Goal: Task Accomplishment & Management: Manage account settings

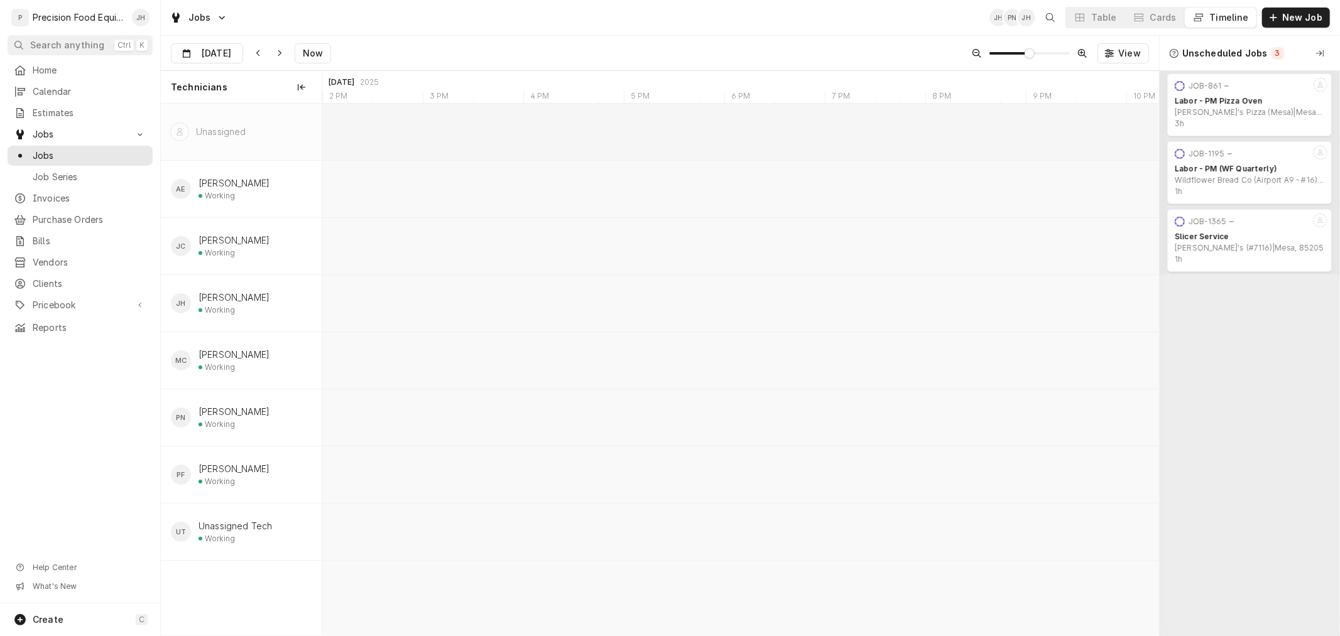
scroll to position [0, 17333]
click at [220, 48] on input "Aug 21" at bounding box center [197, 56] width 53 height 24
click at [298, 197] on div "22" at bounding box center [297, 203] width 18 height 18
type input "Aug 22"
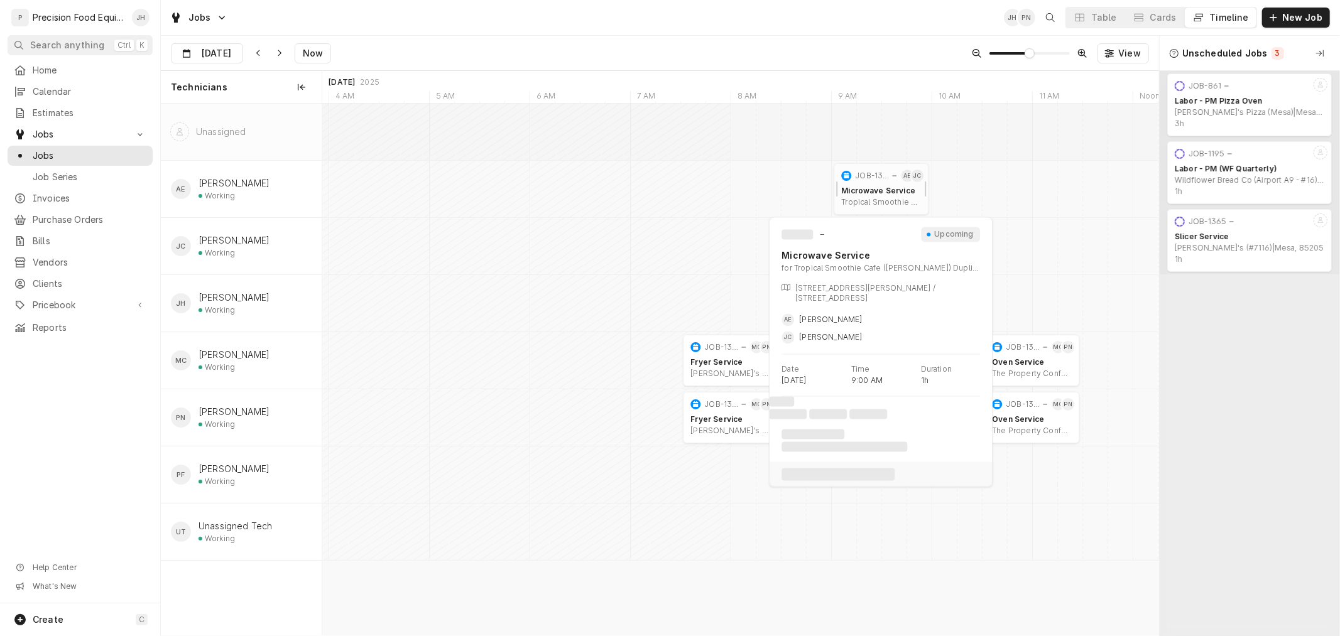
click at [860, 185] on div "Microwave Service Tropical Smoothie Cafe (Gilbert) Duplicate | Gilbert, 85233" at bounding box center [880, 196] width 85 height 26
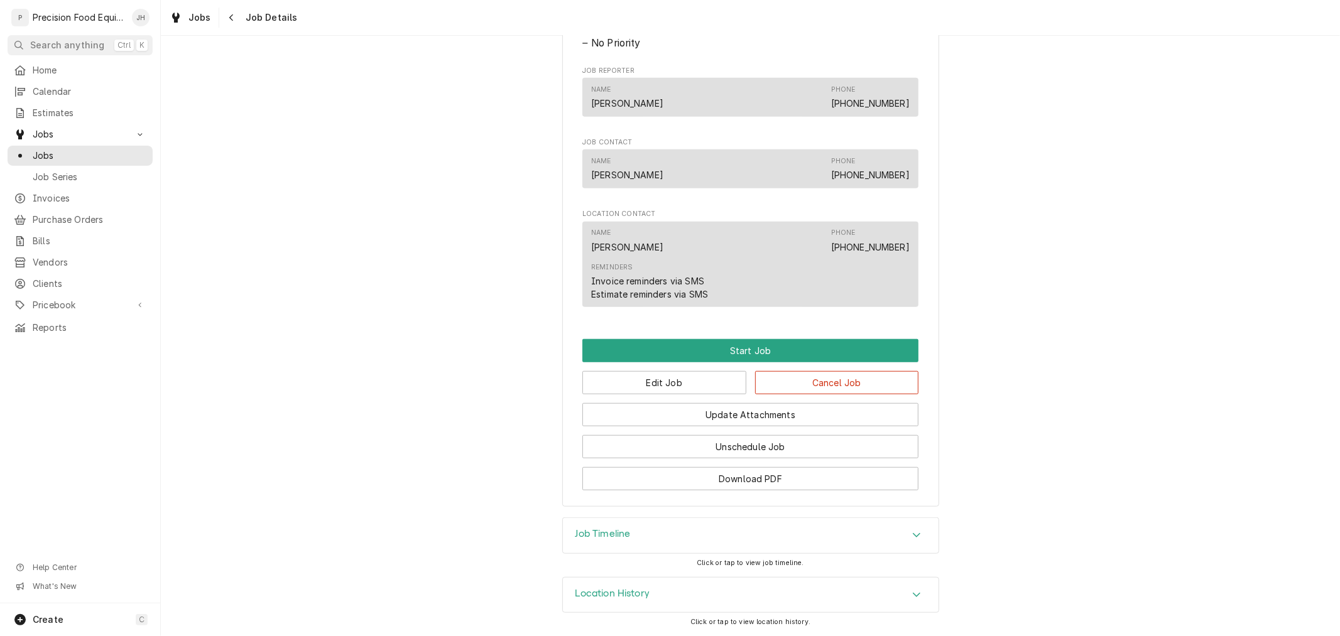
scroll to position [657, 0]
click at [219, 26] on div "Jobs Job Details" at bounding box center [231, 18] width 133 height 20
click at [225, 16] on div "Navigate back" at bounding box center [231, 17] width 13 height 13
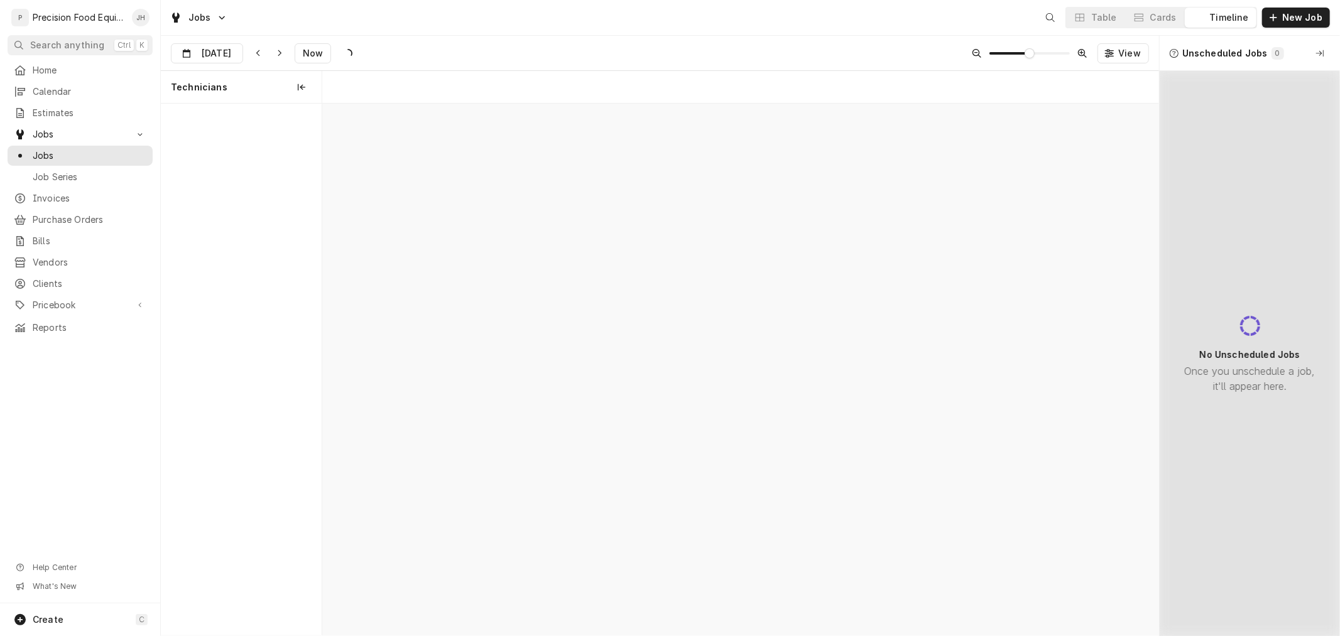
scroll to position [0, 16599]
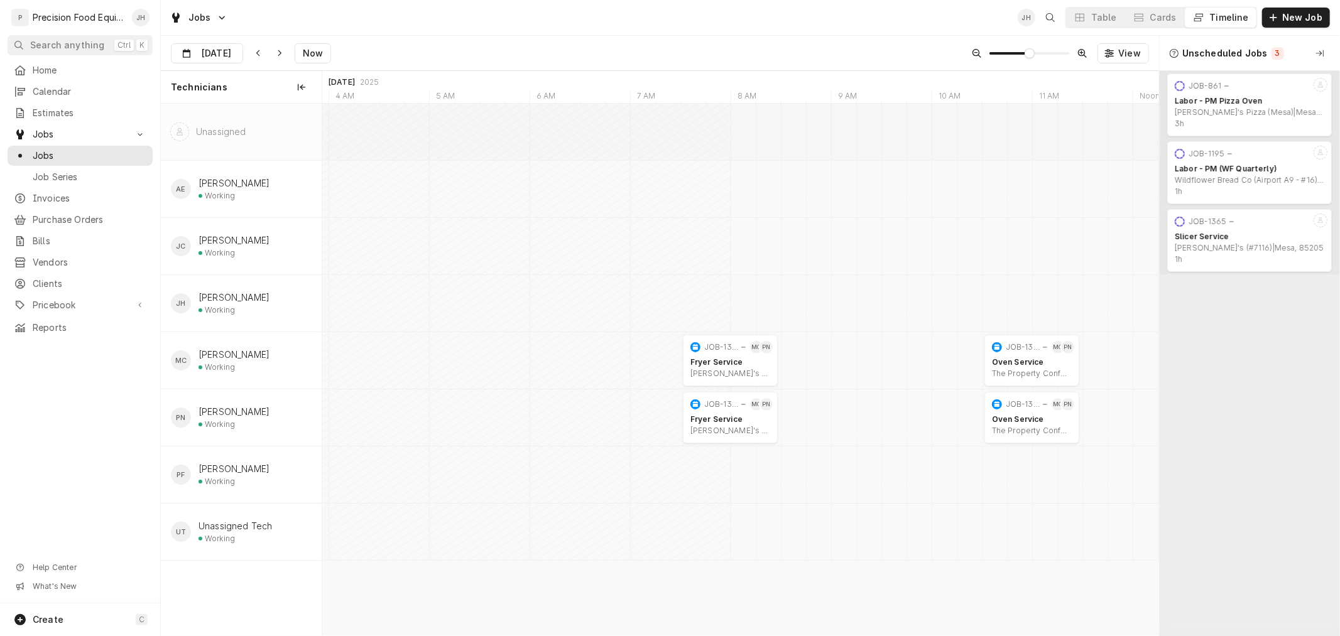
click at [171, 80] on div "Technicians" at bounding box center [241, 87] width 141 height 20
click at [221, 41] on div "Aug 22 Aug 22 Now View" at bounding box center [660, 53] width 998 height 35
click at [222, 45] on input "Aug 22" at bounding box center [197, 56] width 53 height 24
click at [273, 204] on div "21" at bounding box center [274, 203] width 18 height 18
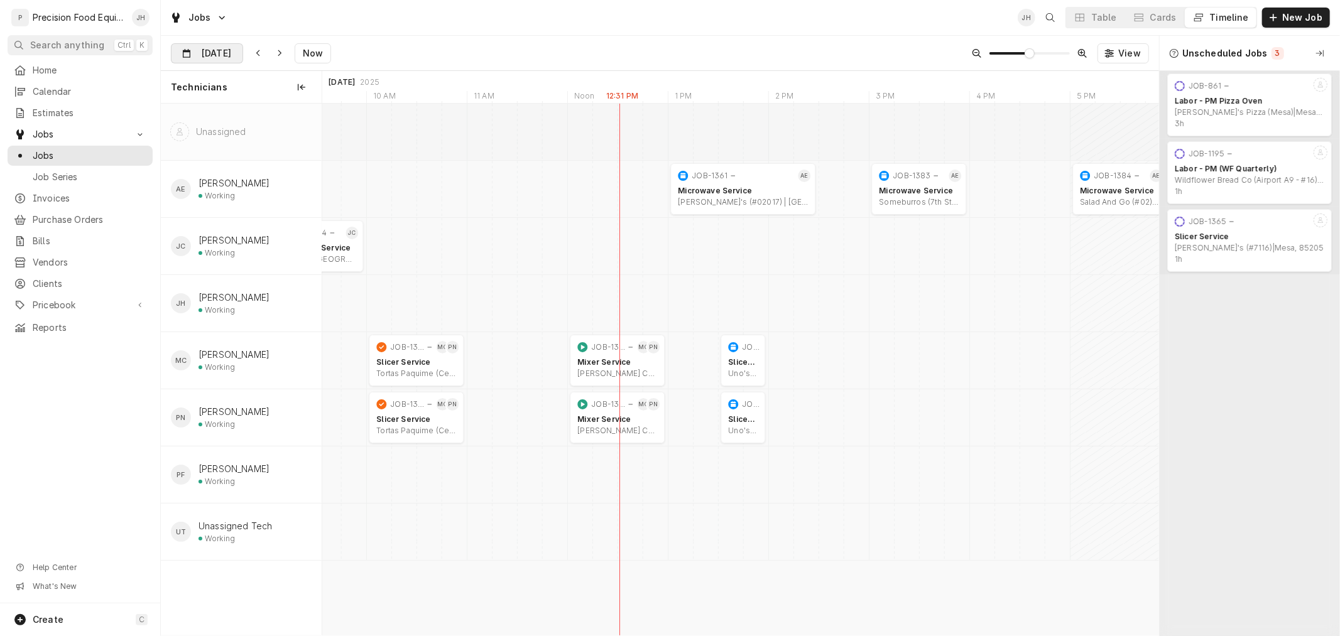
click at [216, 58] on input "[DATE]" at bounding box center [197, 56] width 53 height 24
click at [294, 202] on div "22" at bounding box center [297, 203] width 18 height 18
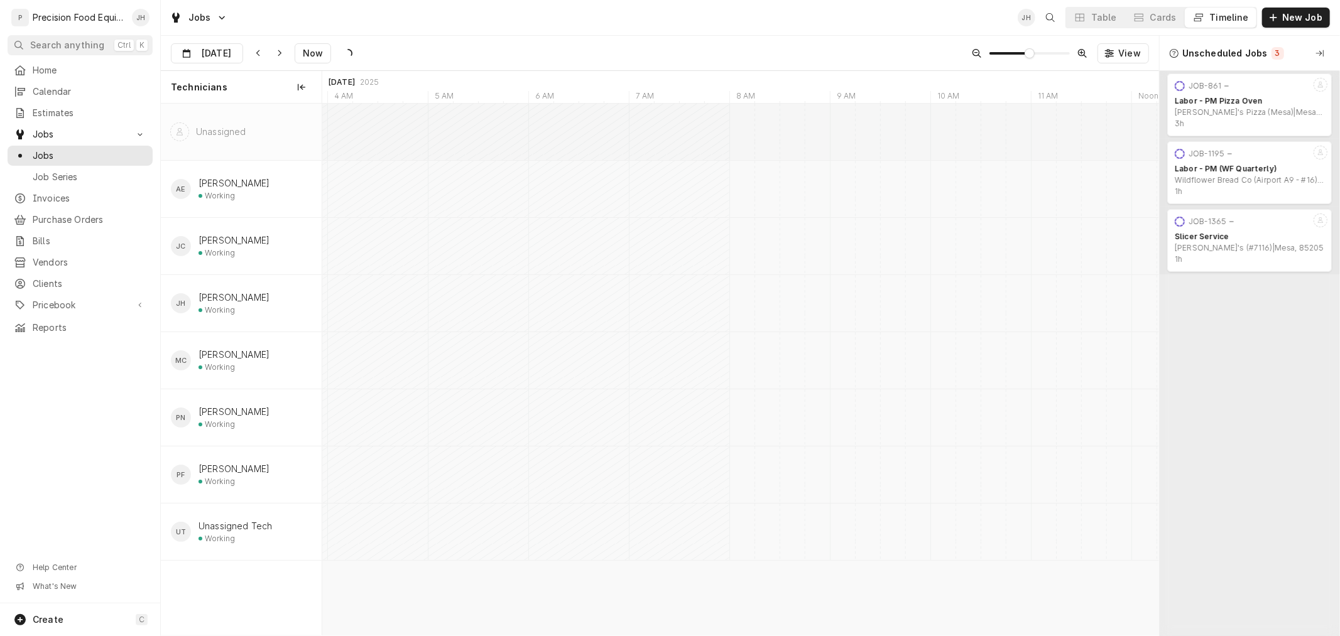
scroll to position [0, 16599]
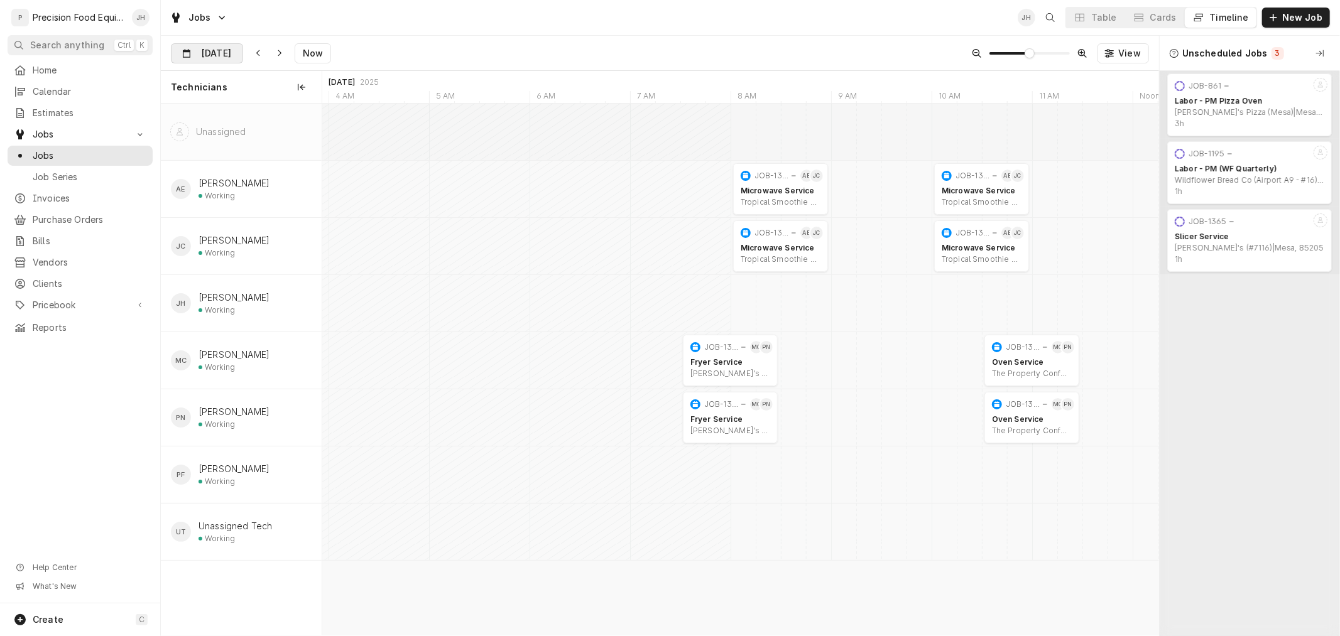
click at [222, 44] on input "Aug 22" at bounding box center [197, 56] width 53 height 24
click at [278, 202] on div "21" at bounding box center [274, 203] width 18 height 18
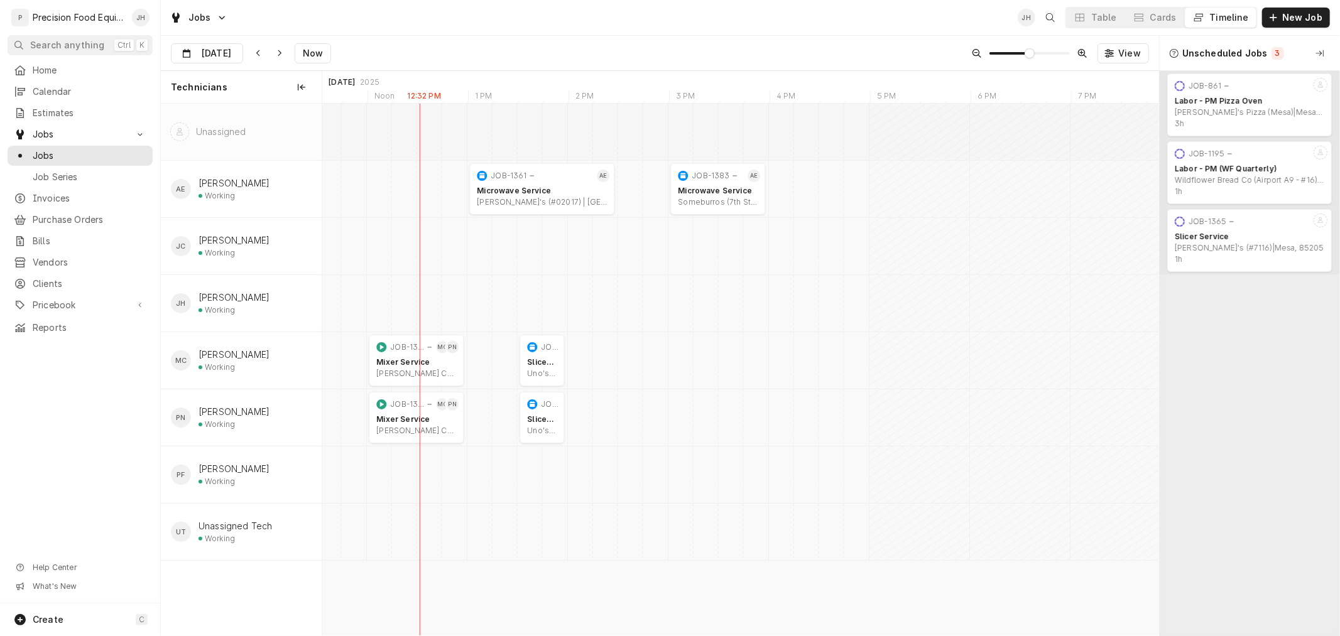
scroll to position [0, 14953]
click at [218, 54] on input "Aug 21" at bounding box center [197, 56] width 53 height 24
click at [291, 197] on div "22" at bounding box center [297, 203] width 18 height 18
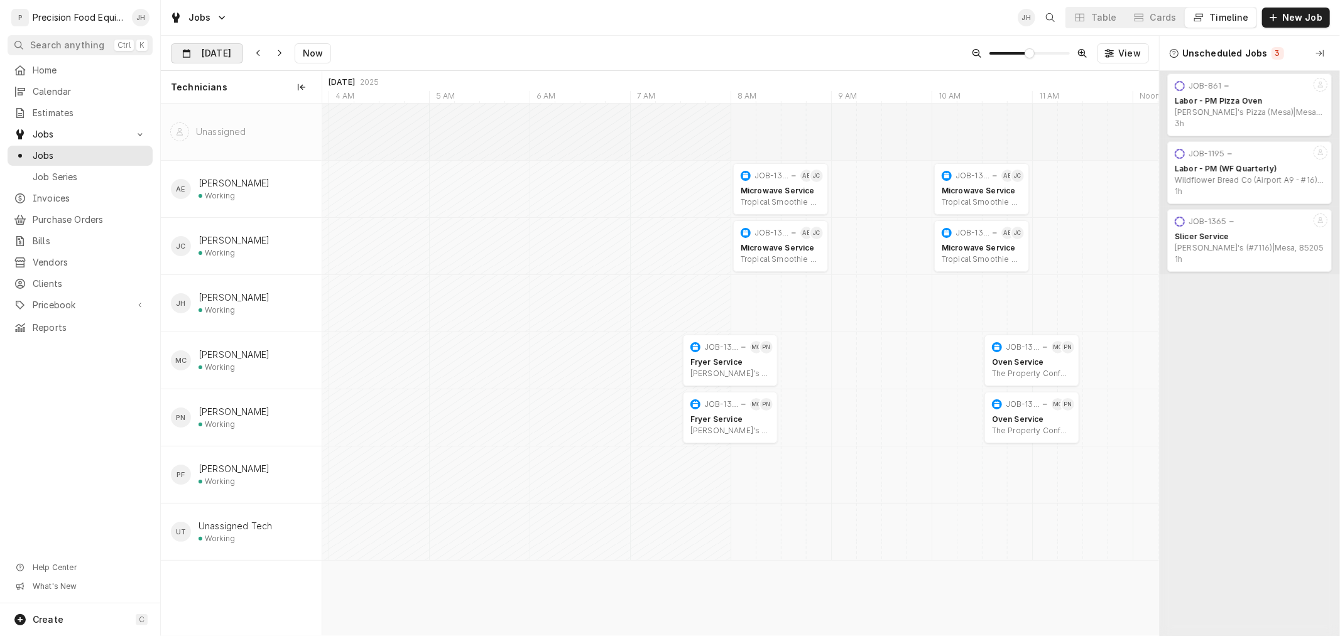
click at [224, 50] on input "Aug 22" at bounding box center [197, 56] width 53 height 24
click at [276, 198] on div "21" at bounding box center [274, 203] width 18 height 18
type input "Aug 21"
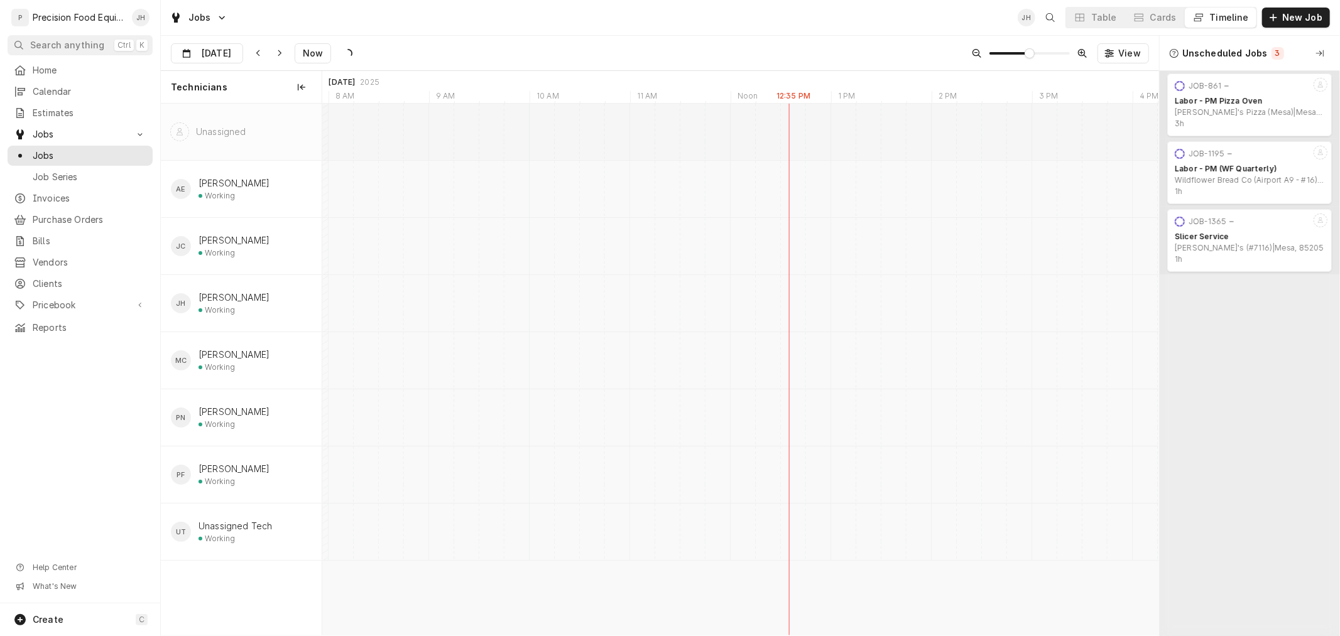
scroll to position [0, 14589]
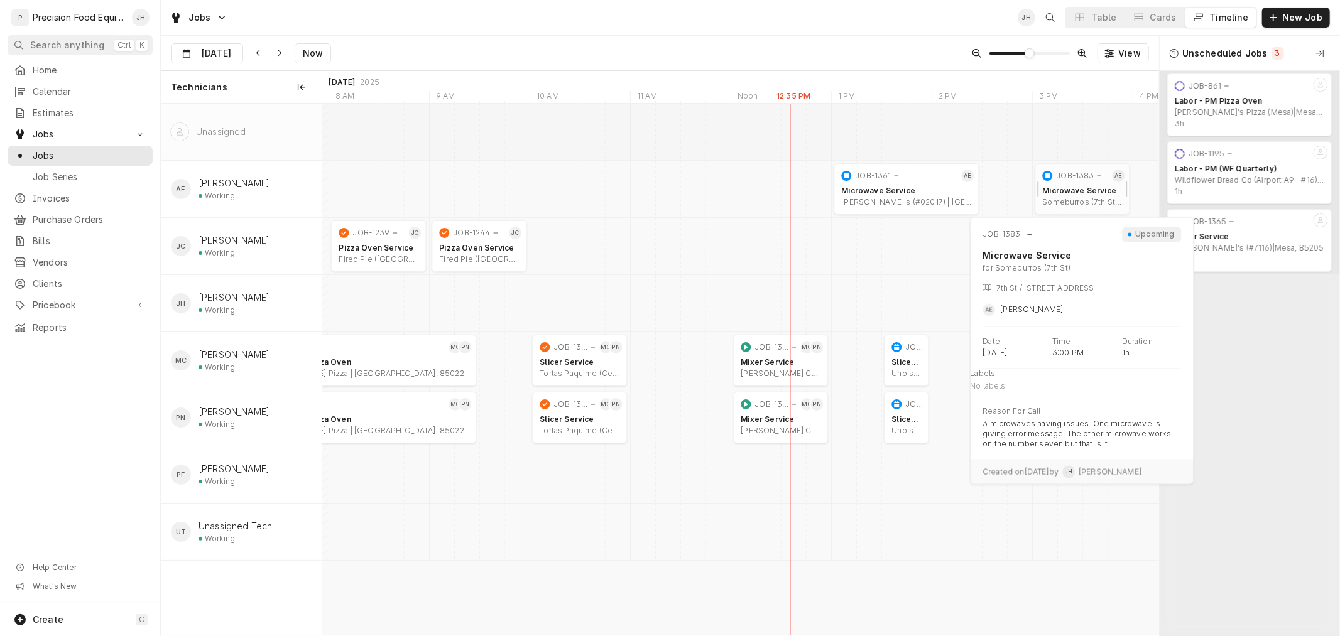
click at [1065, 184] on div "Microwave Service Someburros (7th St) | Phoenix, 85014" at bounding box center [1081, 196] width 85 height 26
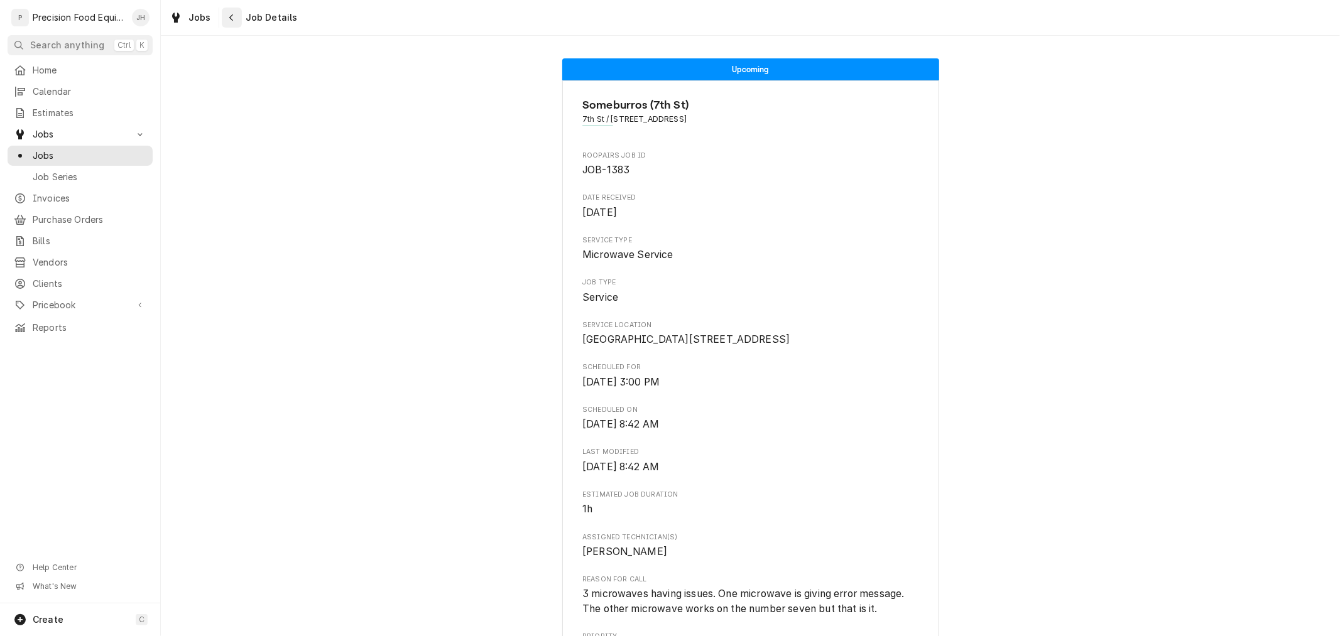
click at [233, 14] on div "Navigate back" at bounding box center [231, 17] width 13 height 13
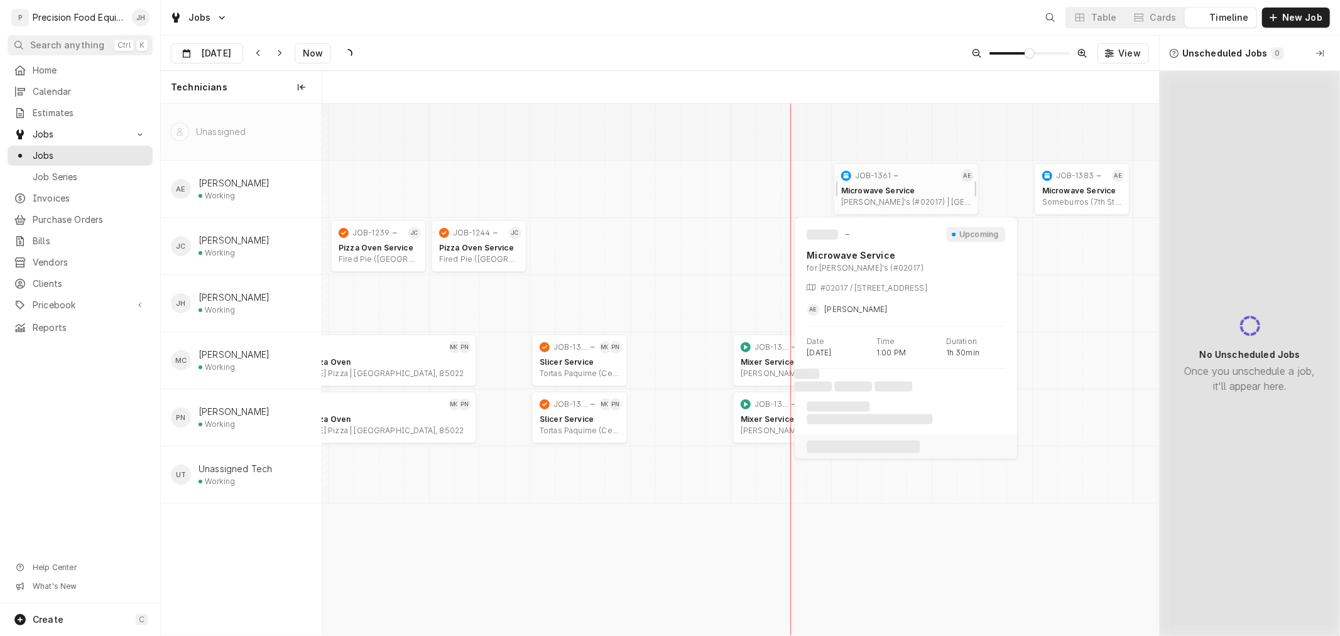
scroll to position [0, 16599]
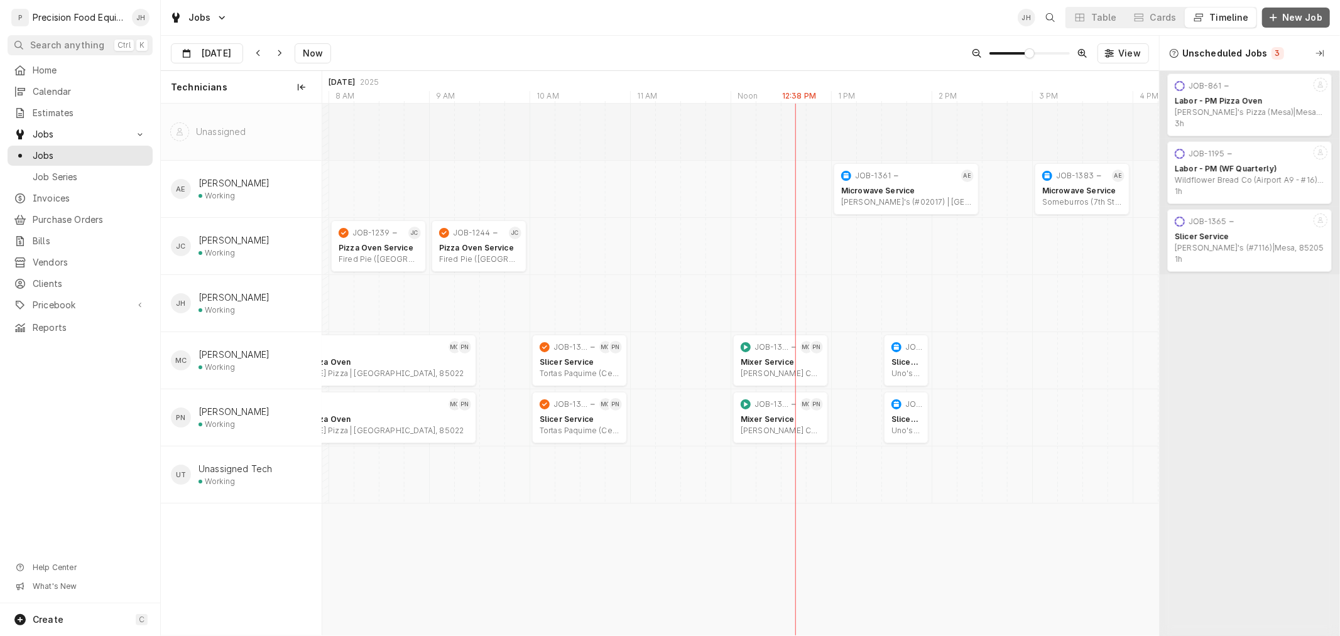
click at [1292, 20] on span "New Job" at bounding box center [1301, 17] width 45 height 13
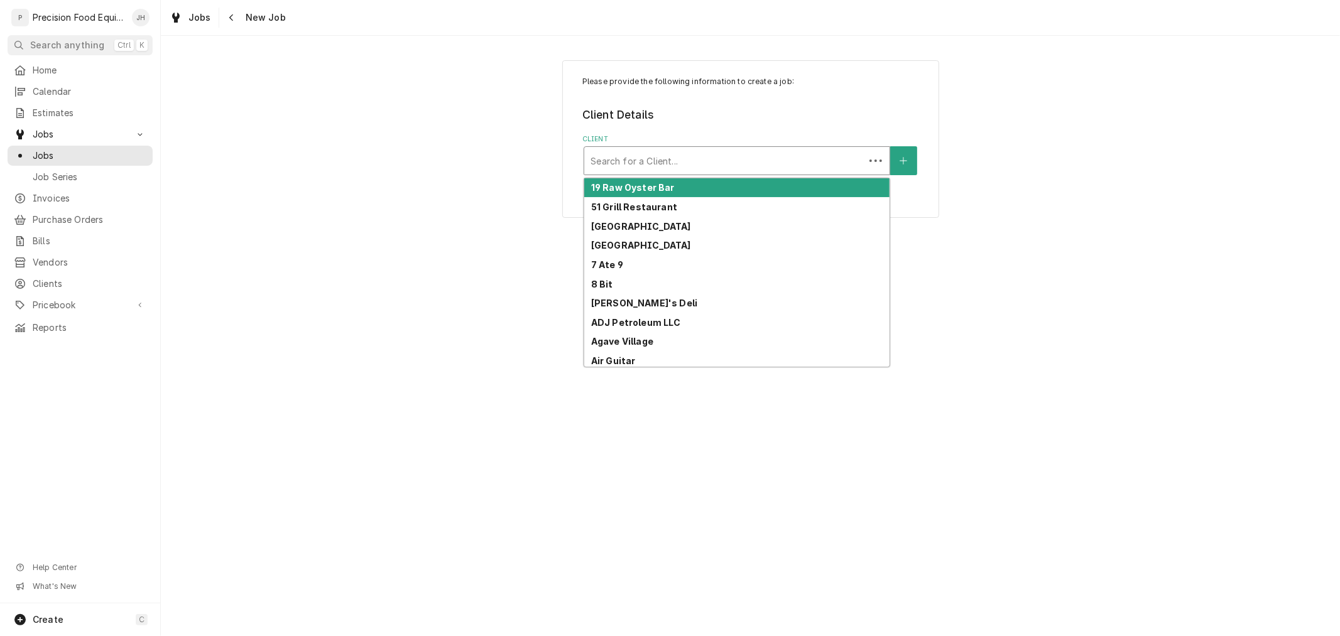
click at [815, 165] on div "Client" at bounding box center [724, 160] width 268 height 23
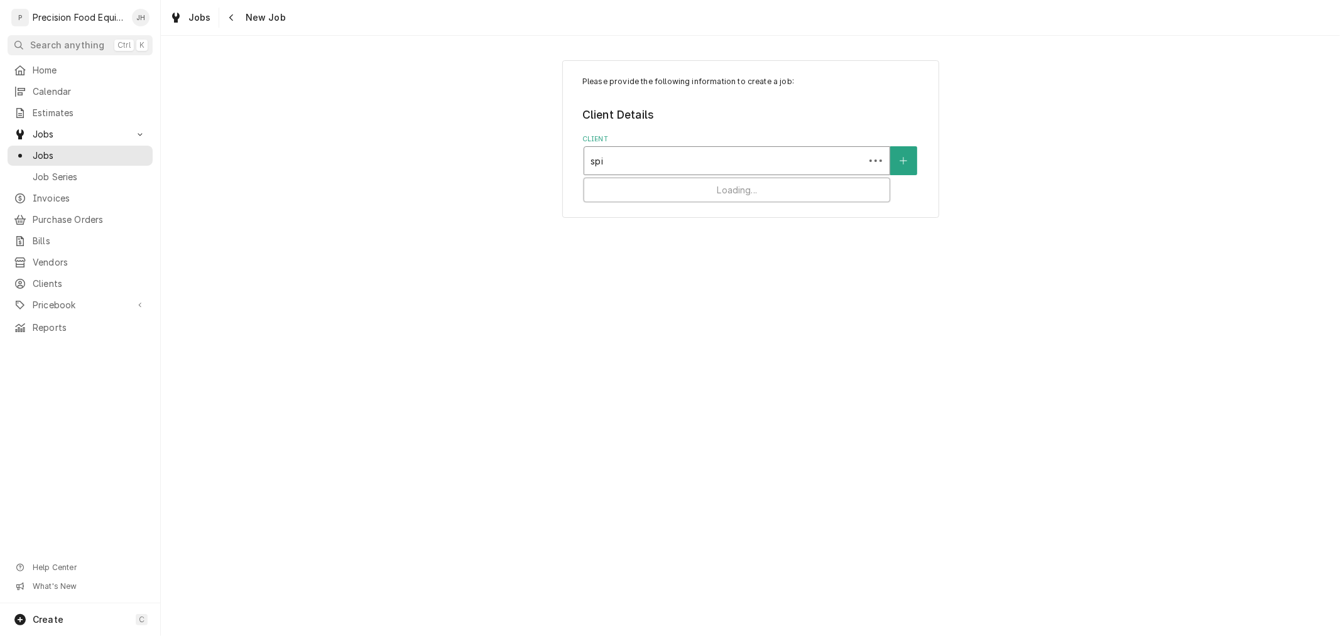
type input "spin"
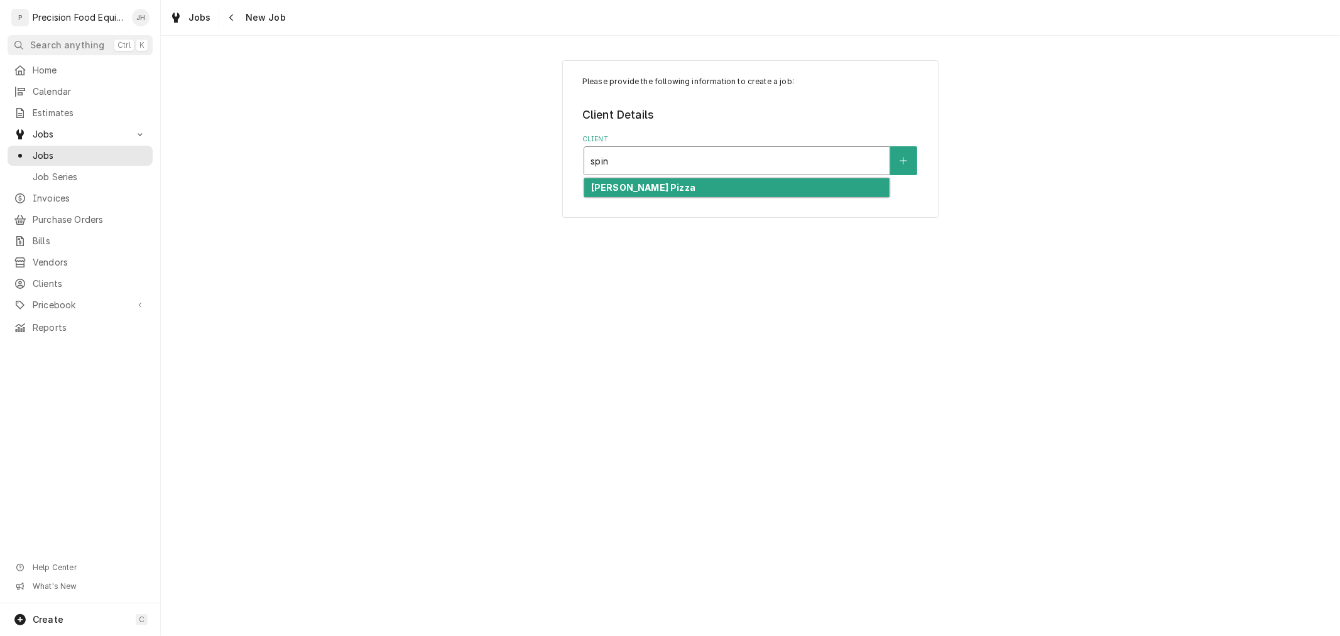
click at [769, 187] on div "Spinato's Pizza" at bounding box center [736, 187] width 305 height 19
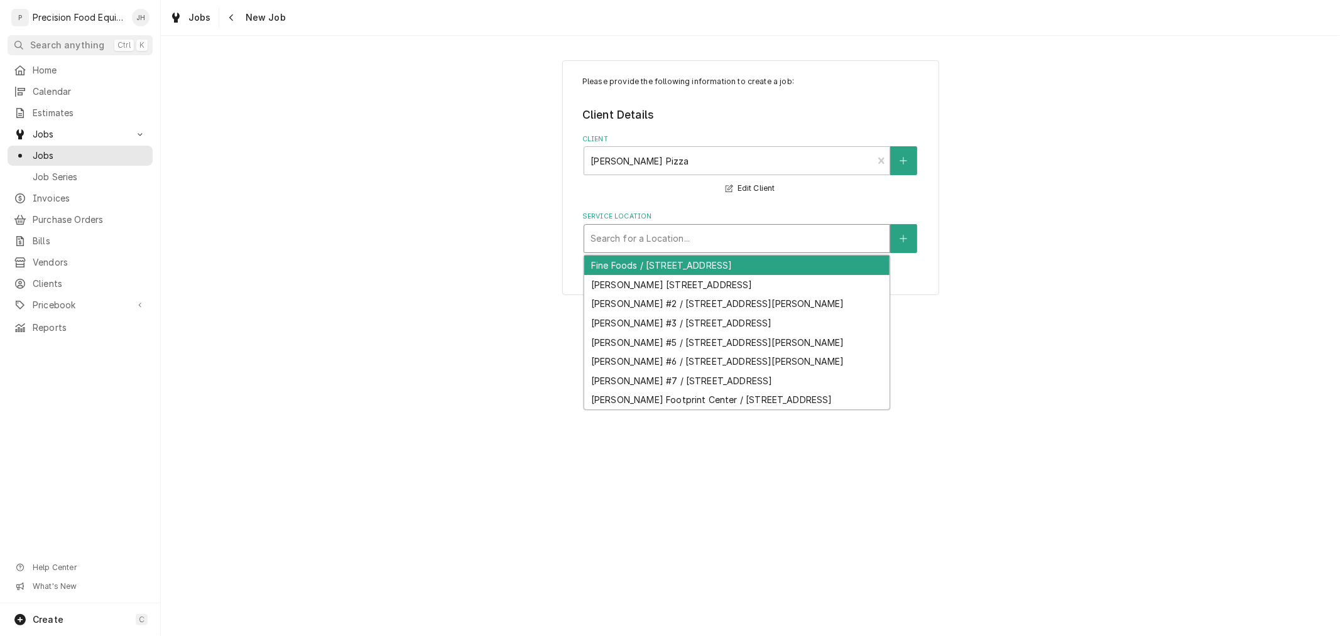
click at [757, 231] on div "Service Location" at bounding box center [736, 238] width 293 height 23
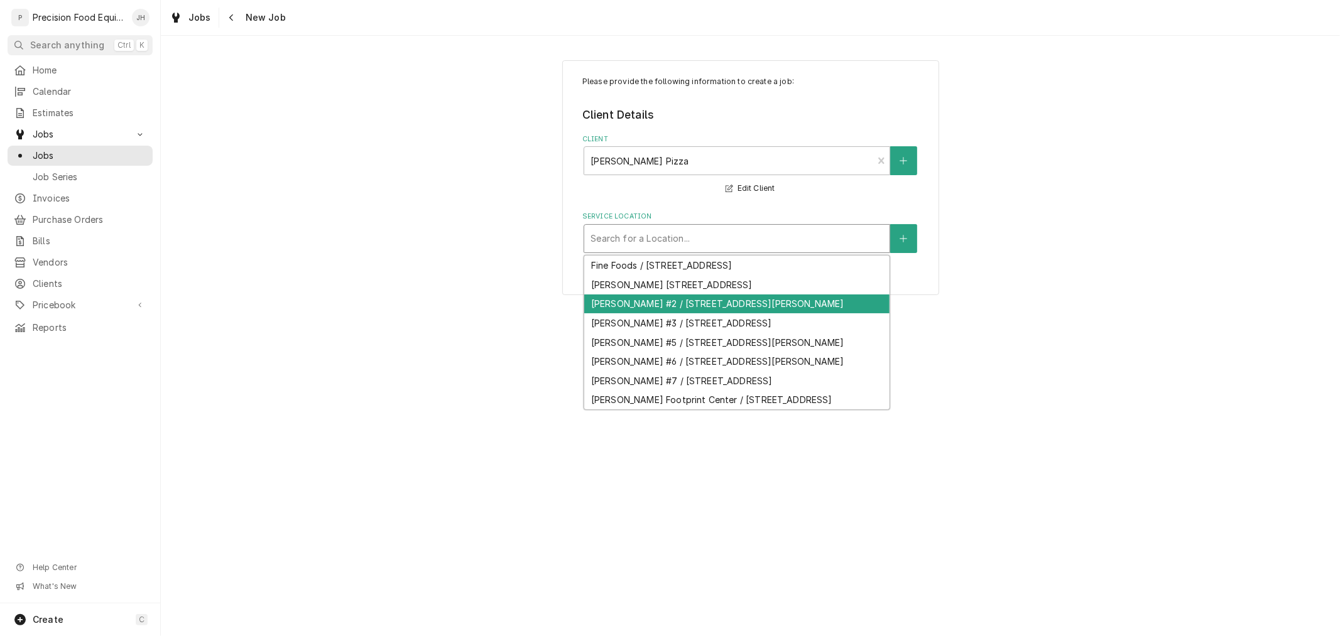
click at [739, 304] on div "Spinato's #2 / 1614 E Bell Rd 104, Phoenix, AZ 85022" at bounding box center [736, 304] width 305 height 19
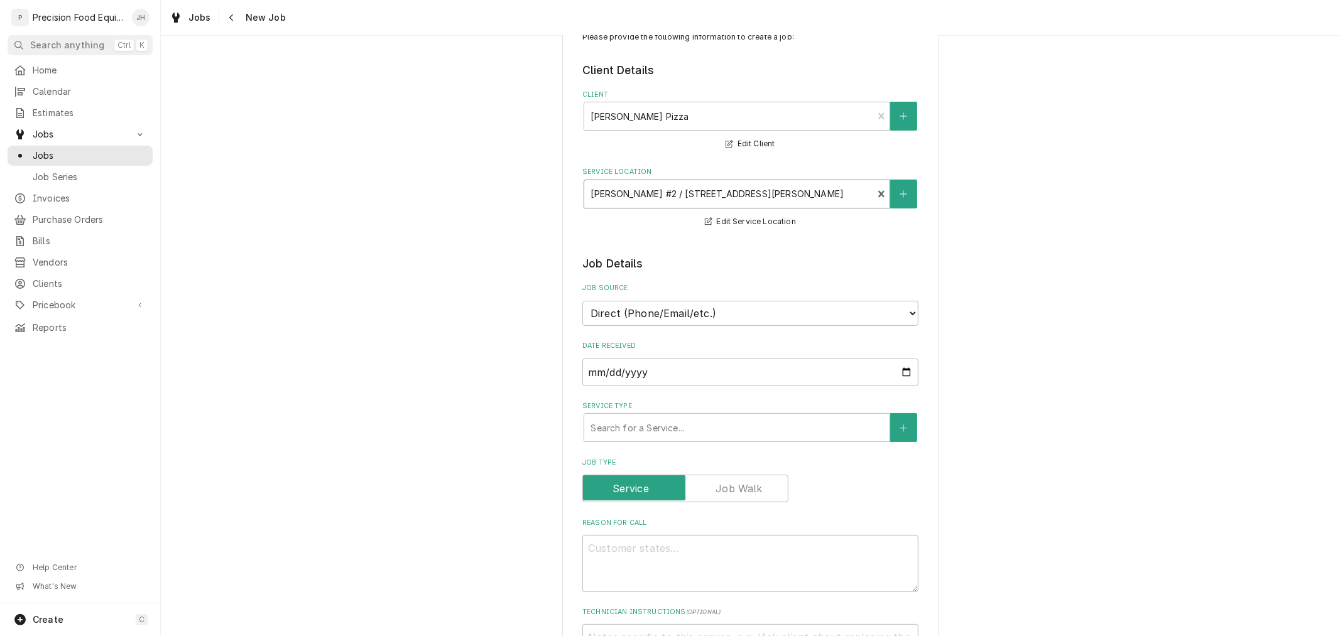
scroll to position [70, 0]
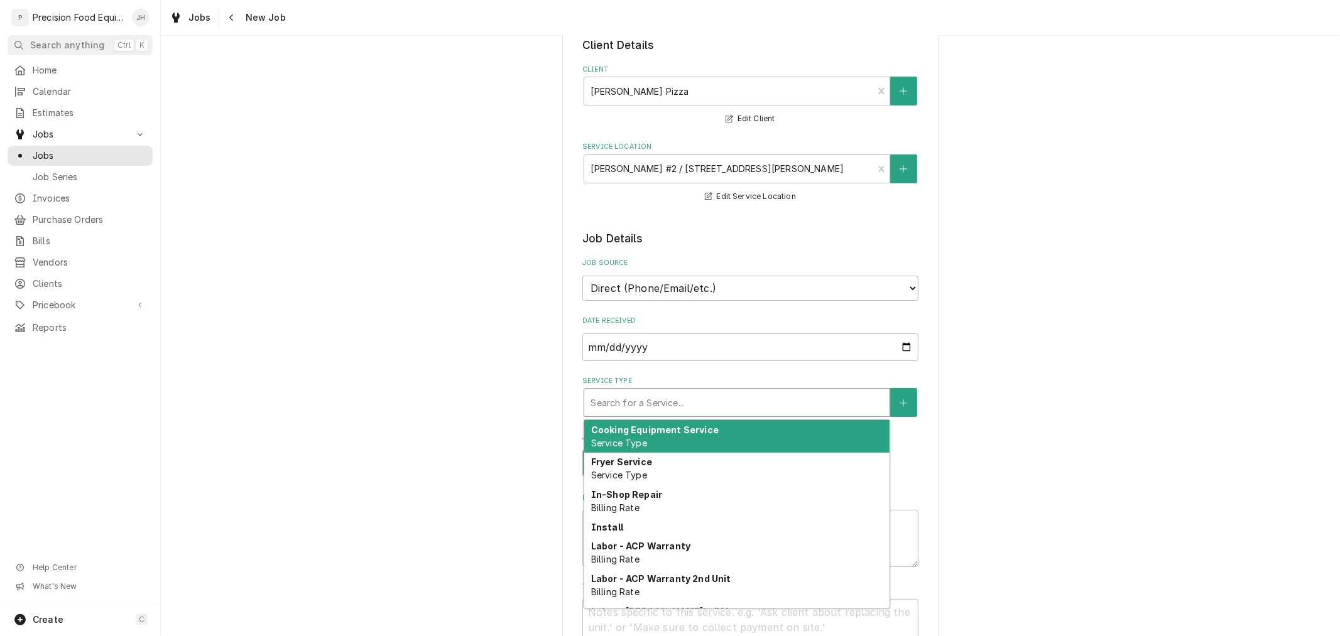
click at [727, 398] on div "Service Type" at bounding box center [736, 402] width 293 height 23
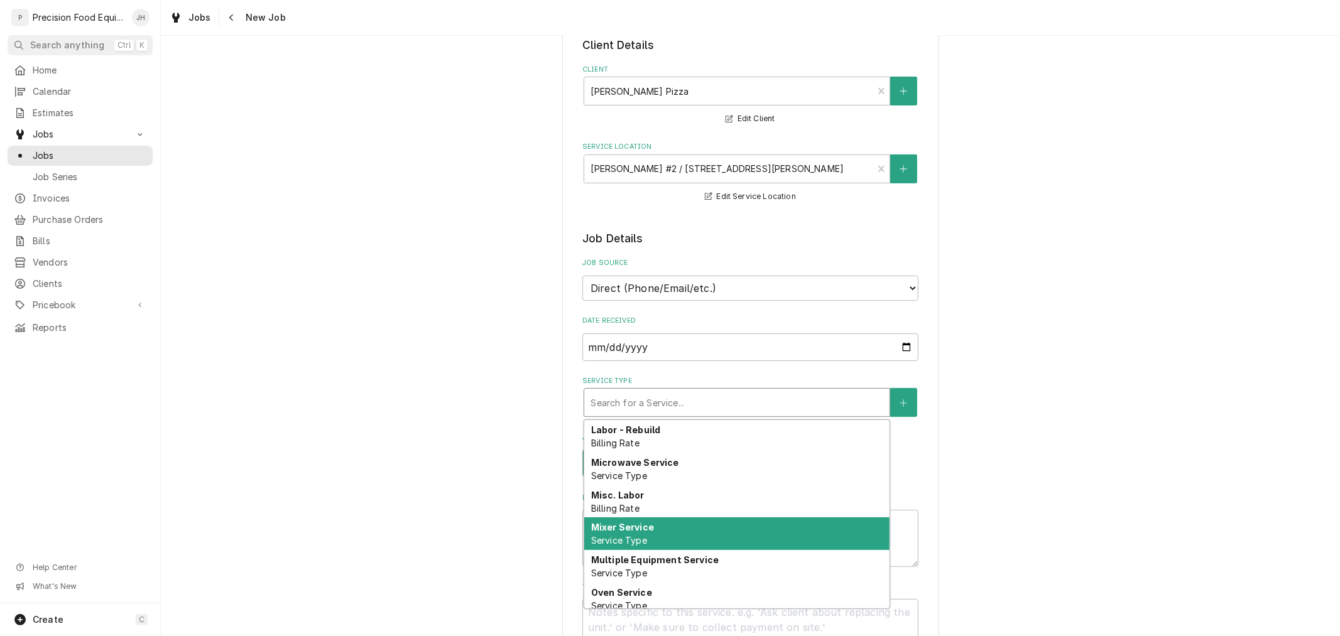
scroll to position [503, 0]
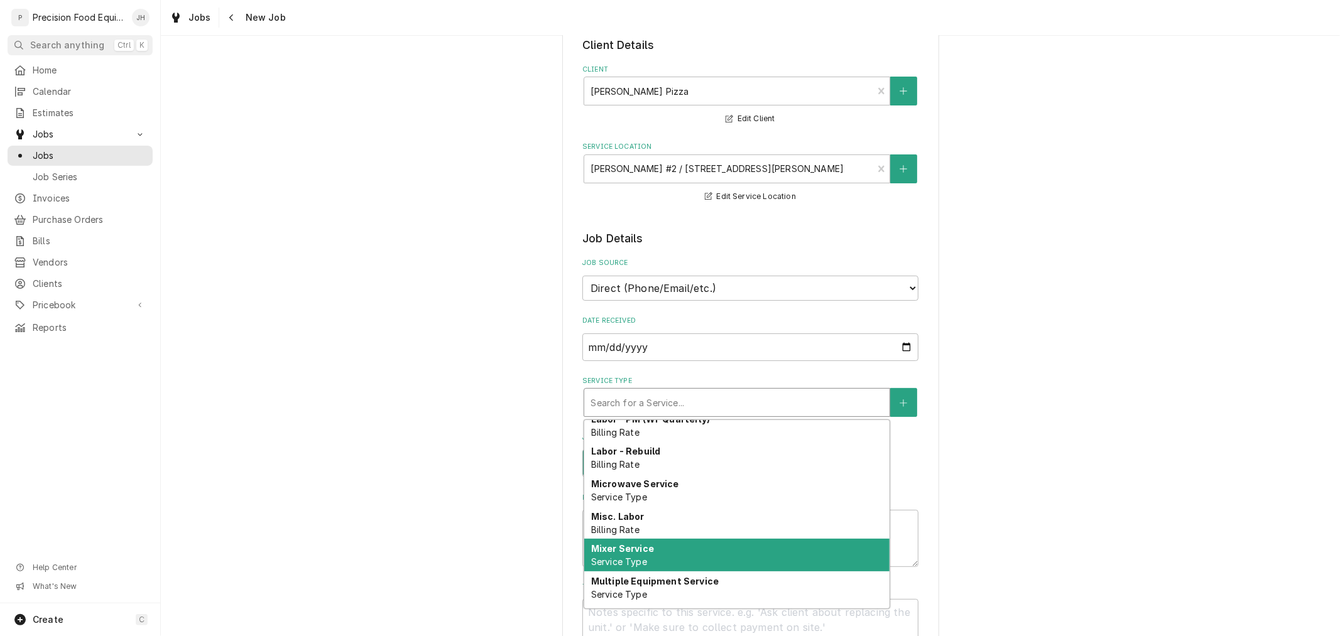
click at [692, 520] on div "Cooking Equipment Service Service Type Fryer Service Service Type In-Shop Repai…" at bounding box center [736, 514] width 305 height 188
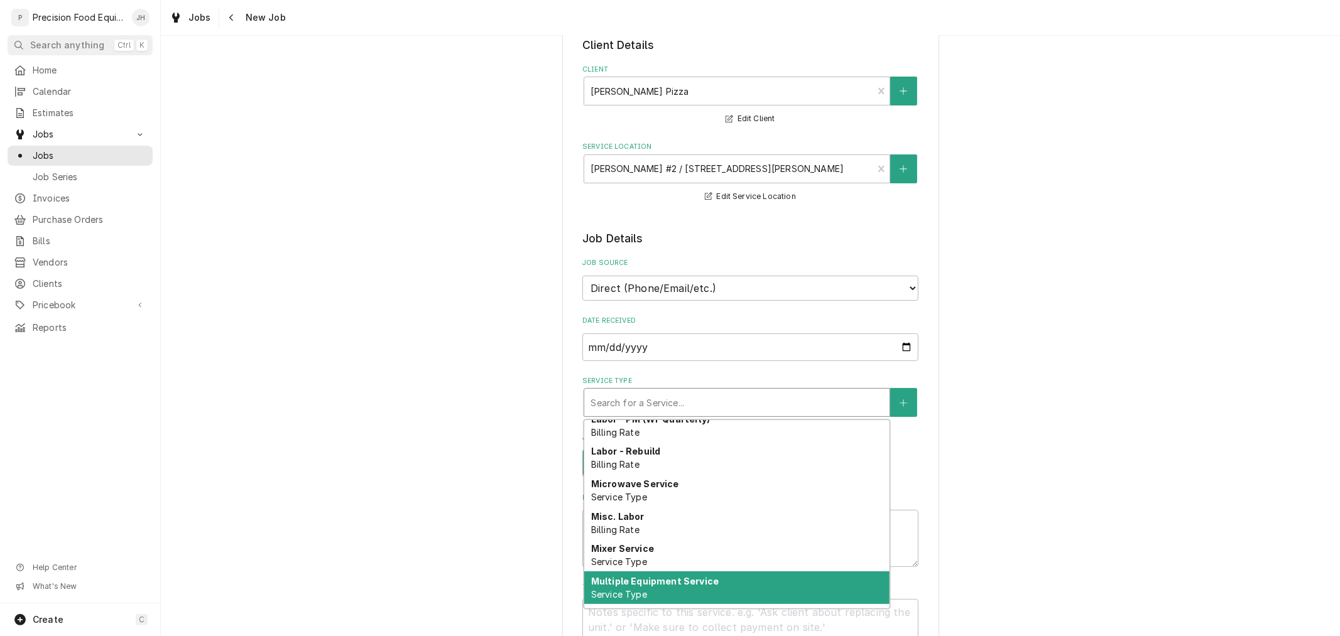
click at [682, 576] on strong "Multiple Equipment Service" at bounding box center [654, 581] width 127 height 11
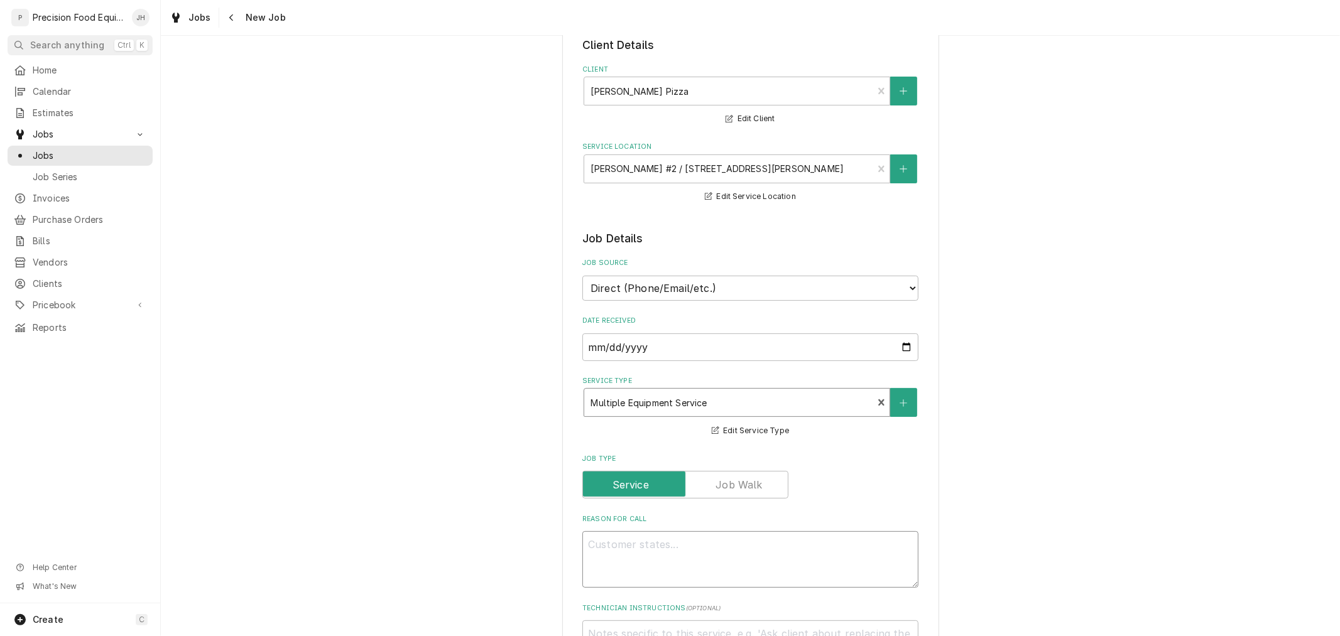
click at [686, 547] on textarea "Reason For Call" at bounding box center [750, 559] width 336 height 57
type textarea "x"
type textarea "M"
type textarea "x"
type textarea "Mid"
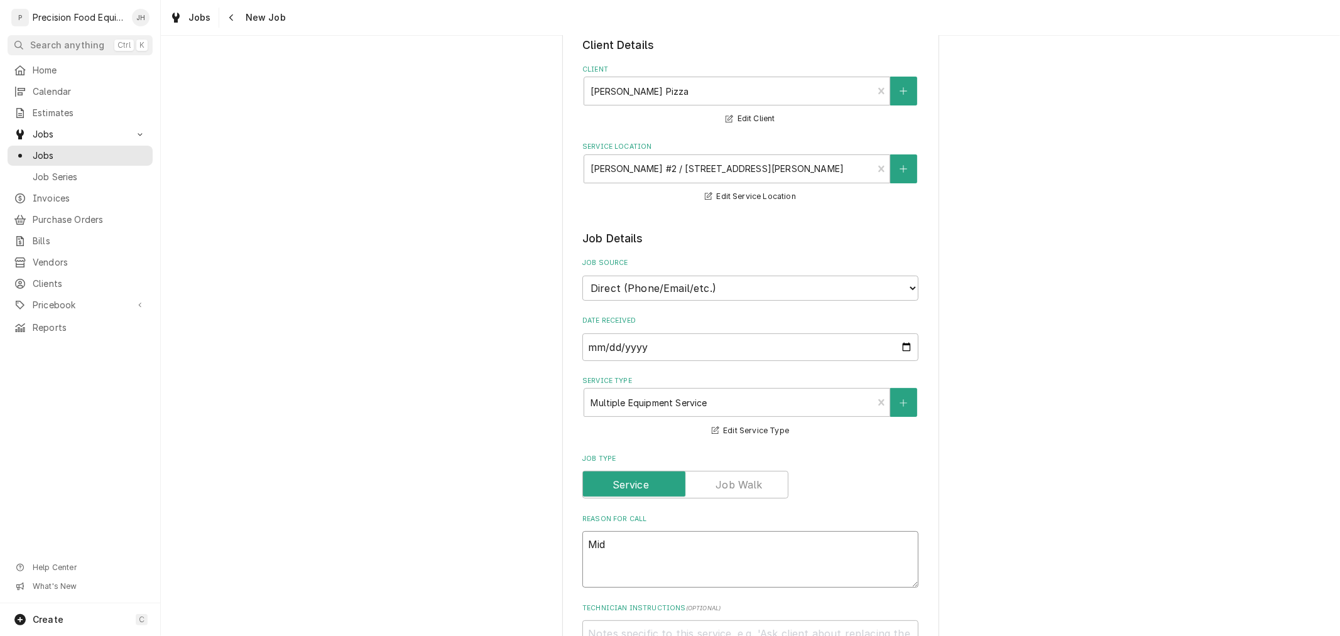
type textarea "x"
type textarea "Midd"
type textarea "x"
type textarea "Middl"
type textarea "x"
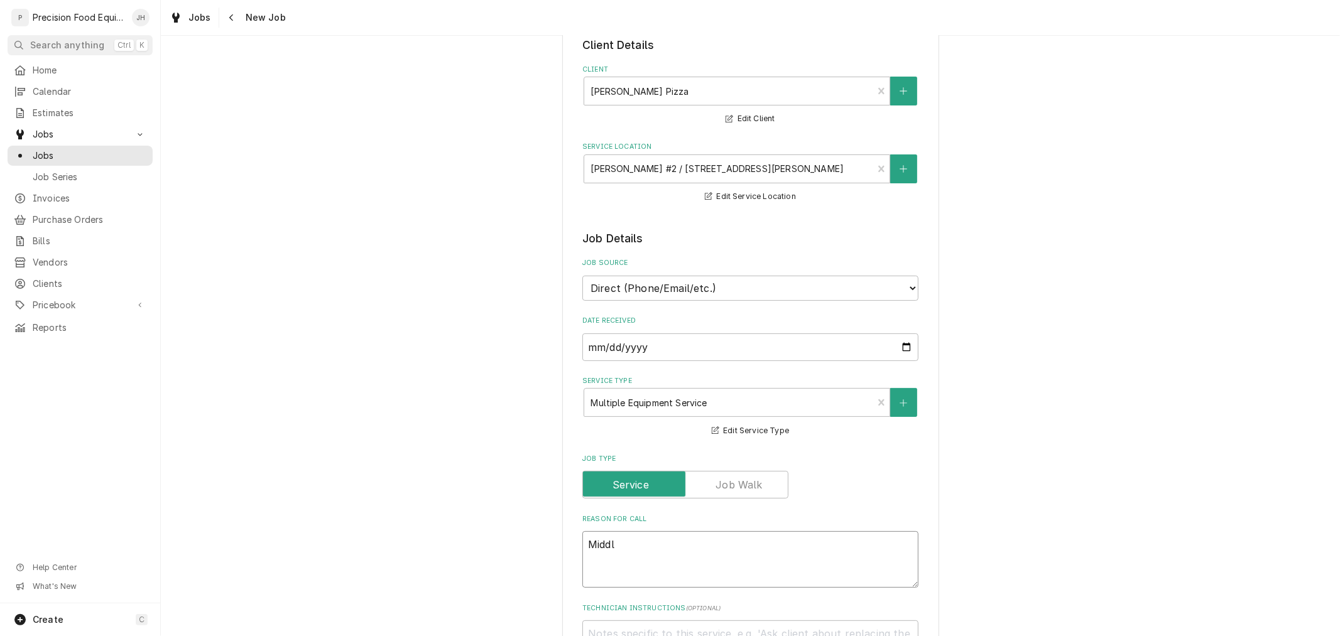
type textarea "Middle"
type textarea "x"
type textarea "Middle"
type textarea "x"
type textarea "Middle o"
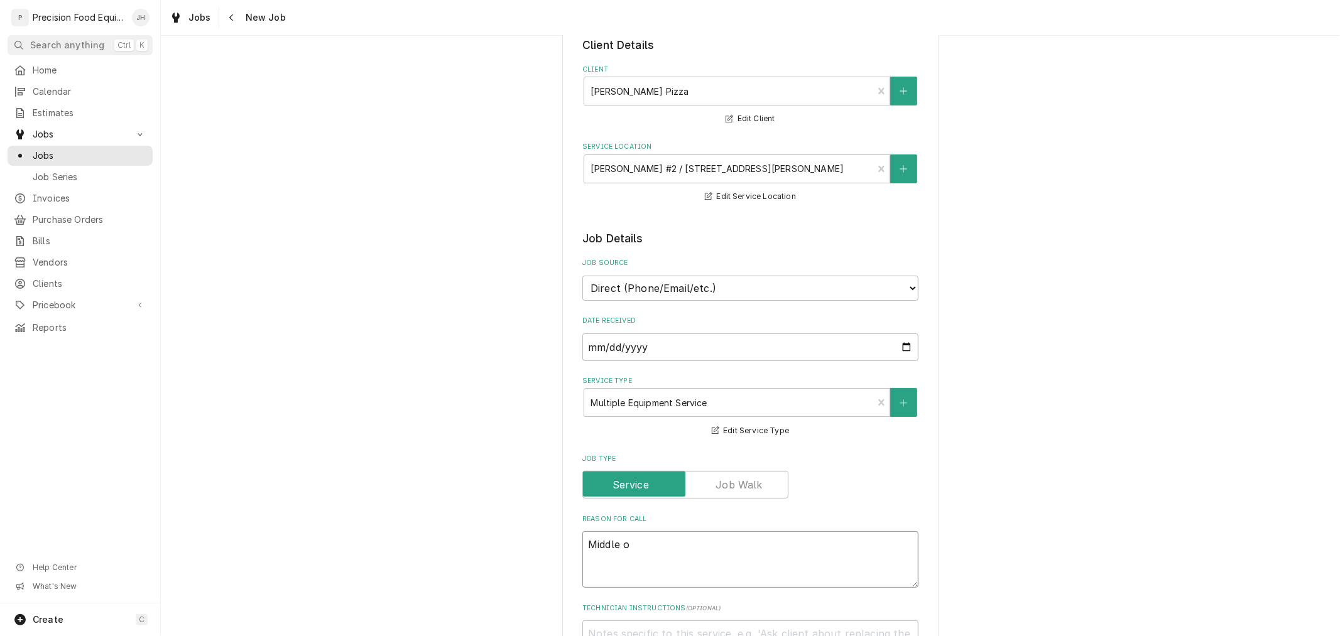
type textarea "x"
type textarea "Middle ov"
type textarea "x"
type textarea "Middle ove"
type textarea "x"
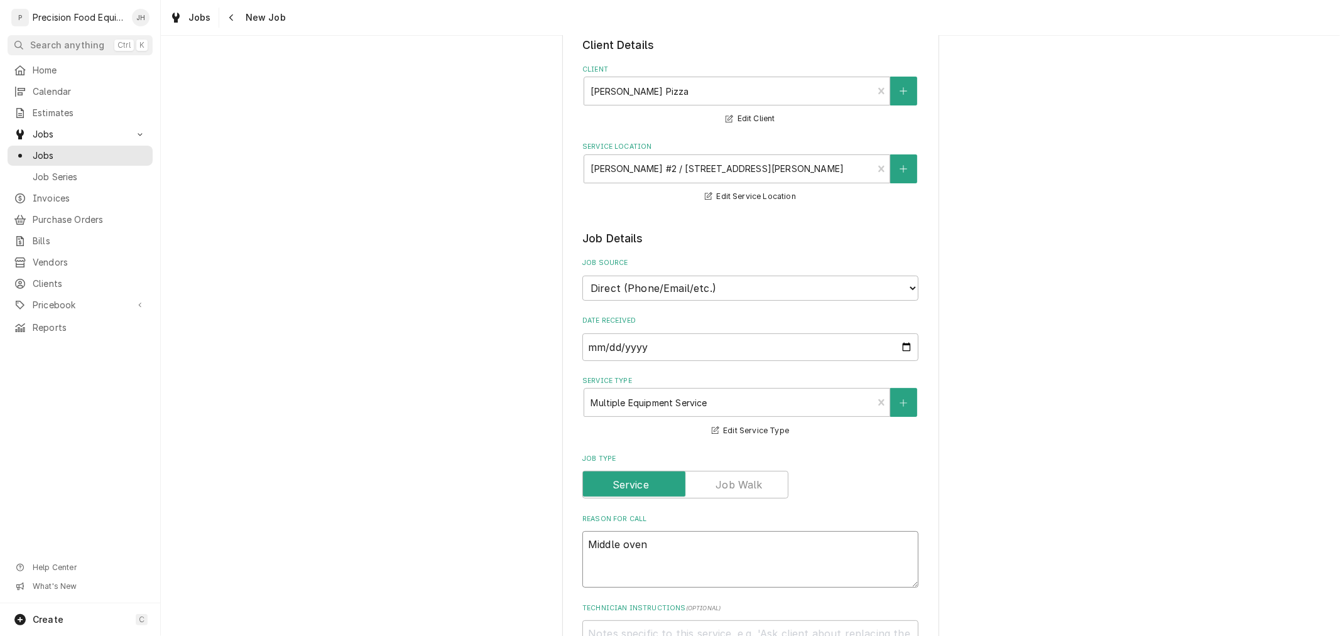
type textarea "Middle oven"
type textarea "x"
type textarea "Middle oven s"
type textarea "x"
type textarea "Middle oven sa"
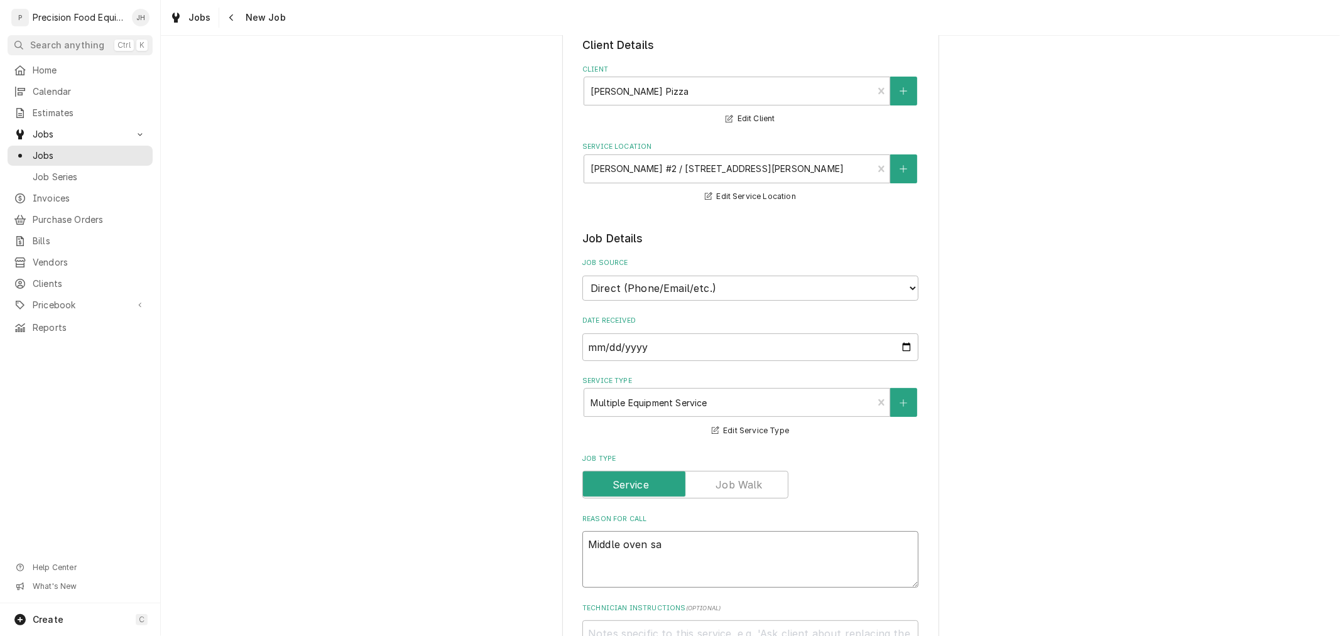
type textarea "x"
type textarea "Middle oven say"
type textarea "x"
type textarea "Middle oven says"
type textarea "x"
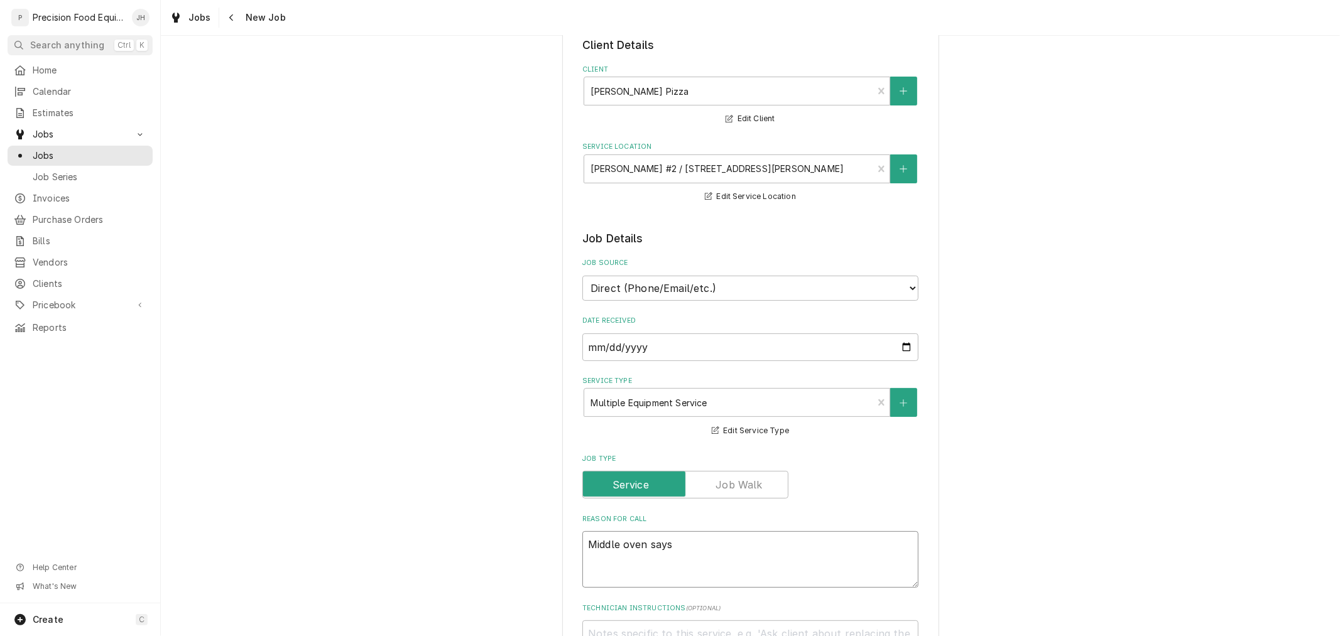
type textarea "Middle oven saysh"
type textarea "x"
type textarea "Middle oven sayshi"
type textarea "x"
type textarea "Middle oven saysh"
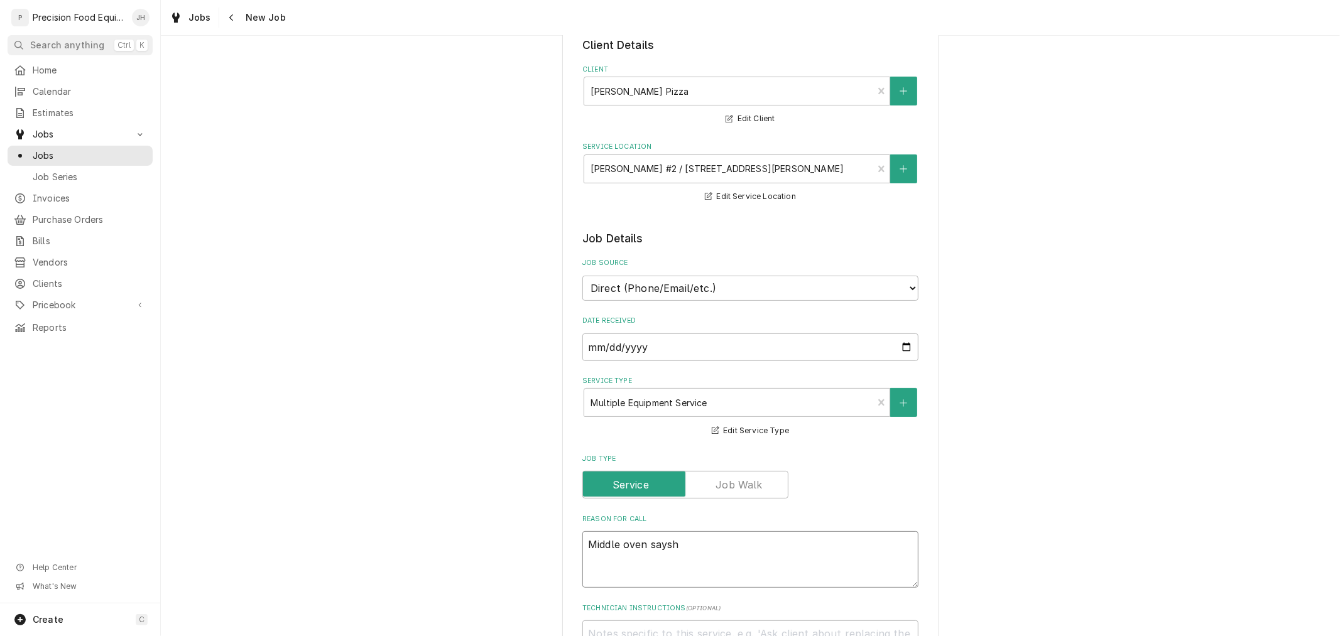
type textarea "x"
type textarea "Middle oven says"
type textarea "x"
type textarea "Middle oven says"
type textarea "x"
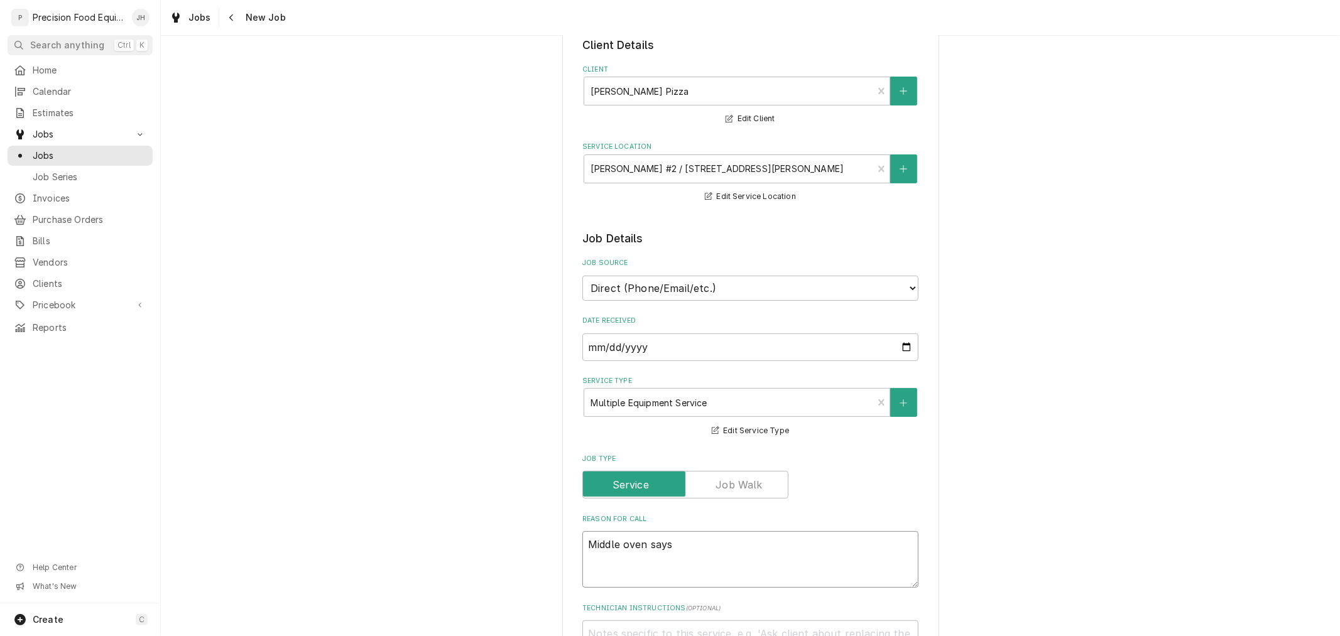
type textarea "Middle oven says ("
type textarea "x"
type textarea "Middle oven says ("
type textarea "x"
type textarea "Middle oven says ( hi"
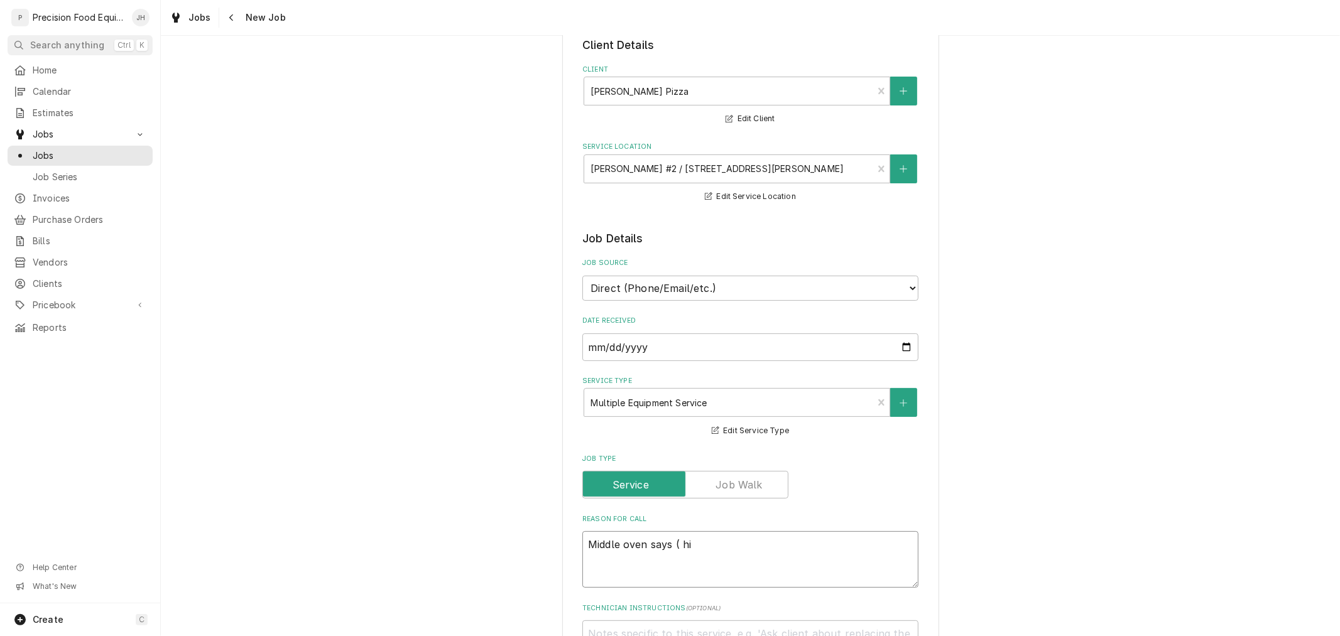
type textarea "x"
type textarea "Middle oven says ( hig"
type textarea "x"
type textarea "Middle oven says ( high"
type textarea "x"
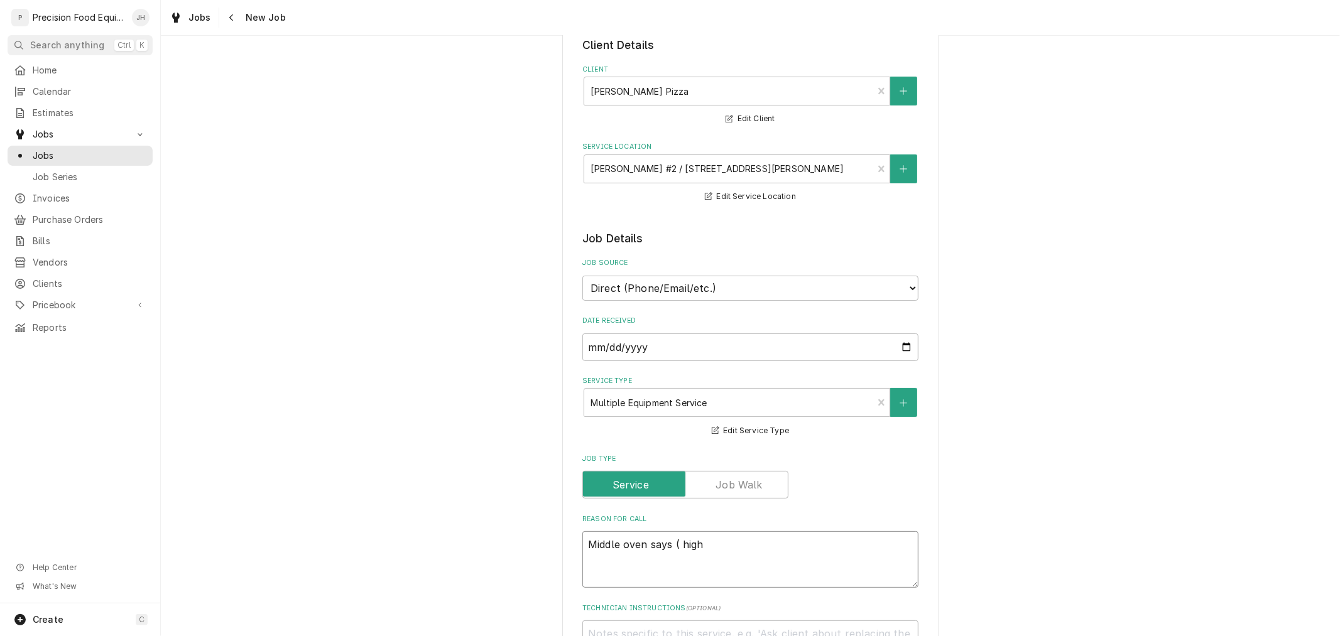
type textarea "Middle oven says ( high"
type textarea "x"
type textarea "Middle oven says ( high t"
type textarea "x"
type textarea "Middle oven says ( high te"
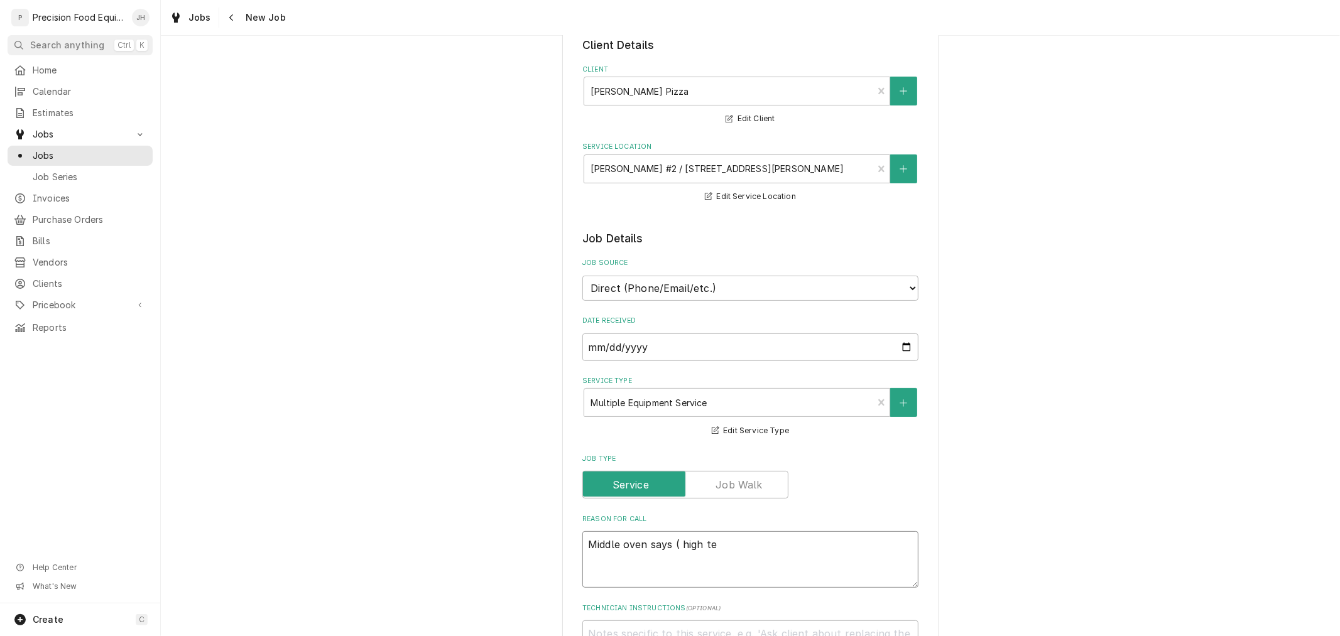
type textarea "x"
type textarea "Middle oven says ( high tem"
type textarea "x"
type textarea "Middle oven says ( high temp"
type textarea "x"
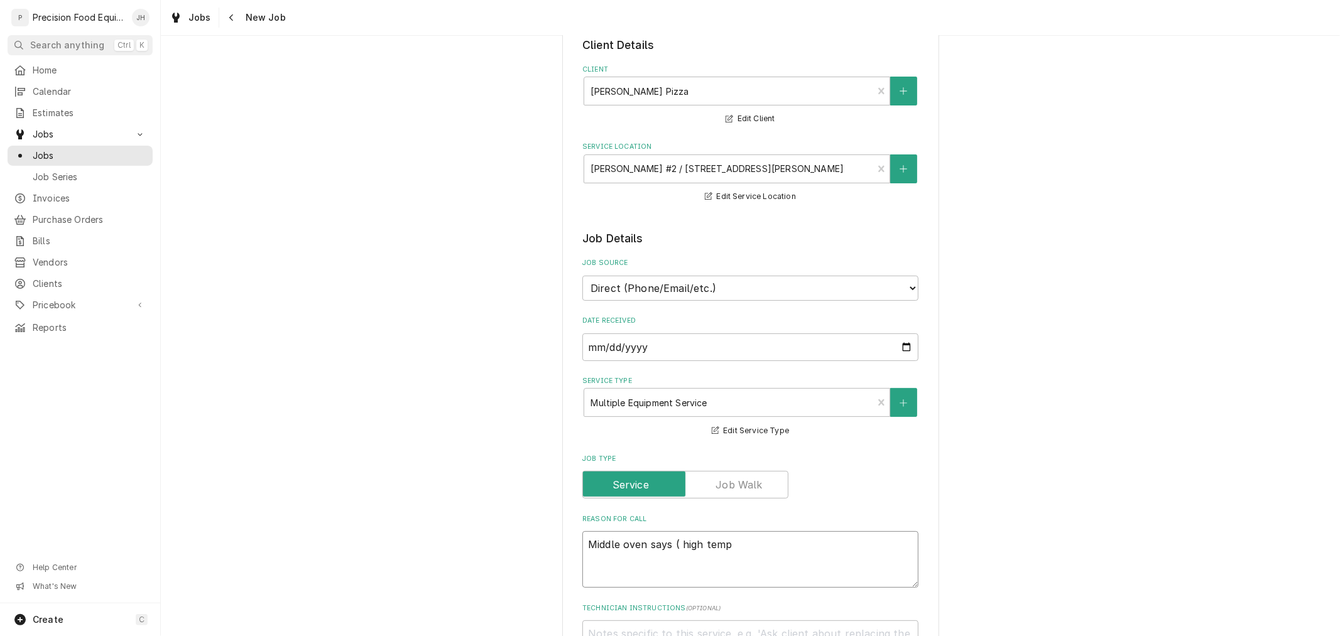
type textarea "Middle oven says ( high temp"
type textarea "x"
type textarea "Middle oven says ( high temp c"
type textarea "x"
type textarea "Middle oven says ( high temp ch"
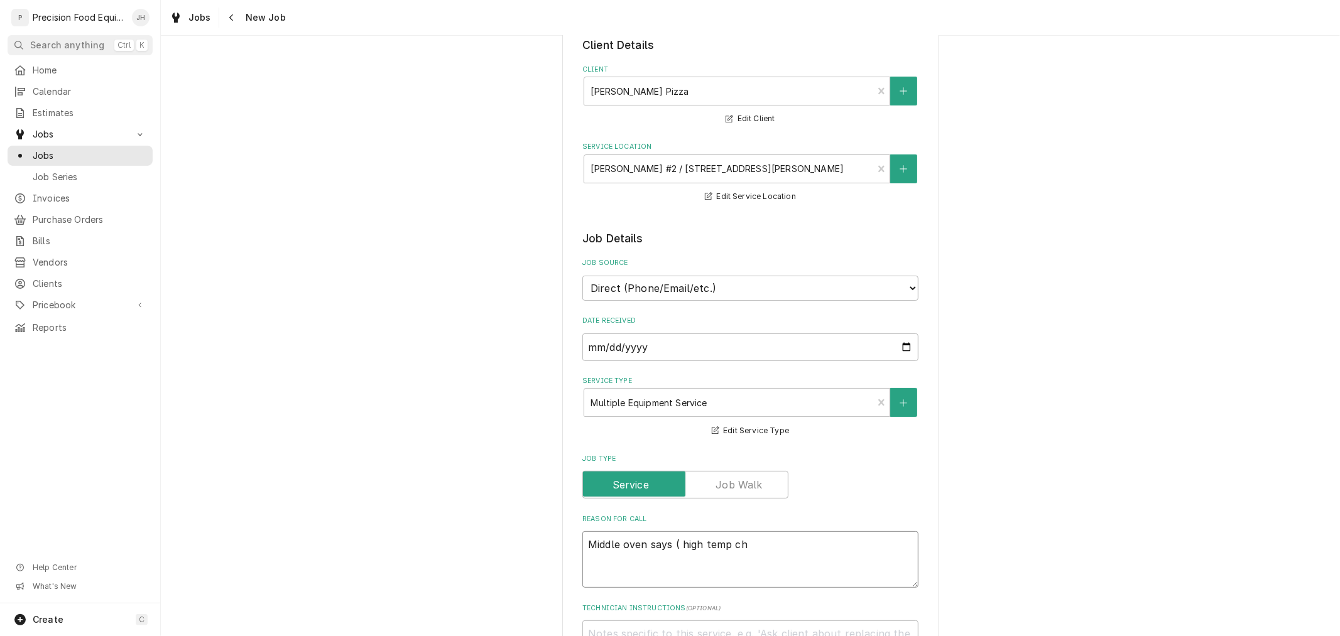
type textarea "x"
type textarea "Middle oven says ( high temp che"
type textarea "x"
type textarea "Middle oven says ( high temp chec"
type textarea "x"
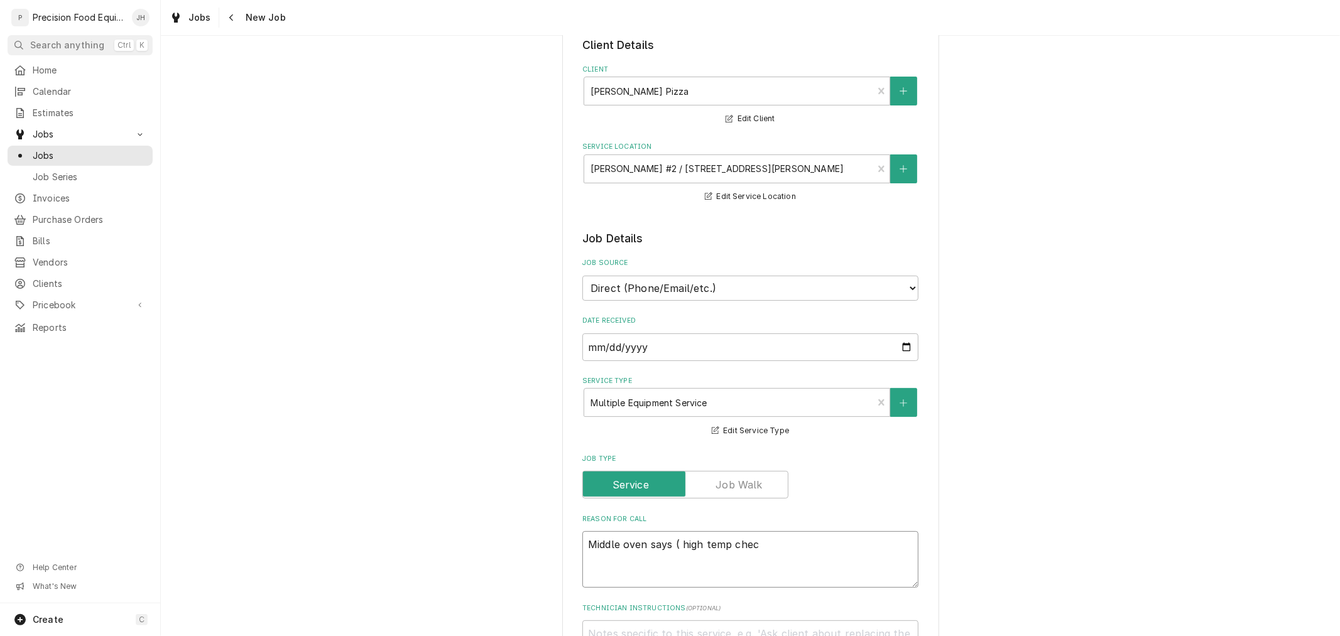
type textarea "Middle oven says ( high temp check"
type textarea "x"
type textarea "Middle oven says ( high temp check"
type textarea "x"
type textarea "Middle oven says ( high temp check f"
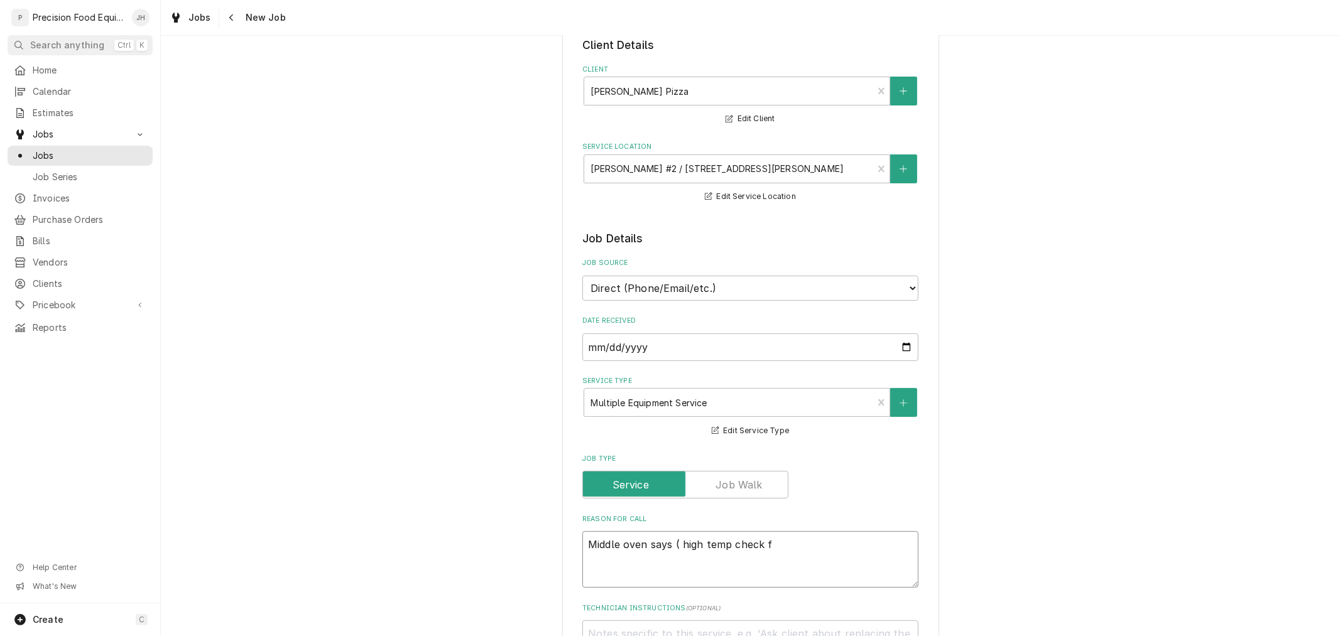
type textarea "x"
type textarea "Middle oven says ( high temp check fan"
type textarea "x"
type textarea "Middle oven says ( high temp check fans"
type textarea "x"
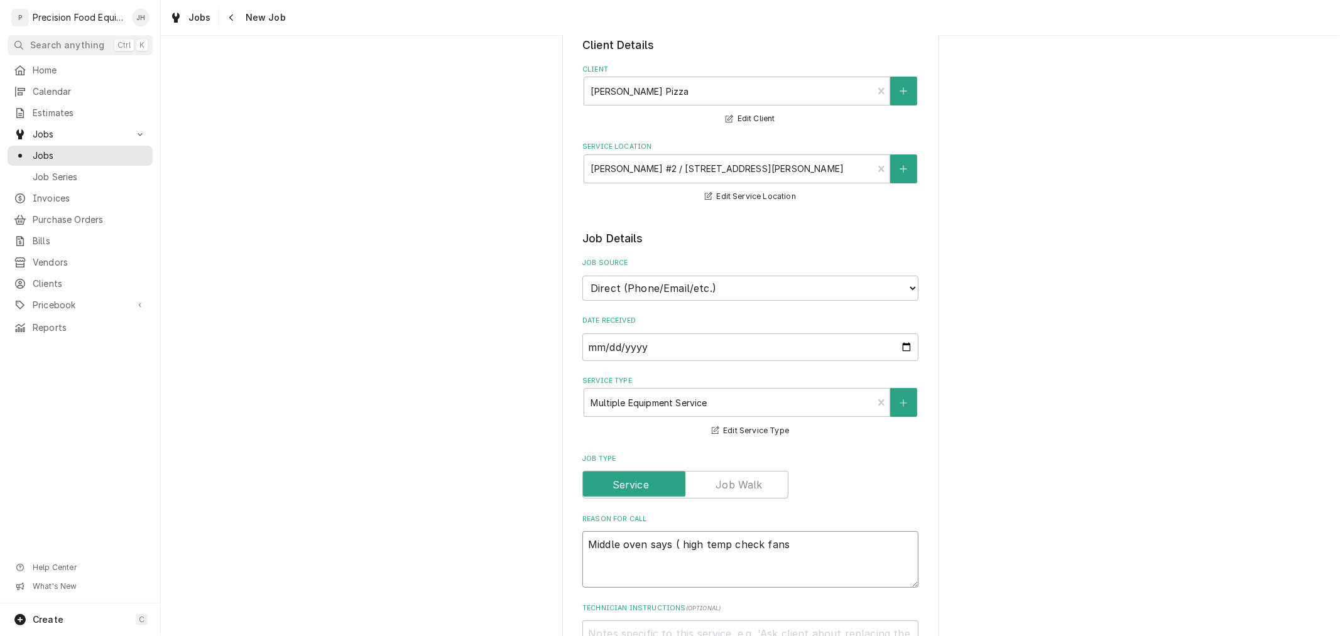
type textarea "Middle oven says ( high temp check fans)"
type textarea "x"
type textarea "Middle oven says ( high temp check fans)"
type textarea "x"
type textarea "Middle oven says ( high temp check fans) b"
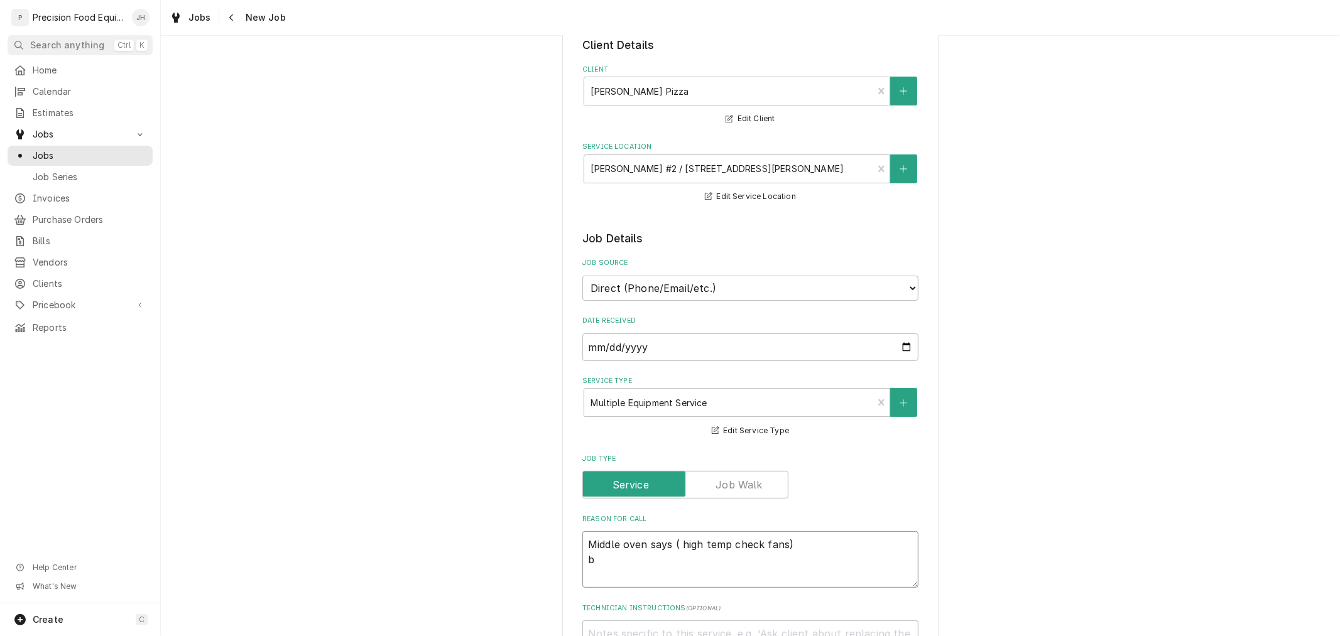
type textarea "x"
type textarea "Middle oven says ( high temp check fans) bo"
type textarea "x"
type textarea "Middle oven says ( high temp check fans) b"
type textarea "x"
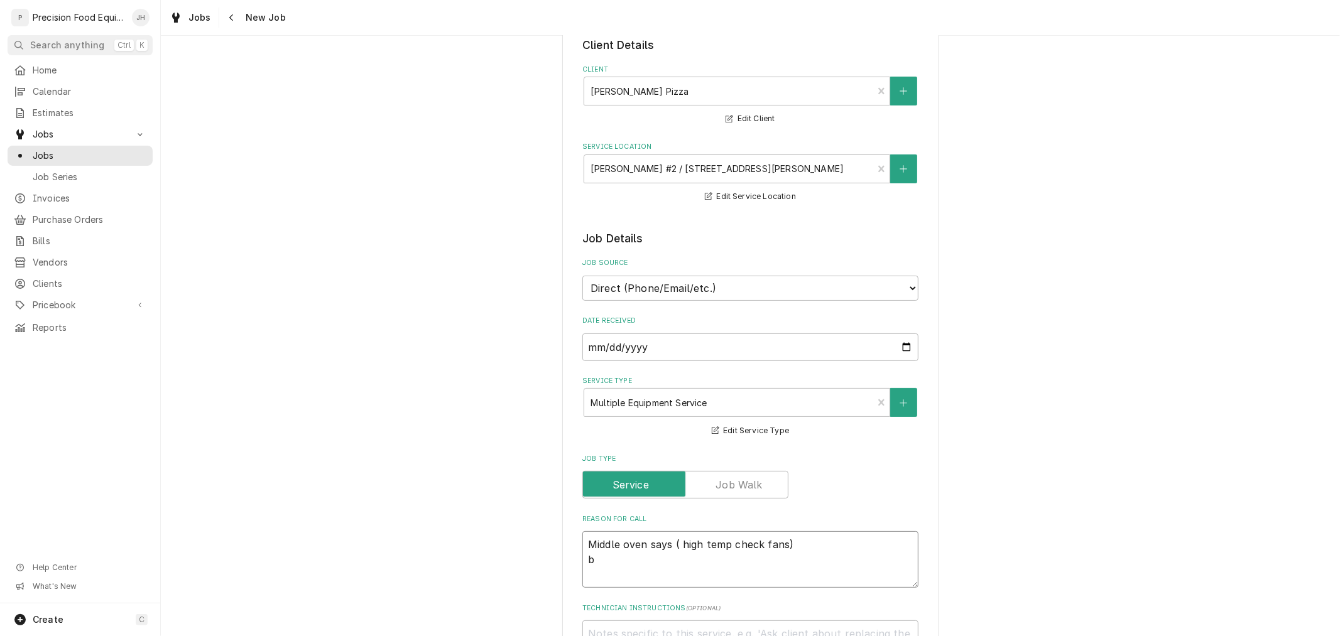
type textarea "Middle oven says ( high temp check fans)"
type textarea "x"
type textarea "Middle oven says ( high temp check fans) B"
type textarea "x"
type textarea "Middle oven says ( high temp check fans) Bo"
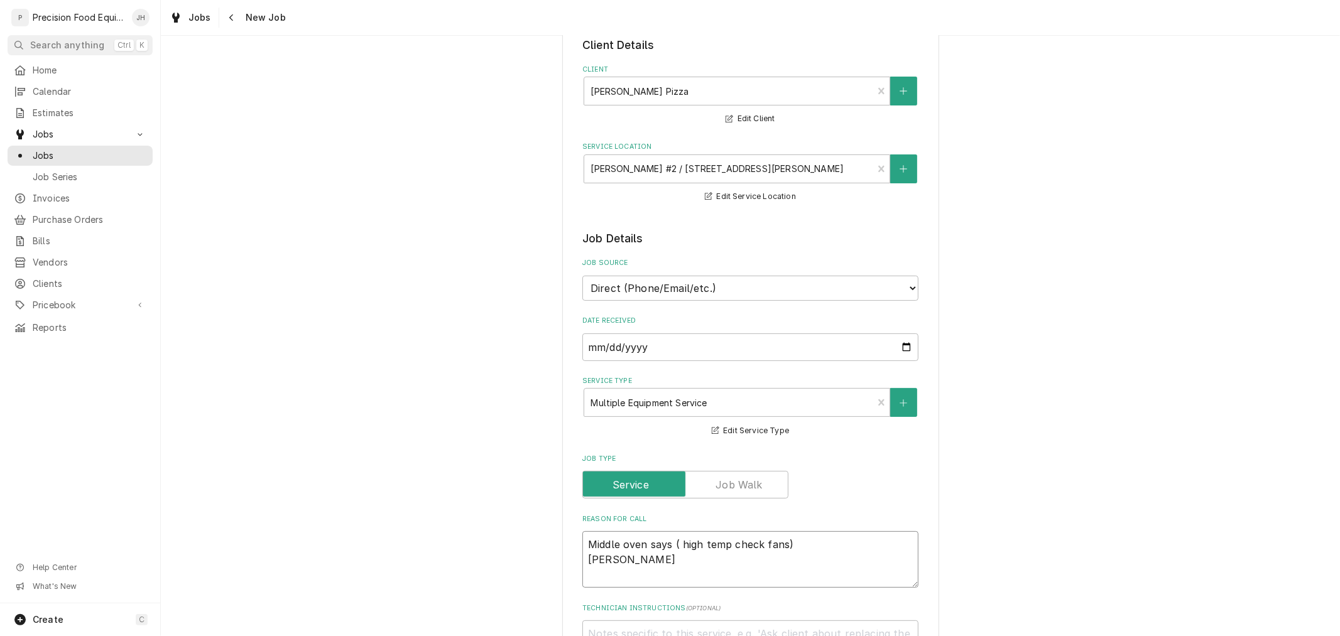
type textarea "x"
type textarea "Middle oven says ( high temp check fans) Bot"
type textarea "x"
type textarea "Middle oven says ( high temp check fans) Bott"
type textarea "x"
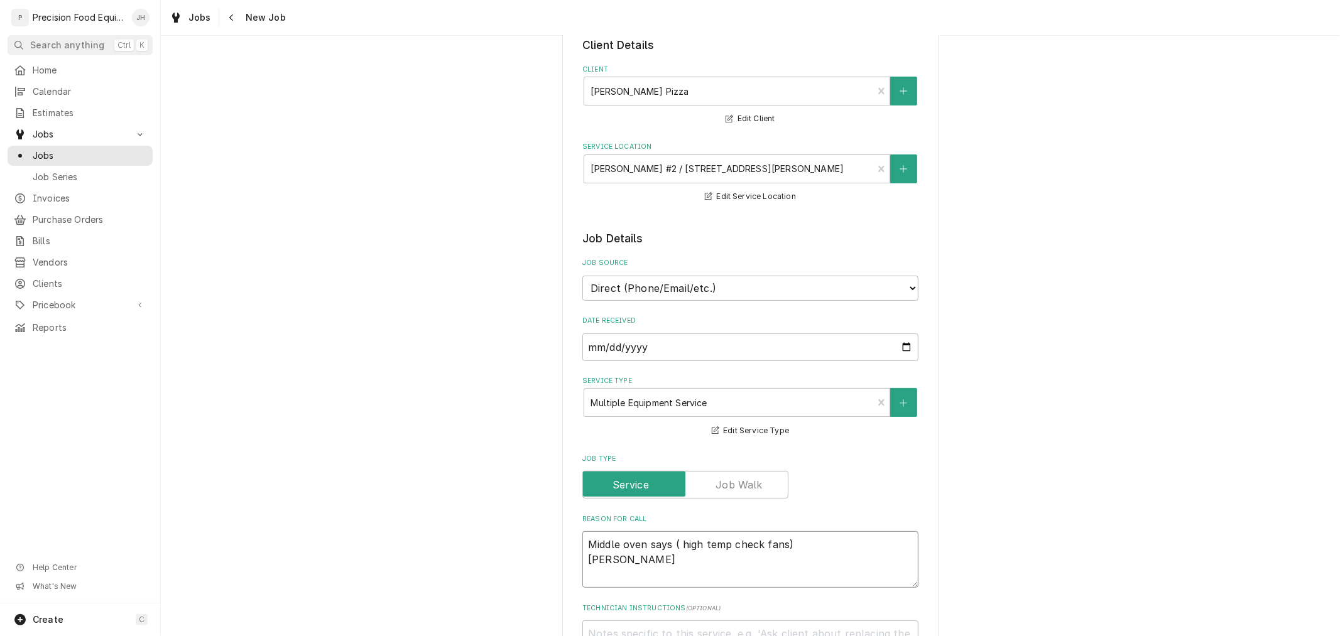
type textarea "Middle oven says ( high temp check fans) Botto"
type textarea "x"
type textarea "Middle oven says ( high temp check fans) Bottom"
type textarea "x"
type textarea "Middle oven says ( high temp check fans) Bottom"
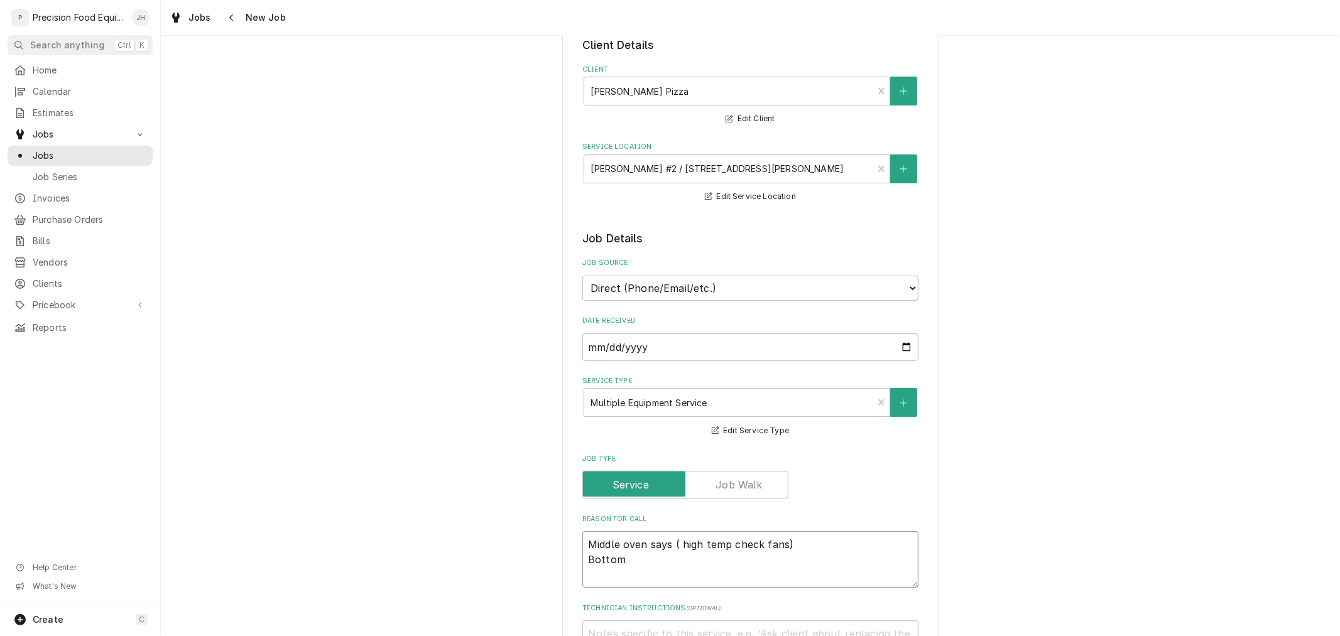
click at [582, 540] on textarea "Middle oven says ( high temp check fans) Bottom" at bounding box center [750, 559] width 336 height 57
type textarea "x"
type textarea "1Middle oven says ( high temp check fans) Bottom"
type textarea "x"
type textarea "1.Middle oven says ( high temp check fans) Bottom"
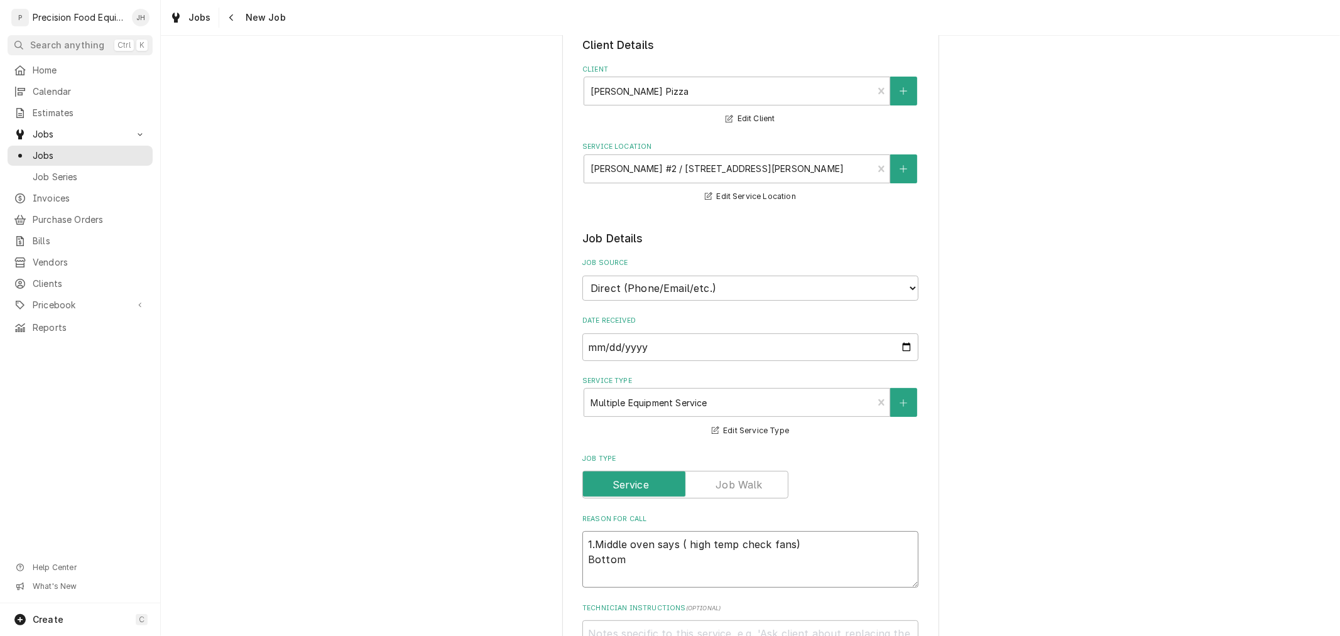
click at [582, 555] on textarea "1.Middle oven says ( high temp check fans) Bottom" at bounding box center [750, 559] width 336 height 57
type textarea "x"
type textarea "1.Middle oven says ( high temp check fans) 2Bottom"
type textarea "x"
type textarea "1.Middle oven says ( high temp check fans) 2.Bottom"
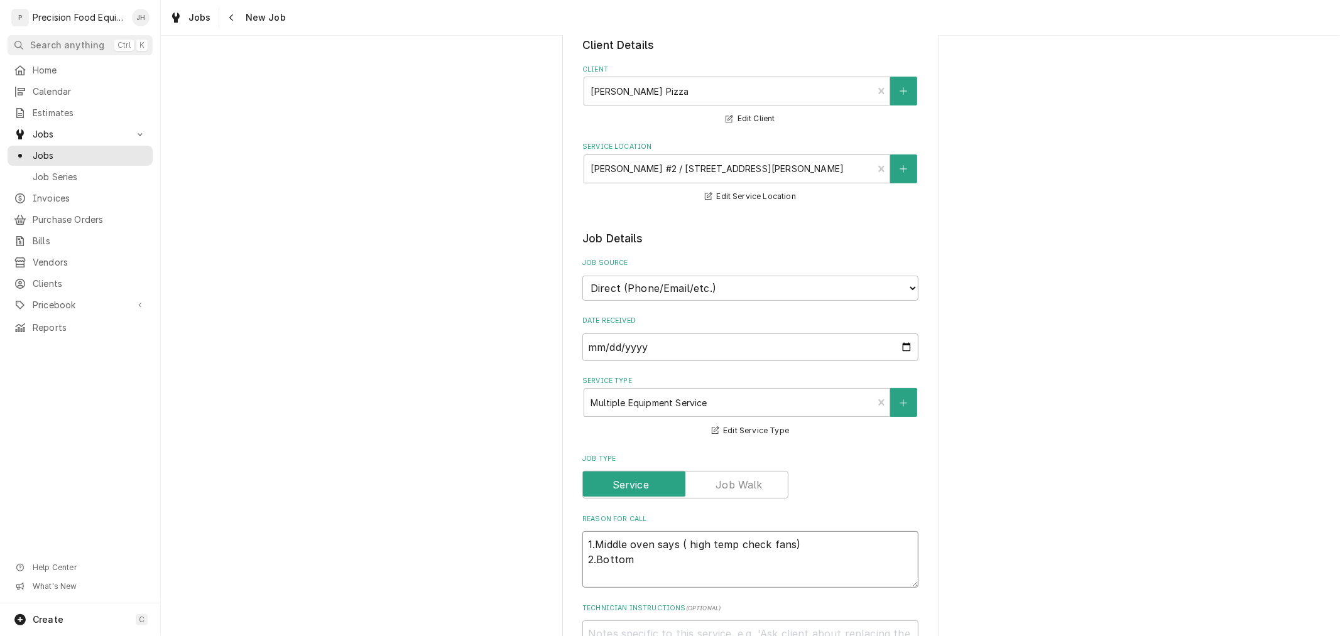
type textarea "x"
type textarea "1.Middle oven says ( high temp check fans) 2. Bottom"
click at [633, 553] on textarea "1.Middle oven says ( high temp check fans) 2. Bottom" at bounding box center [750, 559] width 336 height 57
type textarea "x"
type textarea "1.Middle oven says ( high temp check fans) 2. Bottom ov"
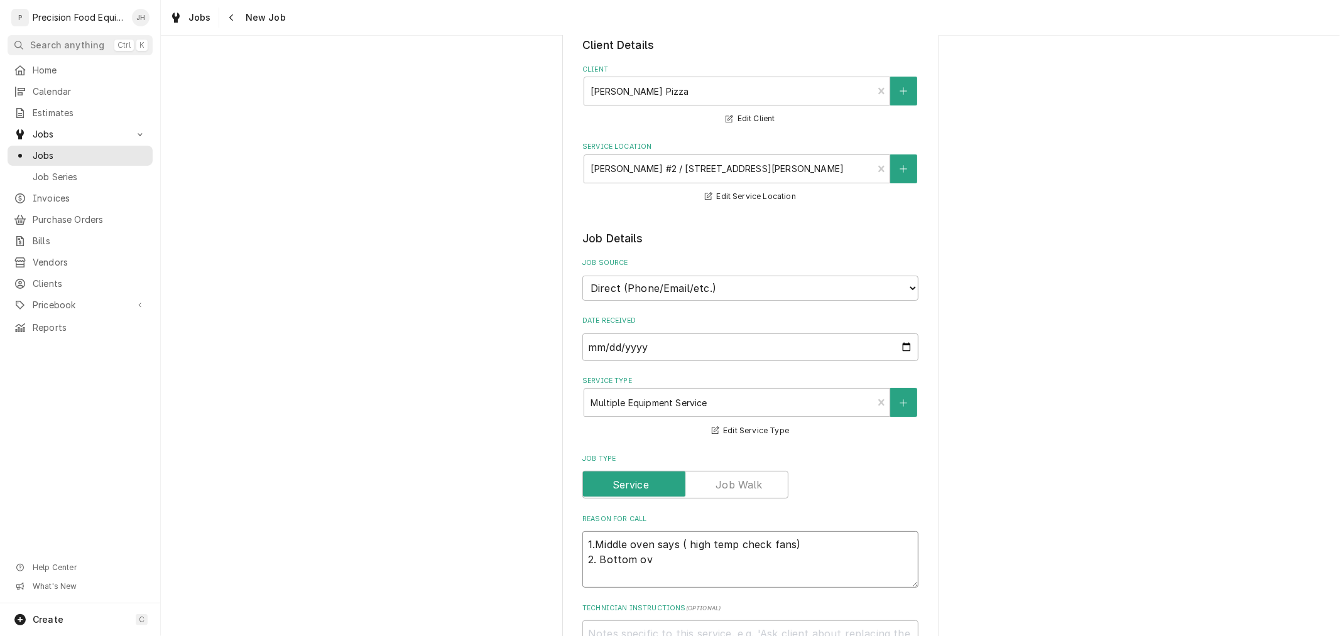
type textarea "x"
type textarea "1.Middle oven says ( high temp check fans) 2. Bottom ove"
type textarea "x"
type textarea "1.Middle oven says ( high temp check fans) 2. Bottom oven"
type textarea "x"
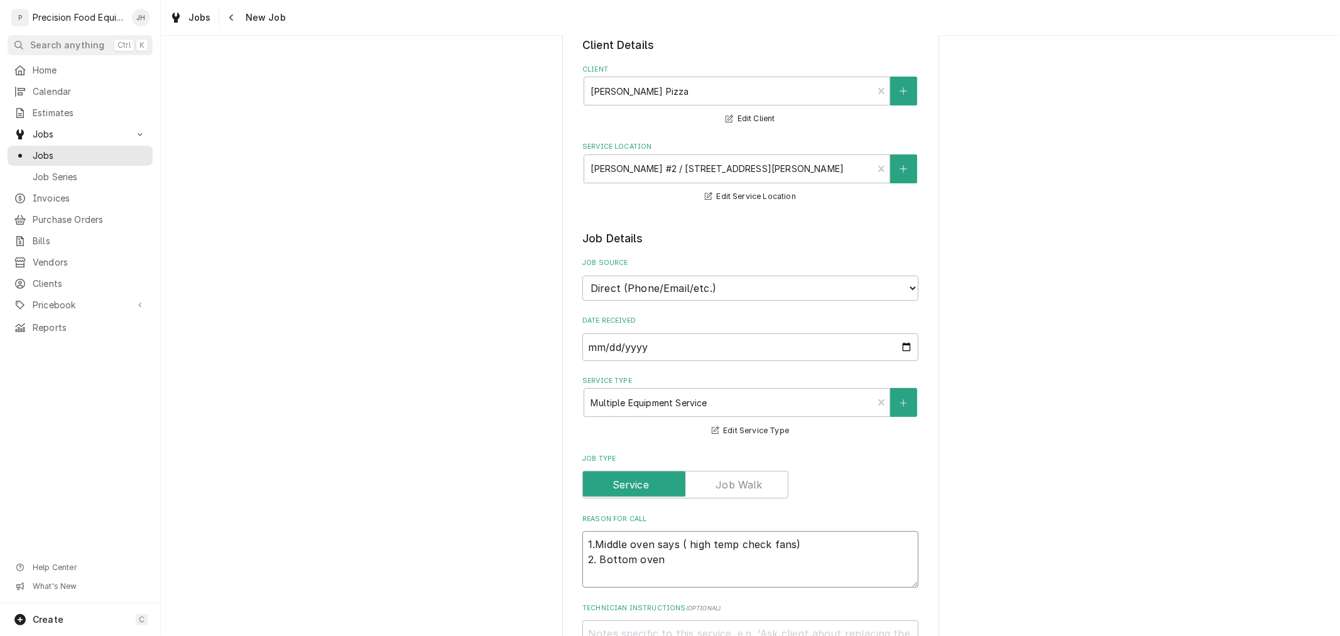
type textarea "1.Middle oven says ( high temp check fans) 2. Bottom oven"
type textarea "x"
type textarea "1.Middle oven says ( high temp check fans) 2. Bottom oven n"
type textarea "x"
type textarea "1.Middle oven says ( high temp check fans) 2. Bottom oven no"
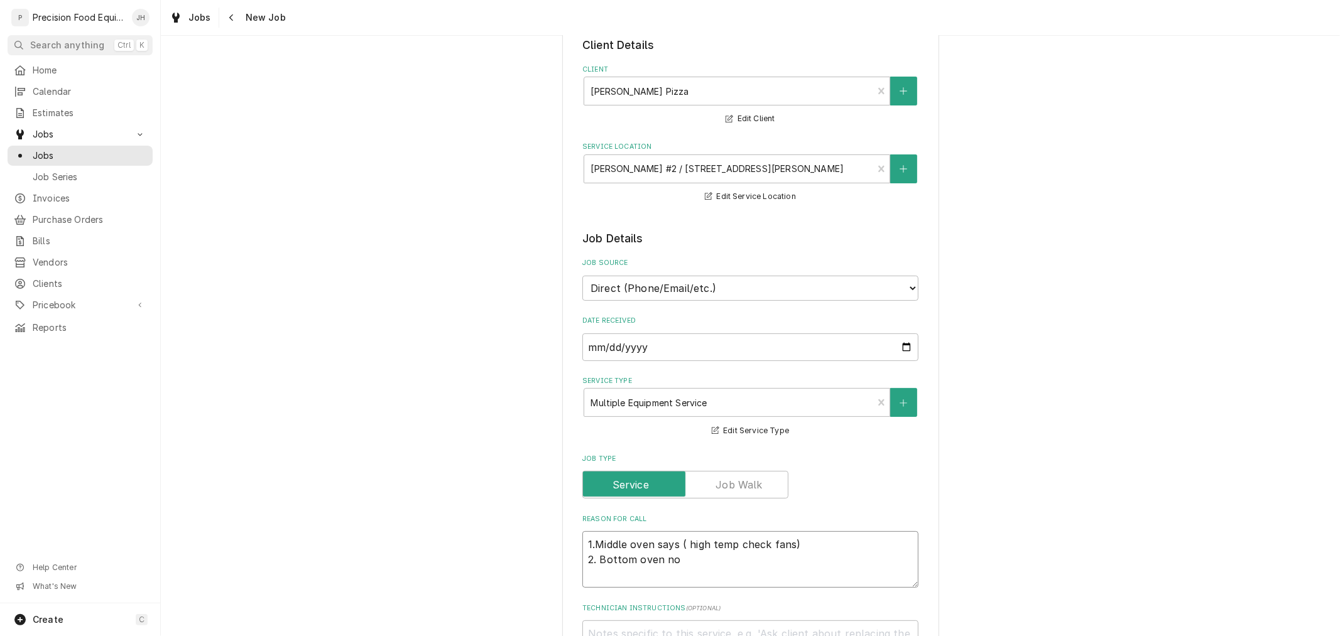
type textarea "x"
type textarea "1.Middle oven says ( high temp check fans) 2. Bottom oven not"
type textarea "x"
type textarea "1.Middle oven says ( high temp check fans) 2. Bottom oven not"
type textarea "x"
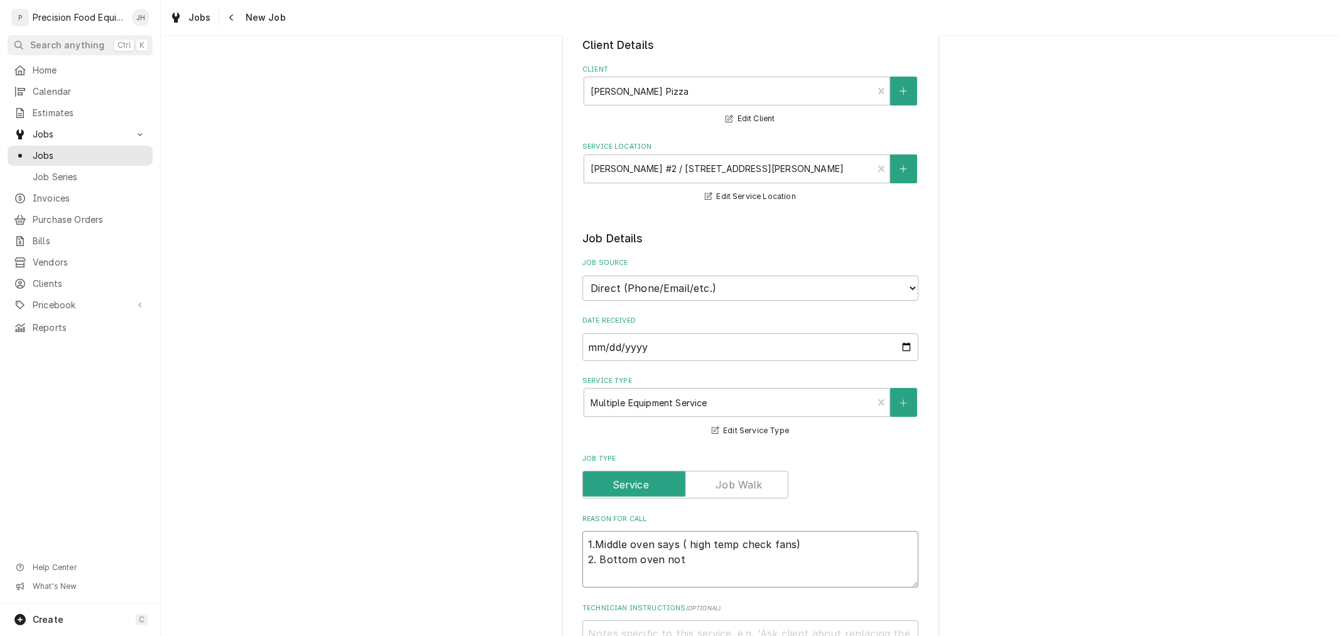
type textarea "1.Middle oven says ( high temp check fans) 2. Bottom oven not o"
type textarea "x"
type textarea "1.Middle oven says ( high temp check fans) 2. Bottom oven not op"
type textarea "x"
type textarea "1.Middle oven says ( high temp check fans) 2. Bottom oven not ope"
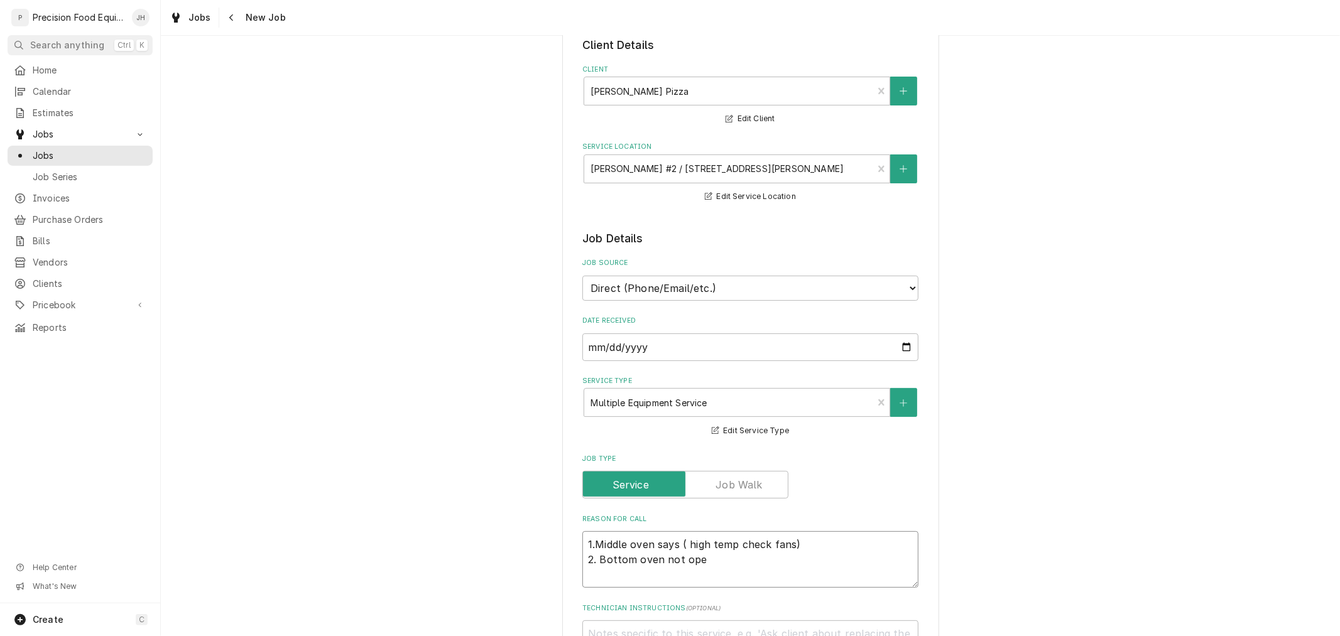
type textarea "x"
type textarea "1.Middle oven says ( high temp check fans) 2. Bottom oven not oper"
type textarea "x"
type textarea "1.Middle oven says ( high temp check fans) 2. Bottom oven not opera"
type textarea "x"
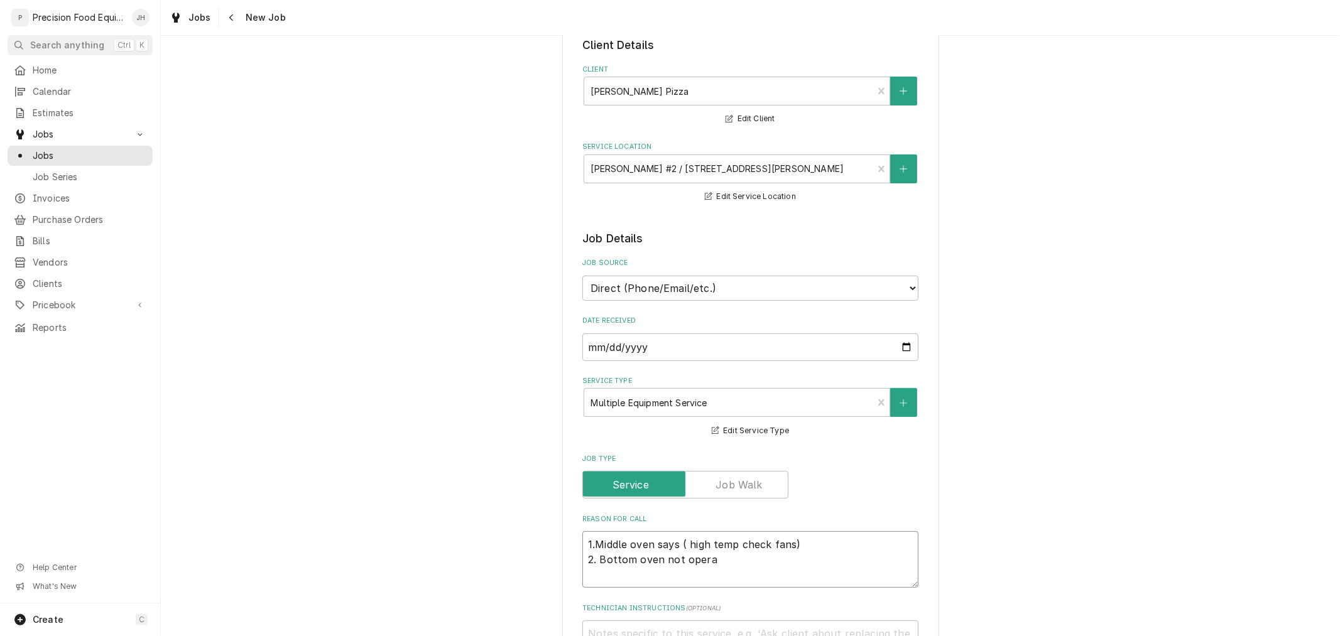
type textarea "1.Middle oven says ( high temp check fans) 2. Bottom oven not operat"
type textarea "x"
type textarea "1.Middle oven says ( high temp check fans) 2. Bottom oven not operati"
type textarea "x"
type textarea "1.Middle oven says ( high temp check fans) 2. Bottom oven not operatin"
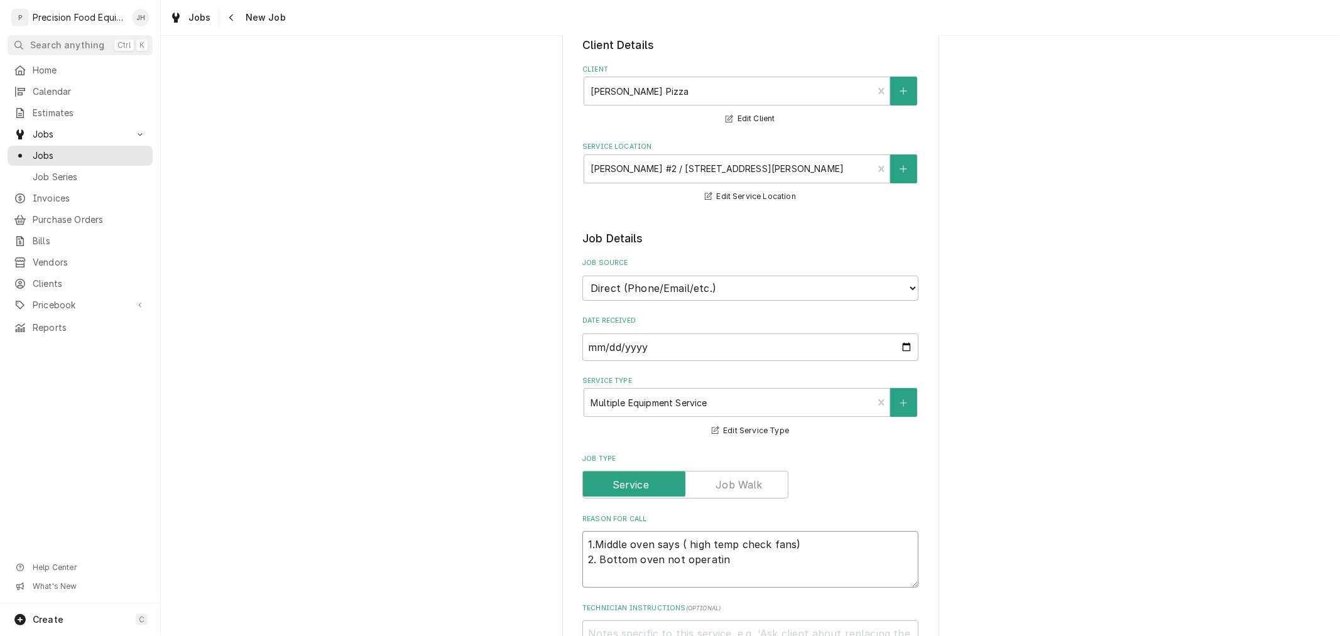
type textarea "x"
type textarea "1.Middle oven says ( high temp check fans) 2. Bottom oven not operating"
type textarea "x"
type textarea "1.Middle oven says ( high temp check fans) 2. Bottom oven not operating c"
type textarea "x"
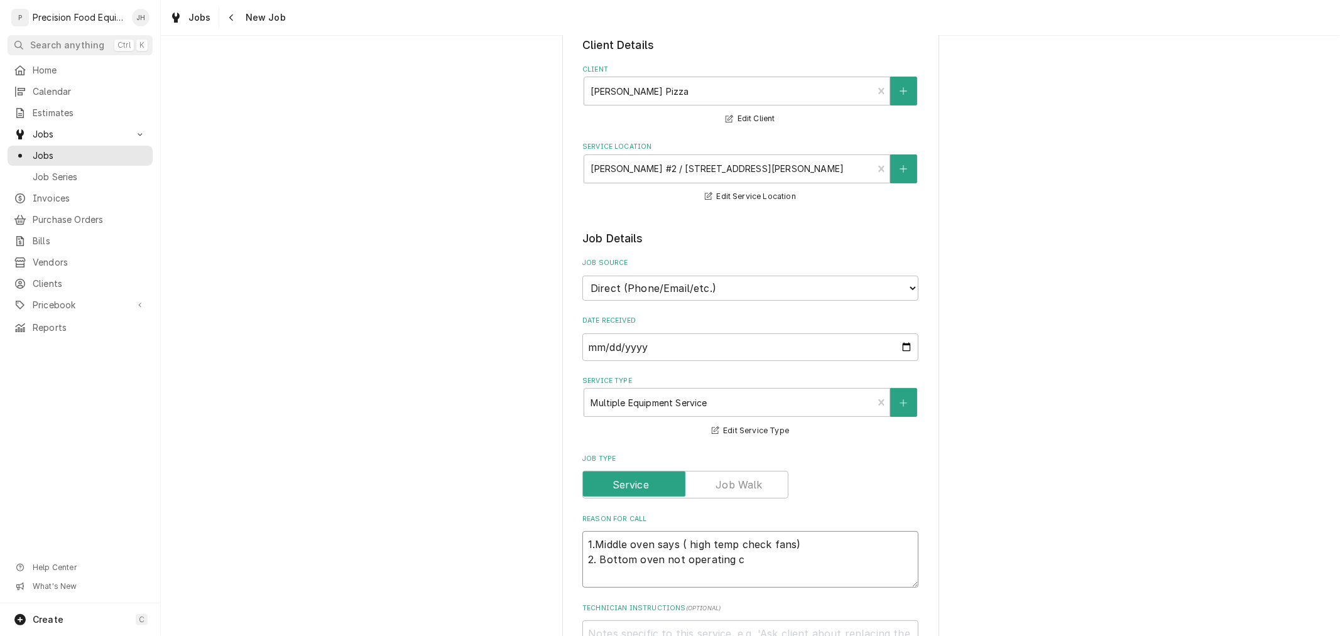
type textarea "1.Middle oven says ( high temp check fans) 2. Bottom oven not operating co"
type textarea "x"
type textarea "1.Middle oven says ( high temp check fans) 2. Bottom oven not operating cor"
type textarea "x"
type textarea "1.Middle oven says ( high temp check fans) 2. Bottom oven not operating corr"
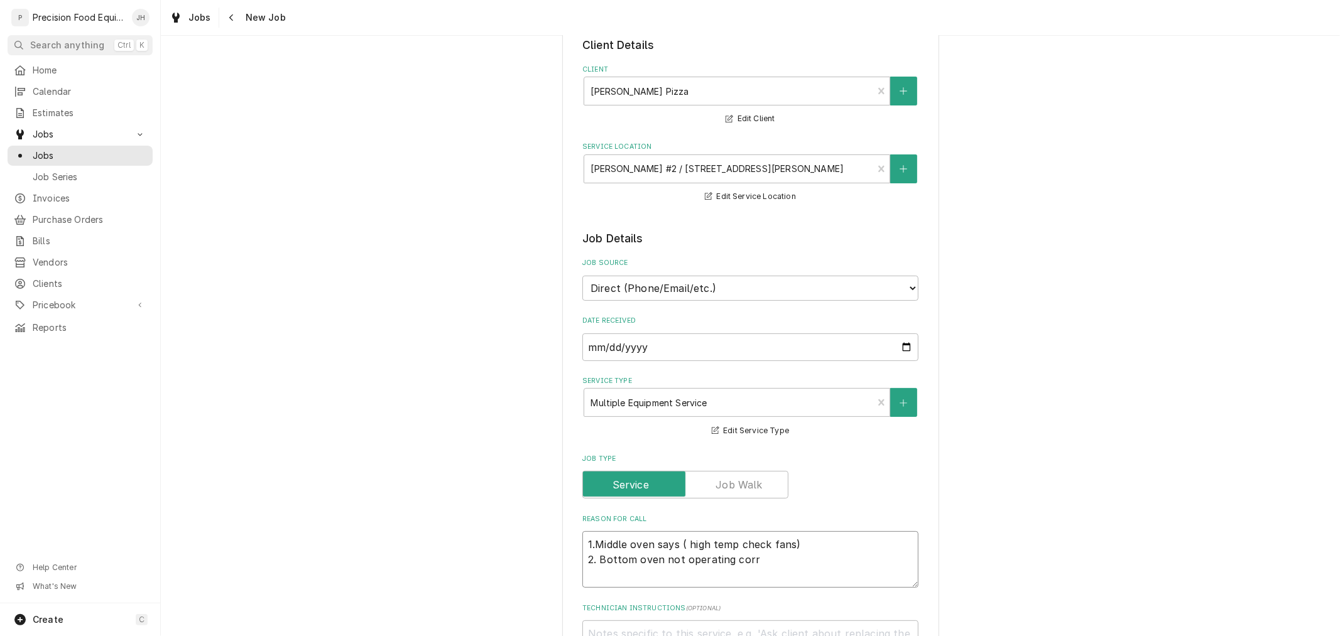
type textarea "x"
type textarea "1.Middle oven says ( high temp check fans) 2. Bottom oven not operating corre"
type textarea "x"
type textarea "1.Middle oven says ( high temp check fans) 2. Bottom oven not operating correc"
type textarea "x"
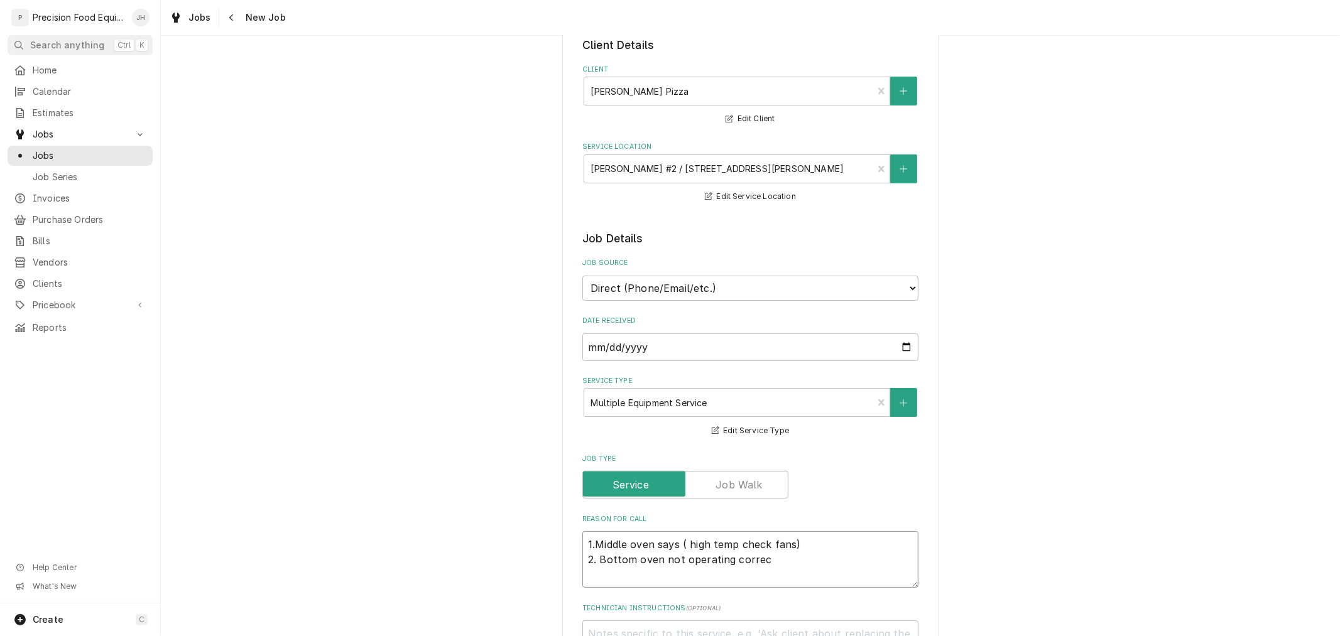
type textarea "1.Middle oven says ( high temp check fans) 2. Bottom oven not operating correct"
type textarea "x"
type textarea "1.Middle oven says ( high temp check fans) 2. Bottom oven not operating correct…"
type textarea "x"
type textarea "1.Middle oven says ( high temp check fans) 2. Bottom oven not operating correct…"
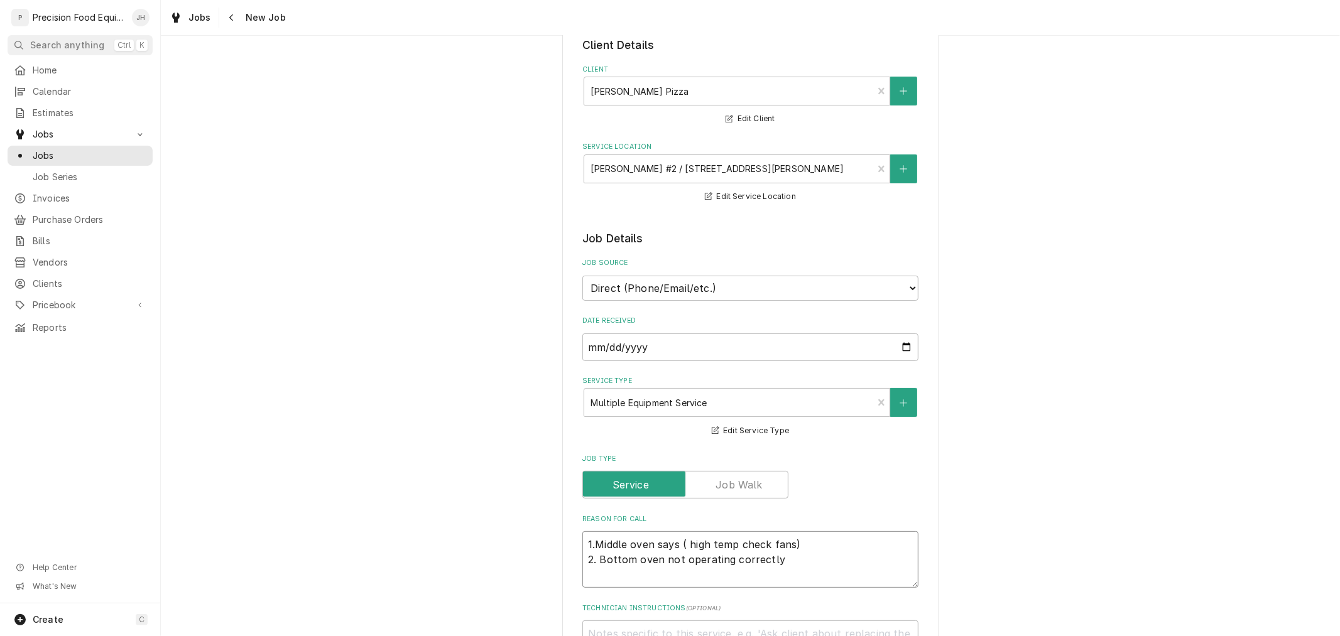
type textarea "x"
type textarea "1.Middle oven says ( high temp check fans) 2. Bottom oven not operating correct…"
type textarea "x"
type textarea "1.Middle oven says ( high temp check fans) 2. Bottom oven not operating correct…"
type textarea "x"
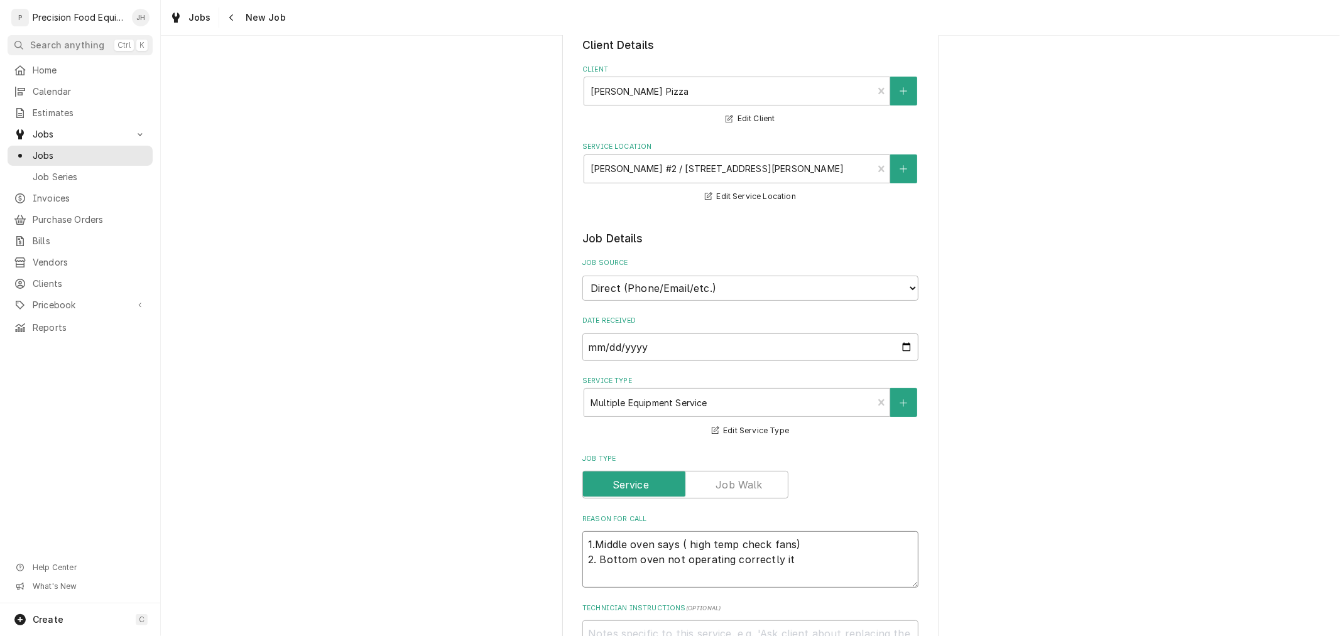
type textarea "1.Middle oven says ( high temp check fans) 2. Bottom oven not operating correct…"
type textarea "x"
type textarea "1.Middle oven says ( high temp check fans) 2. Bottom oven not operating correct…"
type textarea "x"
type textarea "1.Middle oven says ( high temp check fans) 2. Bottom oven not operating correct…"
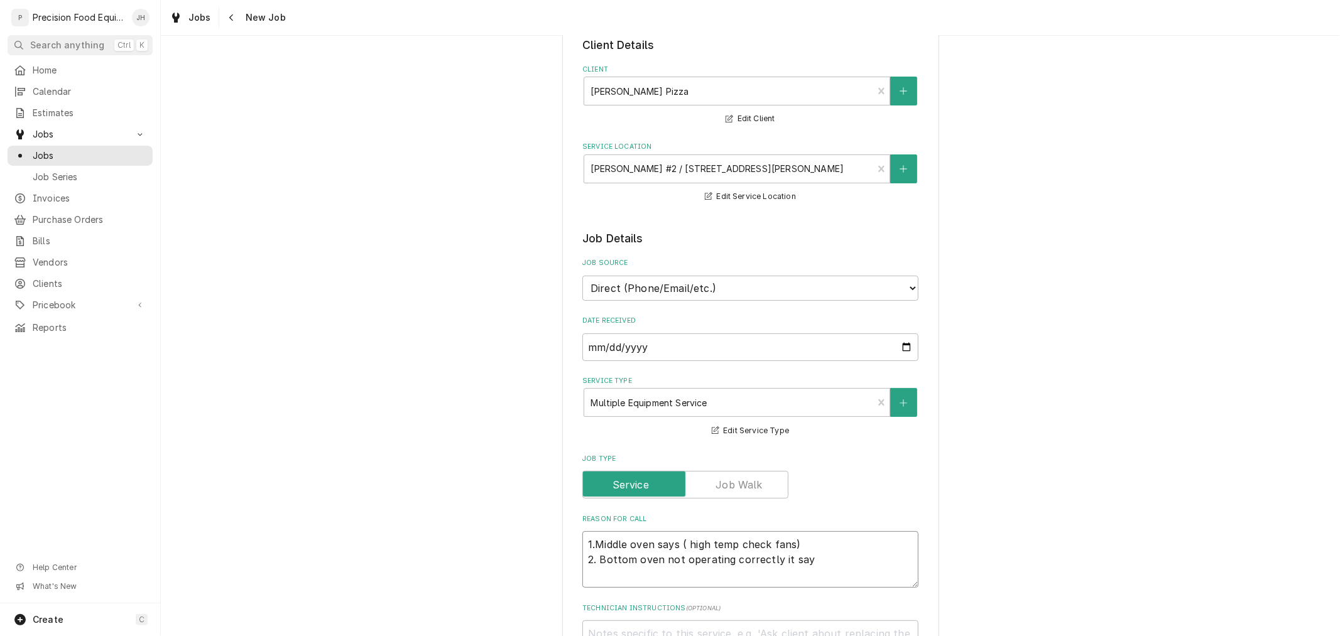
type textarea "x"
type textarea "1.Middle oven says ( high temp check fans) 2. Bottom oven not operating correct…"
type textarea "x"
type textarea "1.Middle oven says ( high temp check fans) 2. Bottom oven not operating correct…"
type textarea "x"
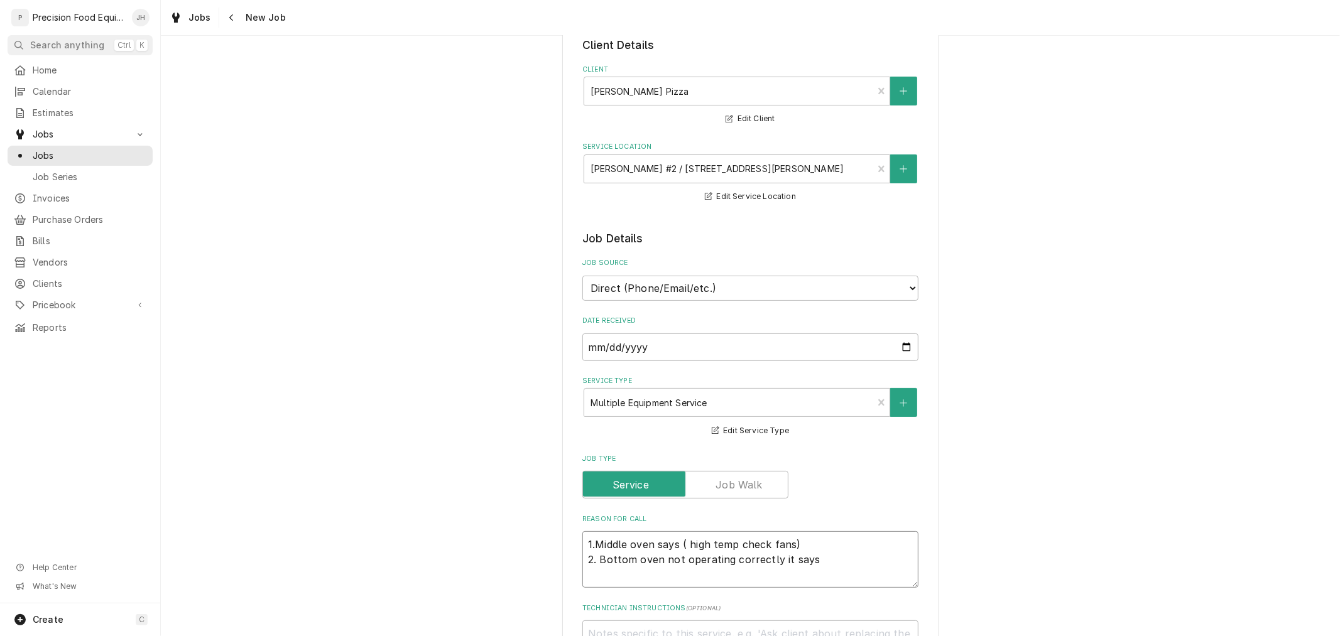
type textarea "1.Middle oven says ( high temp check fans) 2. Bottom oven not operating correct…"
type textarea "x"
type textarea "1.Middle oven says ( high temp check fans) 2. Bottom oven not operating correct…"
type textarea "x"
type textarea "1.Middle oven says ( high temp check fans) 2. Bottom oven not operating correct…"
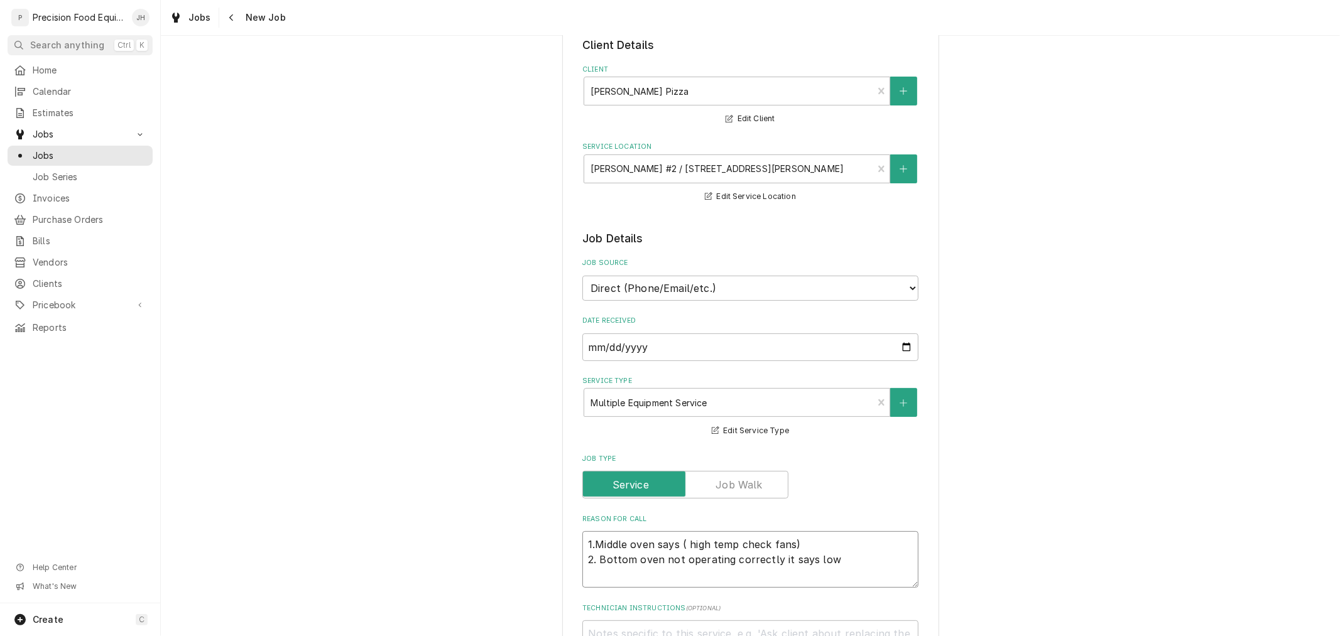
type textarea "x"
type textarea "1.Middle oven says ( high temp check fans) 2. Bottom oven not operating correct…"
type textarea "x"
type textarea "1.Middle oven says ( high temp check fans) 2. Bottom oven not operating correct…"
type textarea "x"
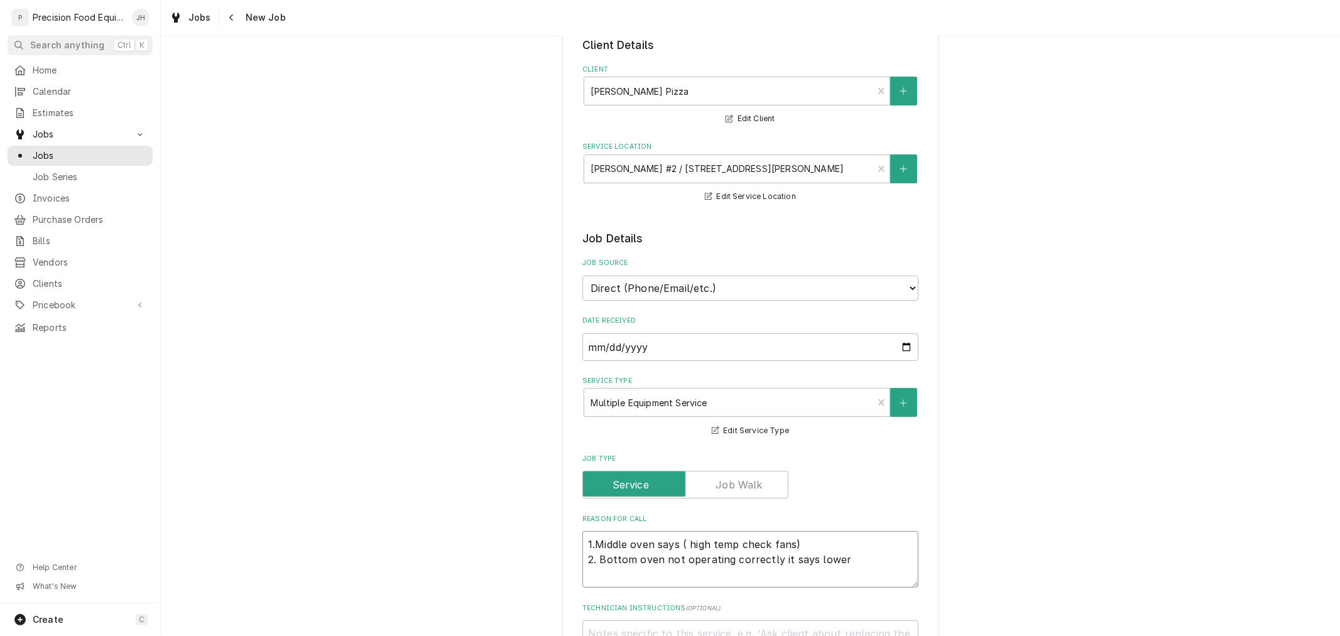
type textarea "1.Middle oven says ( high temp check fans) 2. Bottom oven not operating correct…"
type textarea "x"
type textarea "1.Middle oven says ( high temp check fans) 2. Bottom oven not operating correct…"
type textarea "x"
type textarea "1.Middle oven says ( high temp check fans) 2. Bottom oven not operating correct…"
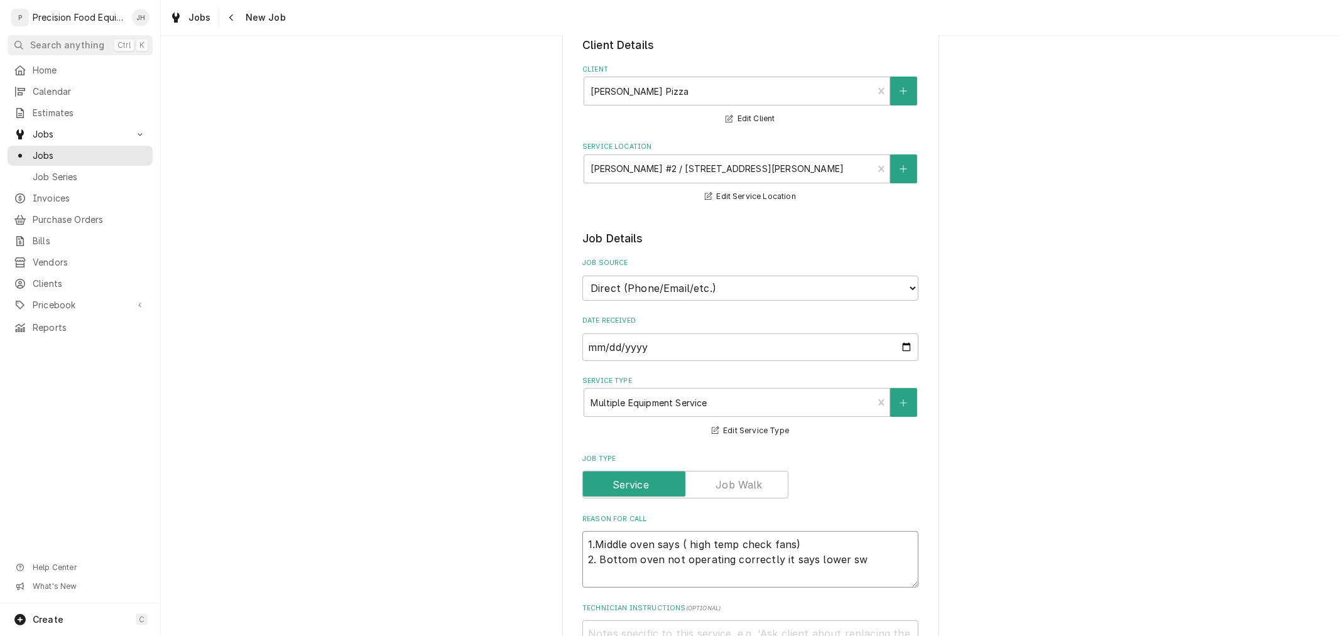
type textarea "x"
type textarea "1.Middle oven says ( high temp check fans) 2. Bottom oven not operating correct…"
click at [685, 607] on textarea "1.Middle oven says ( high temp check fans) 2. Bottom oven not operating correct…" at bounding box center [750, 574] width 336 height 87
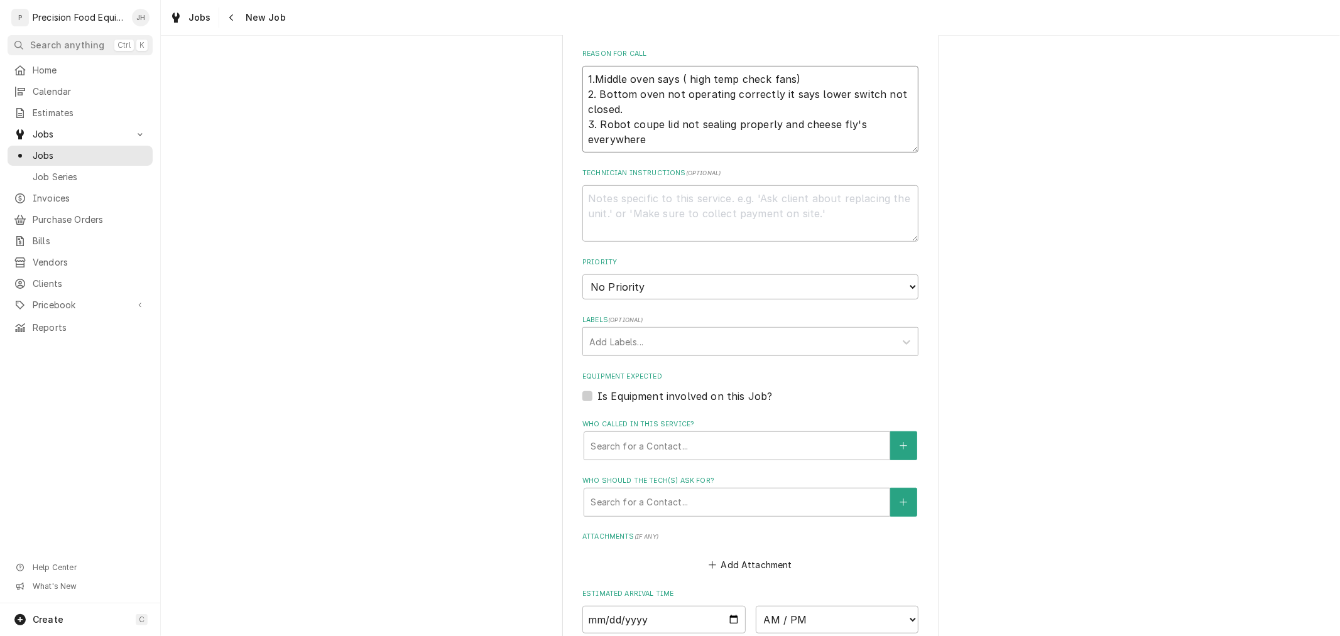
scroll to position [558, 0]
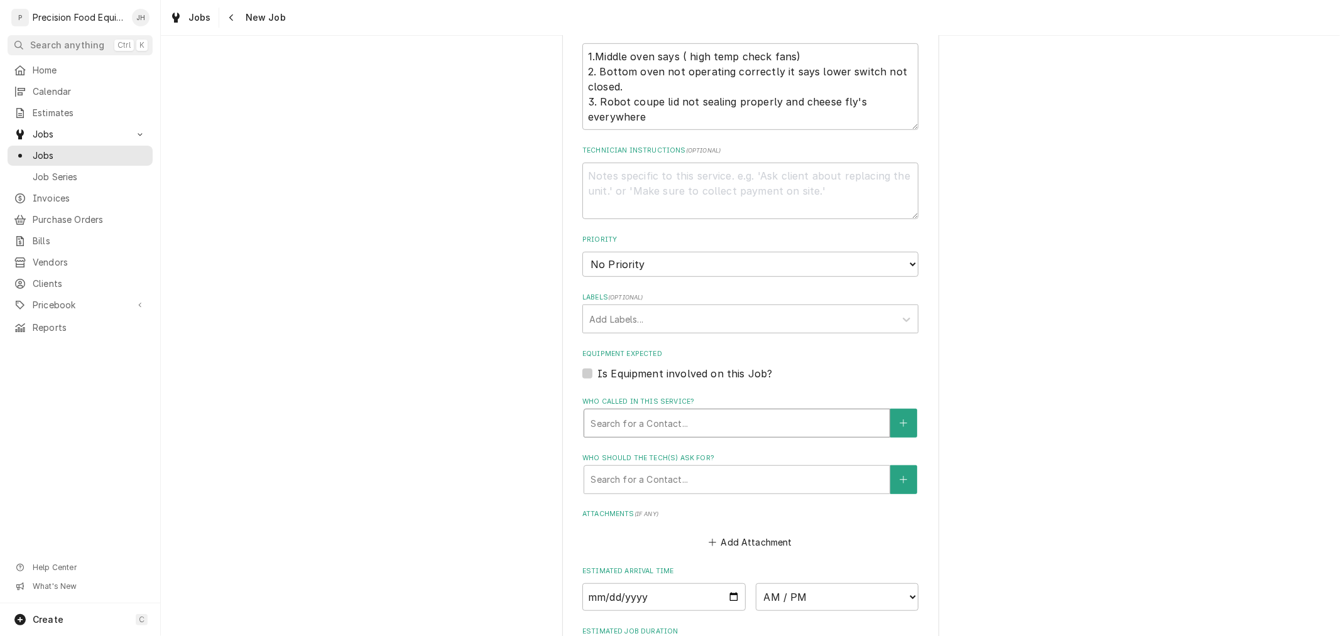
click at [707, 422] on div "Who called in this service?" at bounding box center [736, 423] width 293 height 23
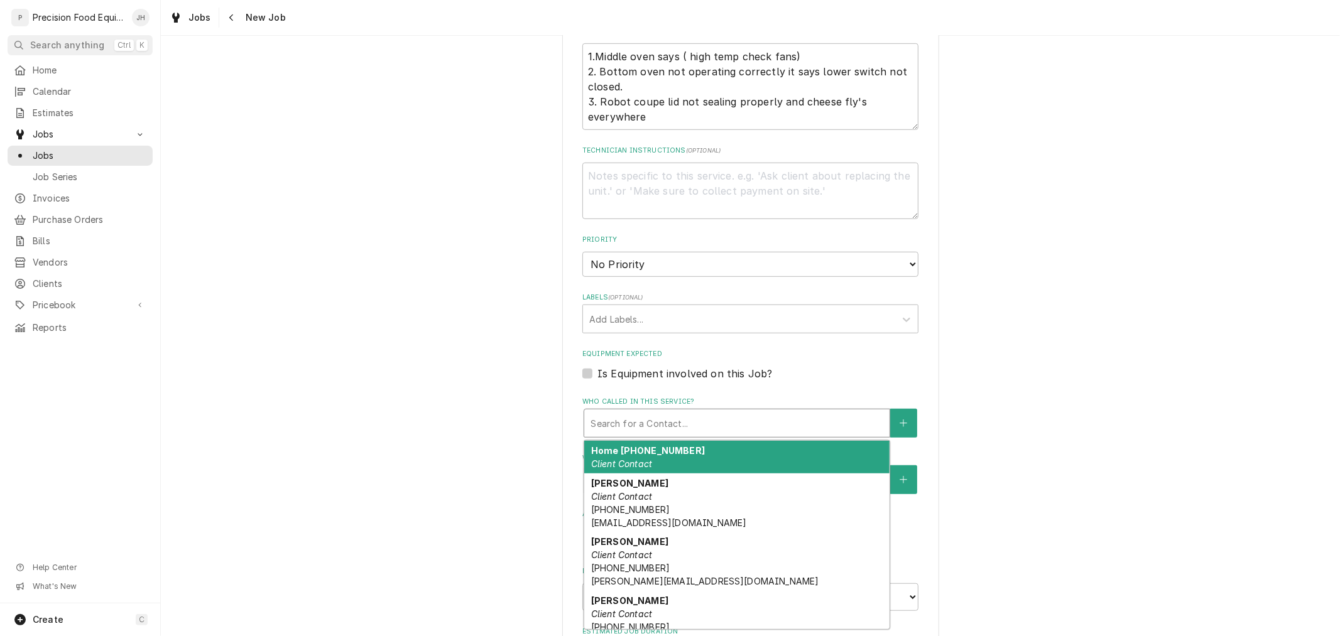
scroll to position [70, 0]
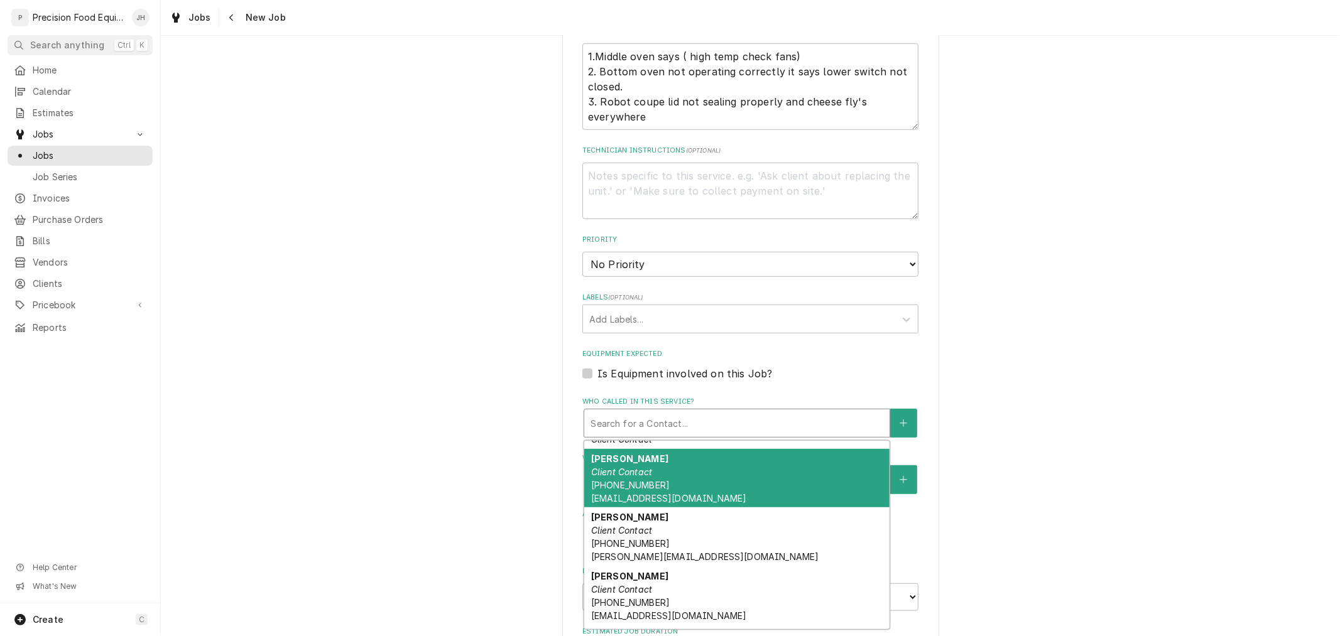
click at [705, 485] on div "Josh Client Contact (602) 465-2012 jvogelsang@spinatospizza.com" at bounding box center [736, 478] width 305 height 59
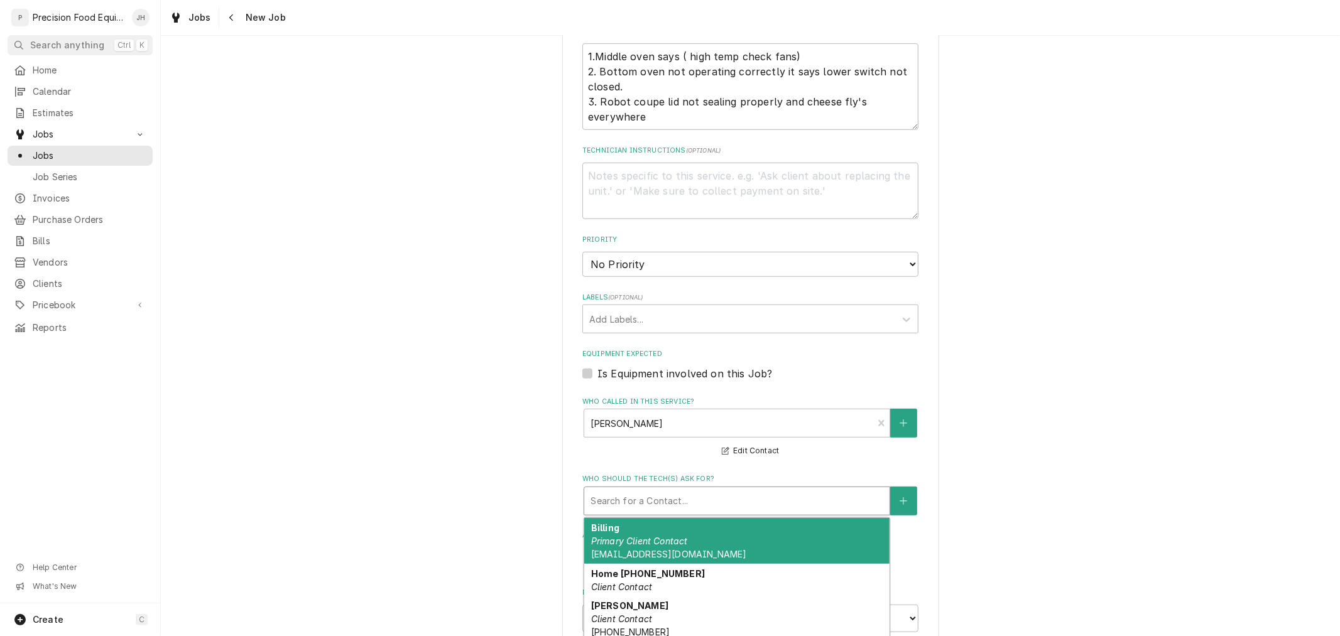
click at [700, 497] on div "Who should the tech(s) ask for?" at bounding box center [736, 501] width 293 height 23
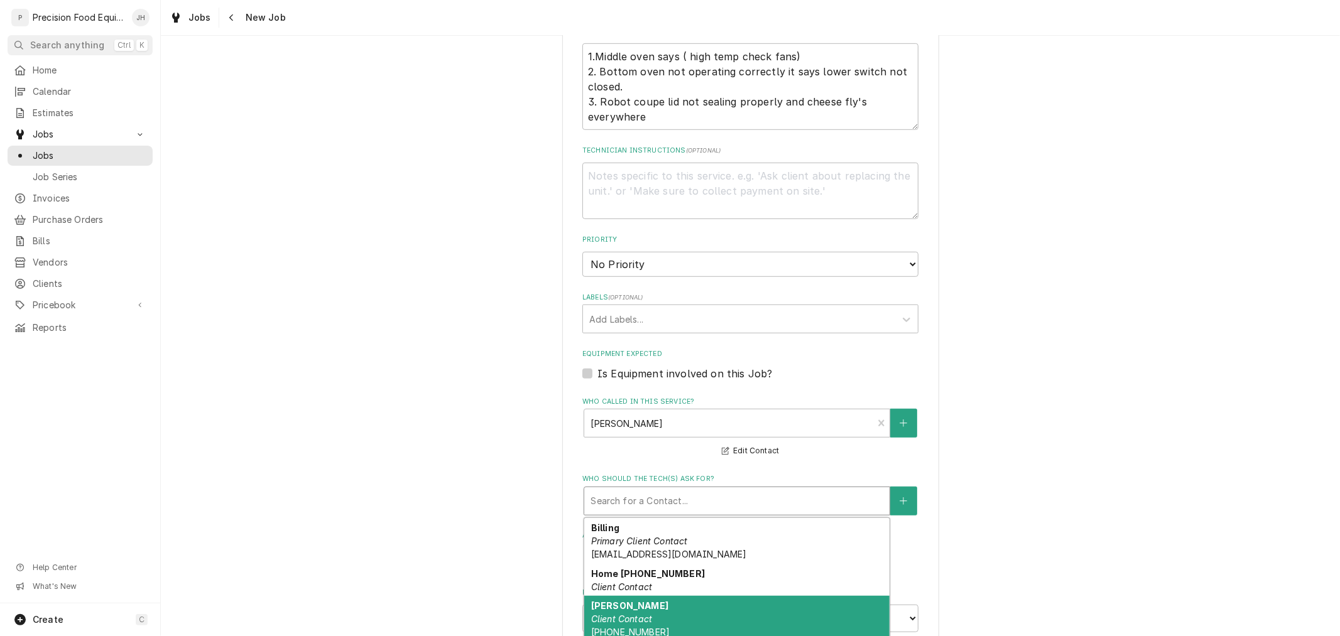
click at [673, 601] on div "Josh Client Contact (602) 465-2012 jvogelsang@spinatospizza.com" at bounding box center [736, 625] width 305 height 59
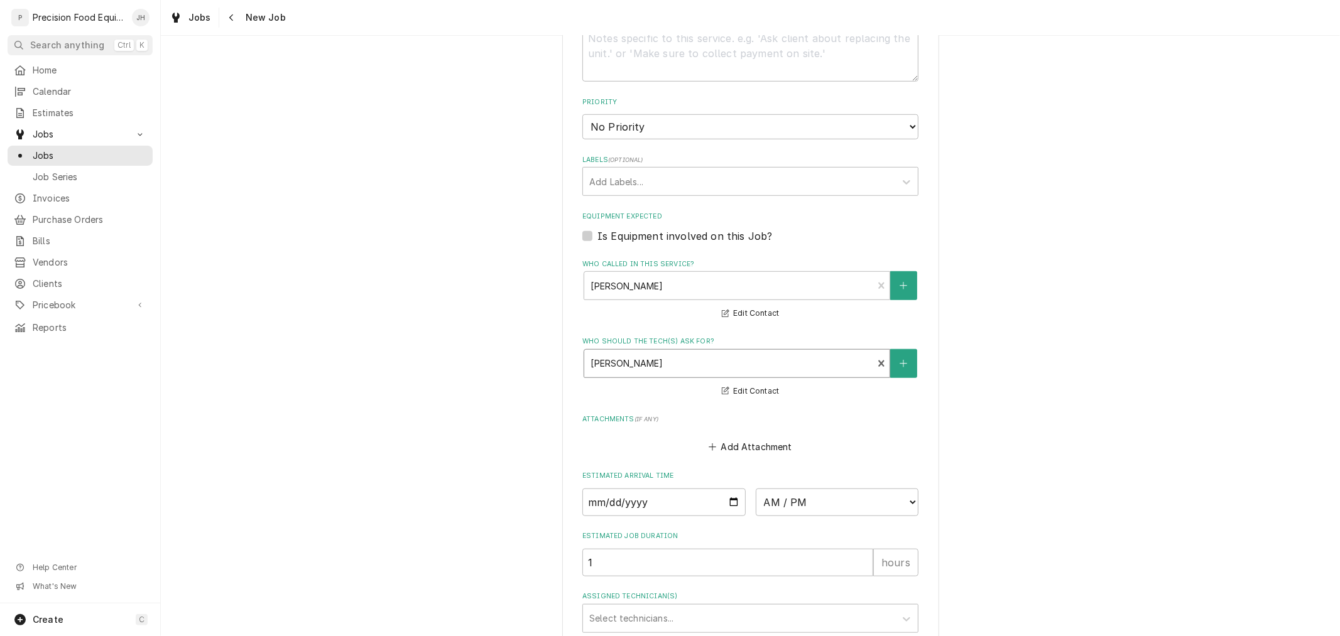
scroll to position [767, 0]
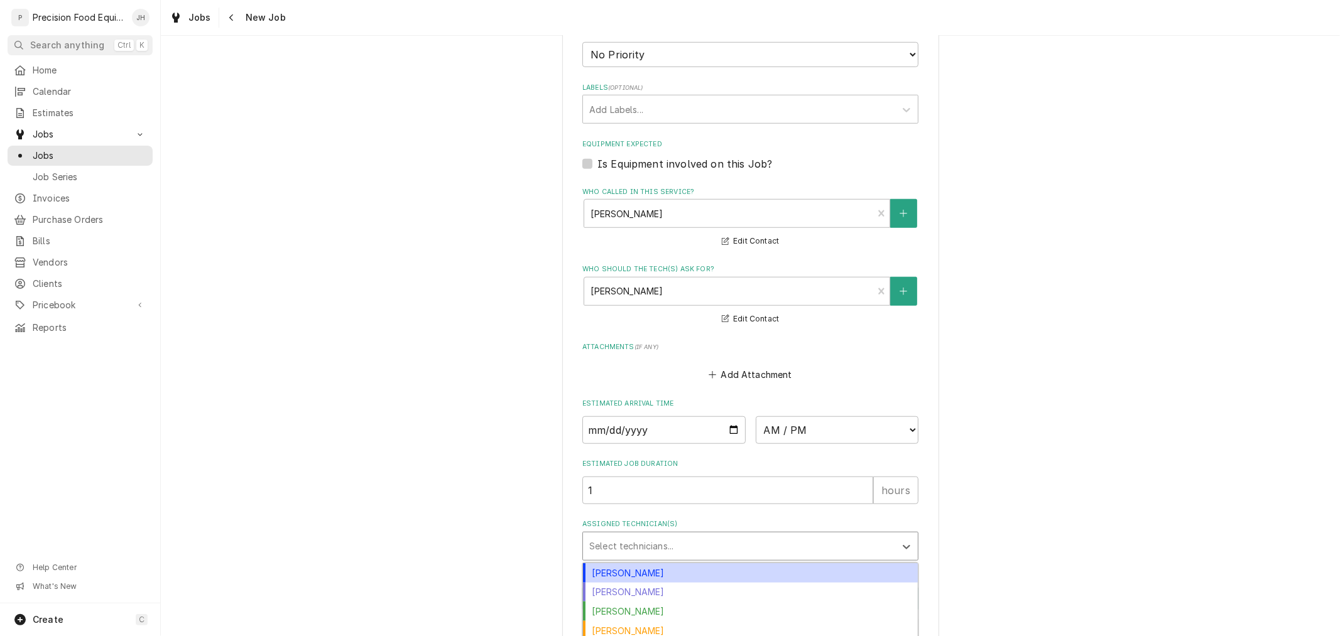
click at [700, 535] on div "Assigned Technician(s)" at bounding box center [739, 546] width 300 height 23
click at [688, 487] on input "1" at bounding box center [727, 491] width 291 height 28
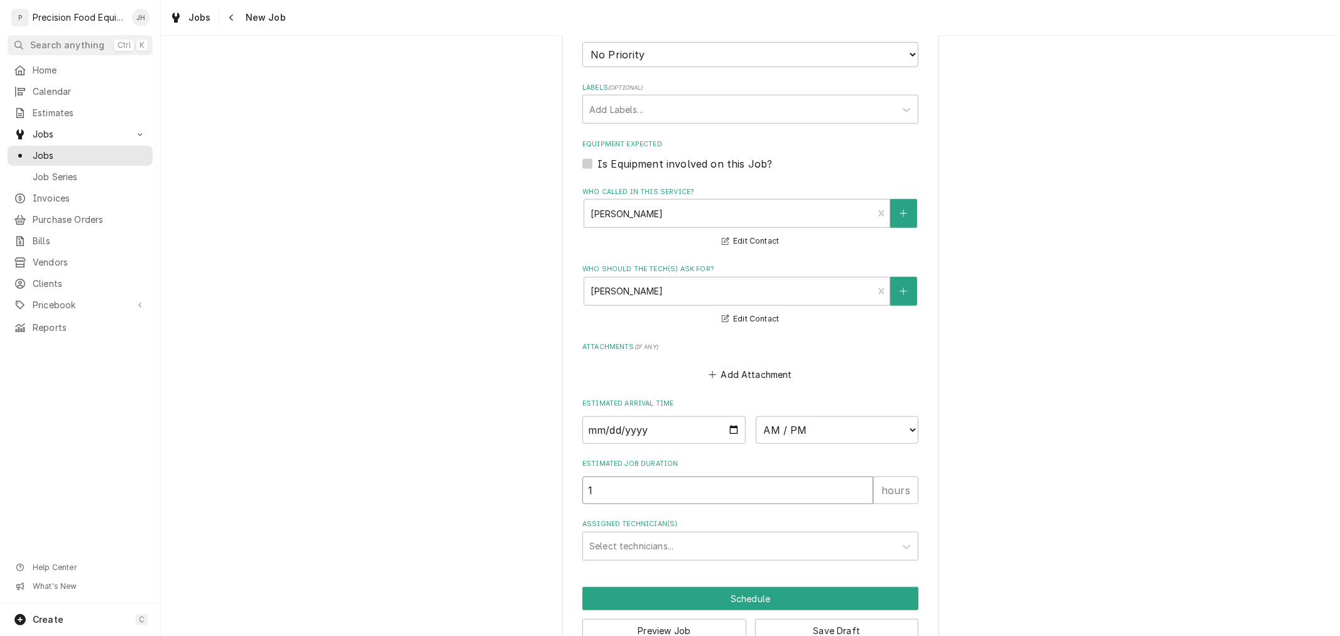
click at [688, 487] on input "1" at bounding box center [727, 491] width 291 height 28
click at [731, 422] on input "Date" at bounding box center [663, 430] width 163 height 28
click at [816, 424] on select "AM / PM 6:00 AM 6:15 AM 6:30 AM 6:45 AM 7:00 AM 7:15 AM 7:30 AM 7:45 AM 8:00 AM…" at bounding box center [837, 430] width 163 height 28
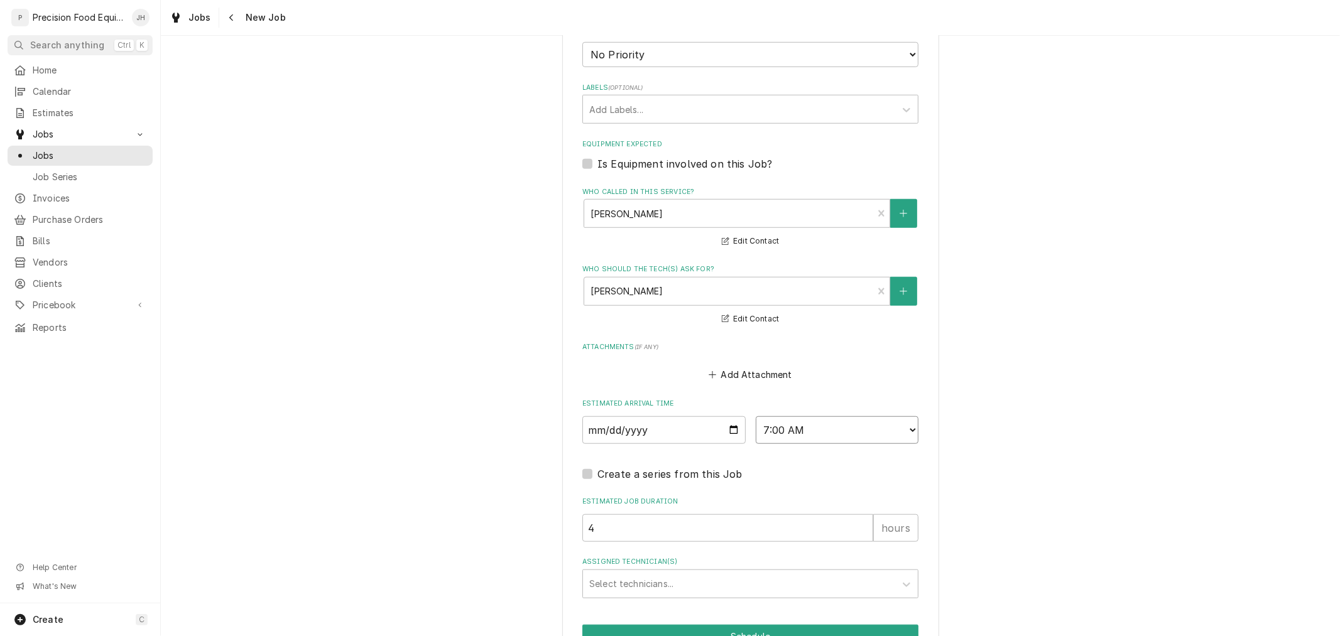
scroll to position [835, 0]
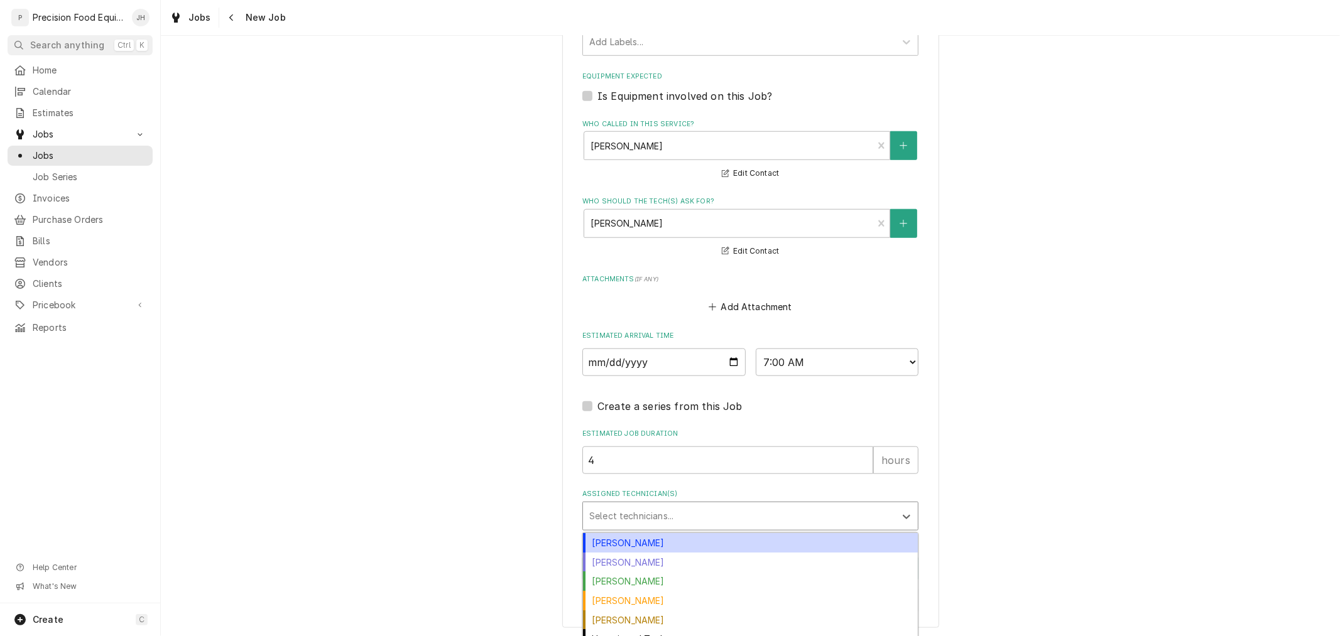
click at [694, 519] on div "Assigned Technician(s)" at bounding box center [739, 516] width 300 height 23
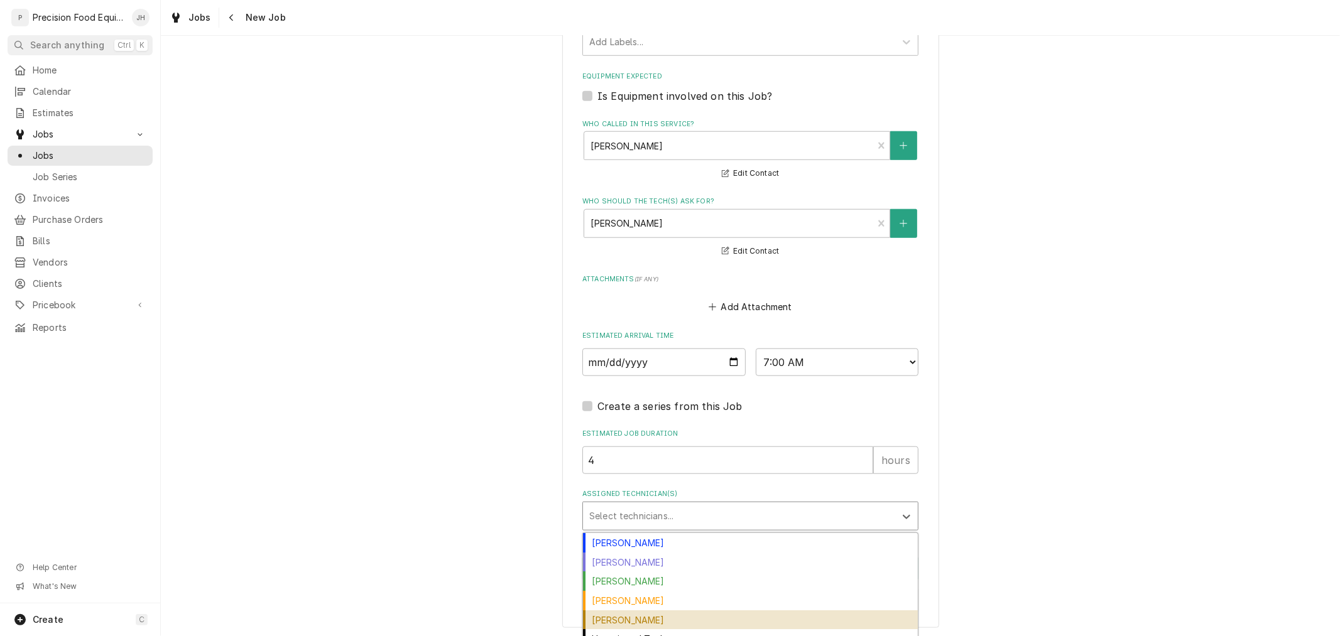
click at [651, 610] on div "[PERSON_NAME]" at bounding box center [750, 619] width 335 height 19
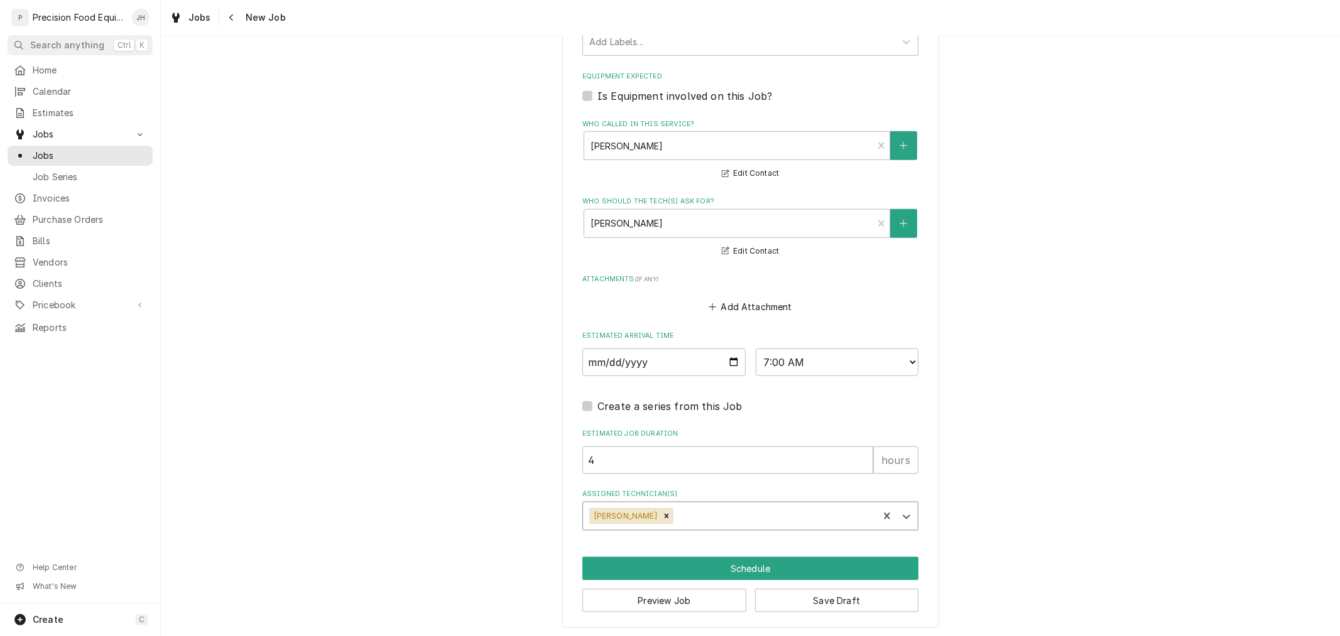
click at [676, 515] on div "Assigned Technician(s)" at bounding box center [774, 516] width 196 height 23
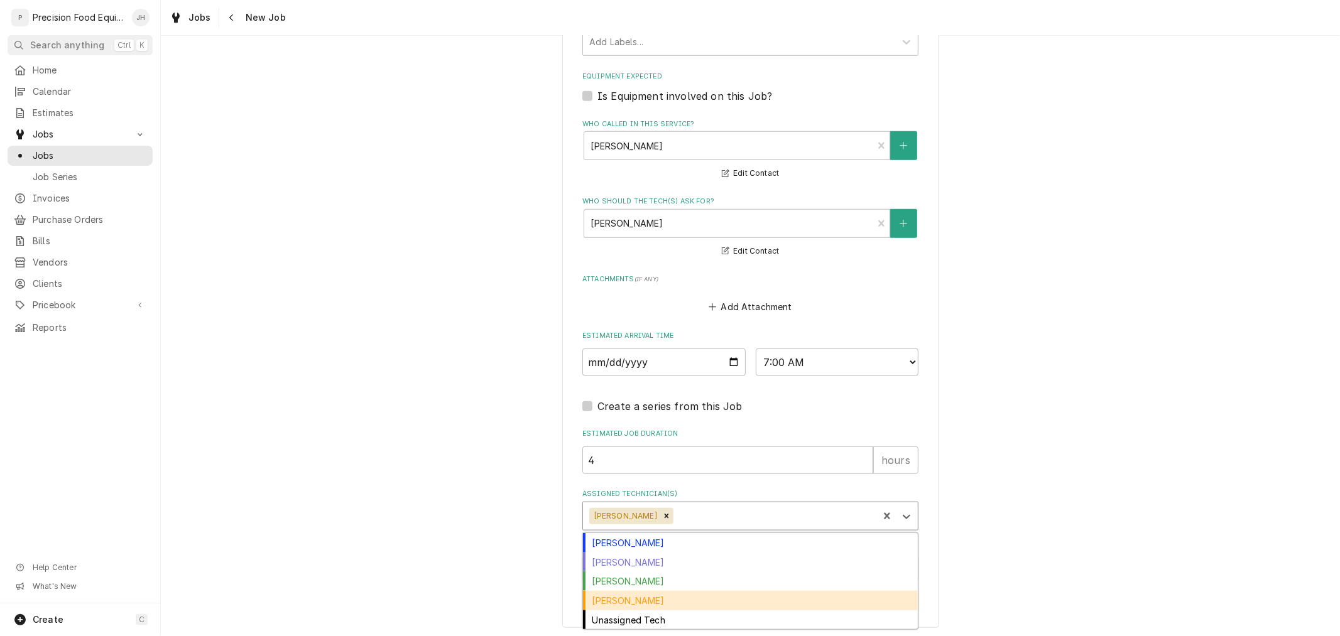
click at [658, 592] on div "[PERSON_NAME]" at bounding box center [750, 600] width 335 height 19
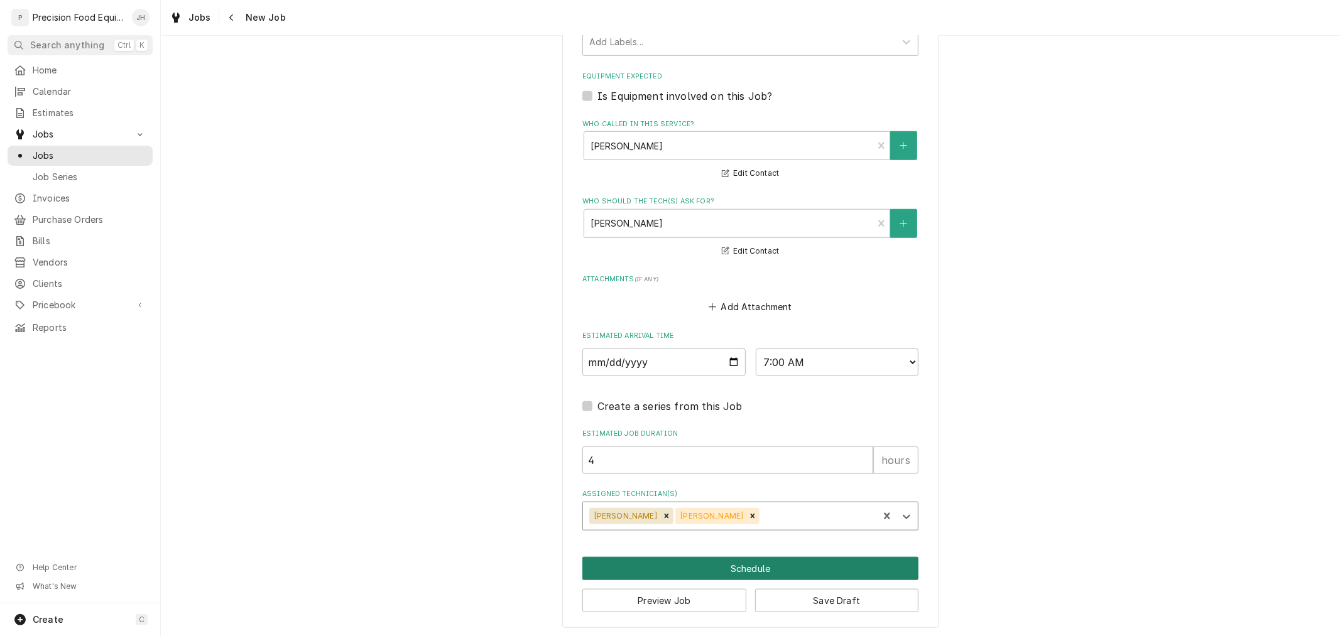
click at [807, 562] on button "Schedule" at bounding box center [750, 568] width 336 height 23
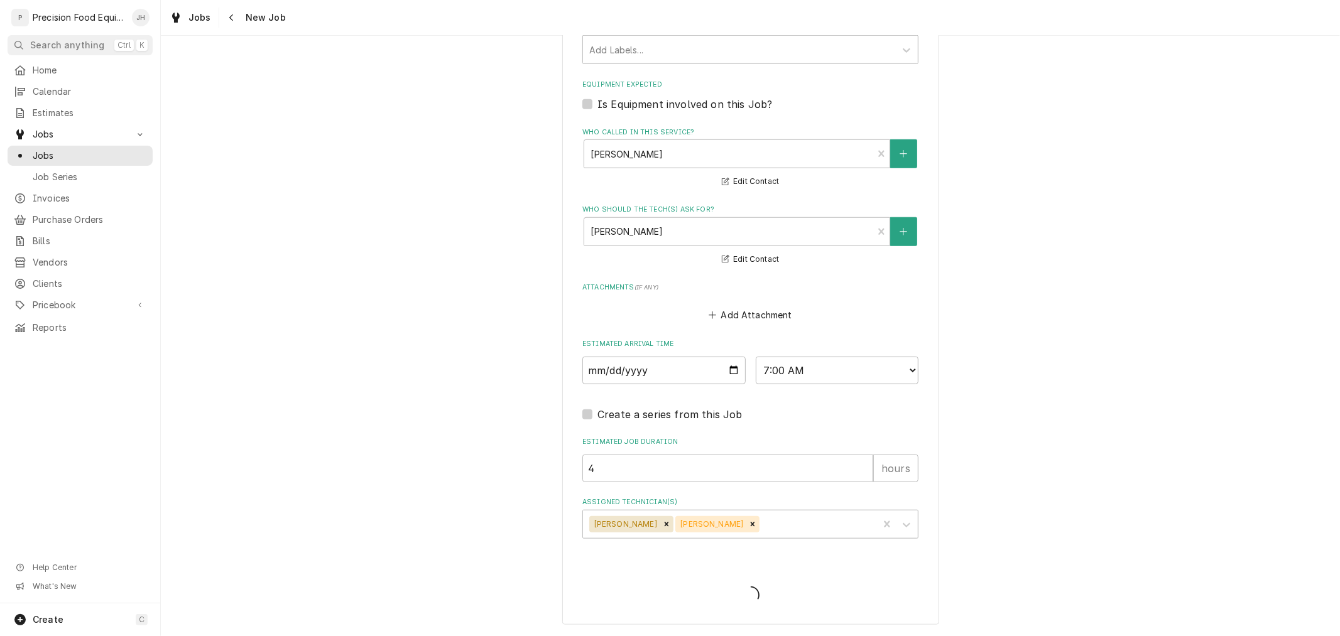
scroll to position [824, 0]
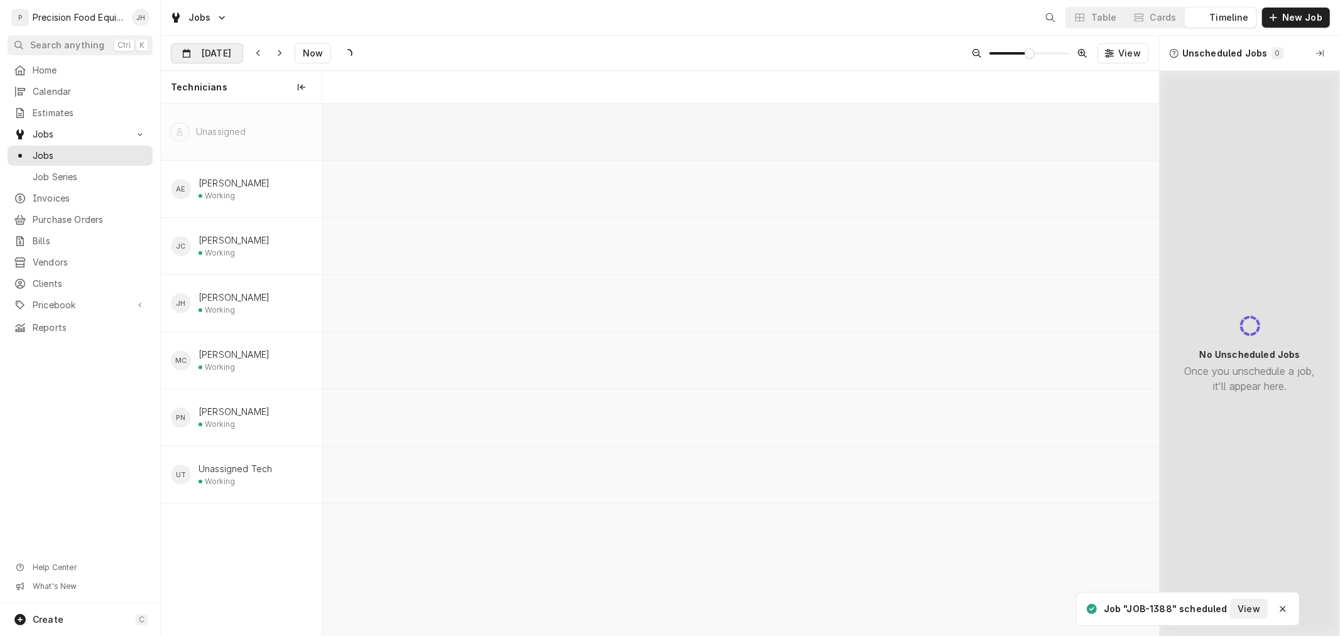
scroll to position [0, 16599]
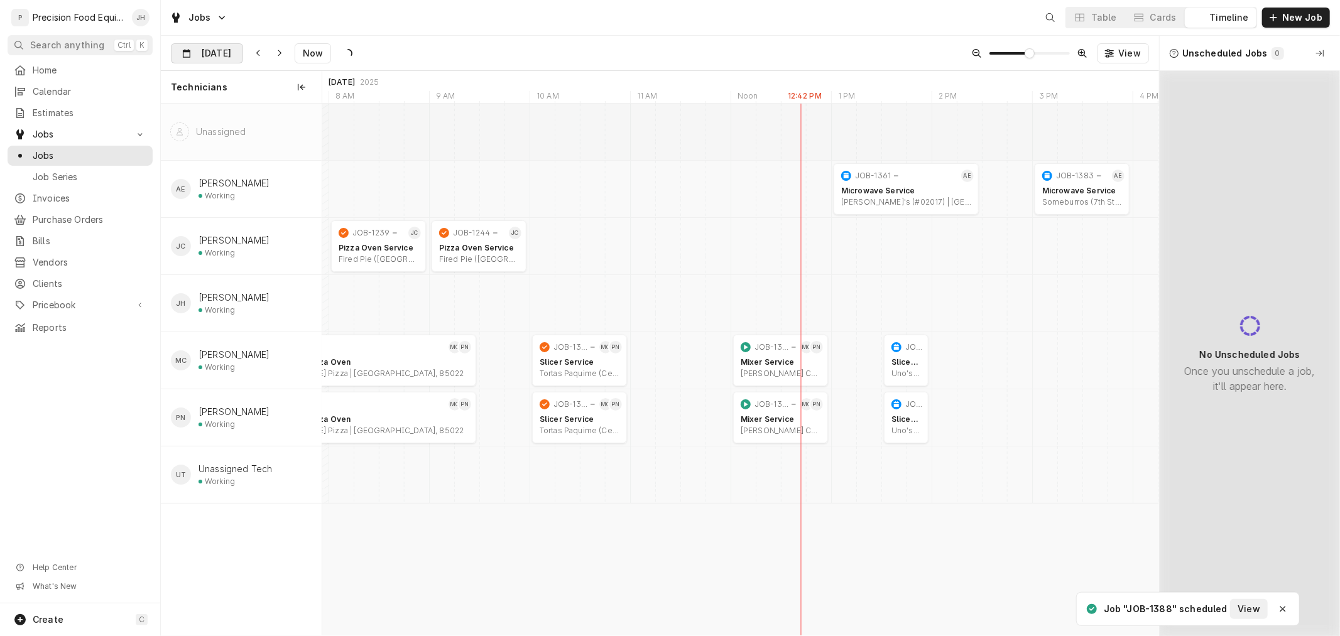
click at [230, 57] on div "Dynamic Content Wrapper" at bounding box center [234, 54] width 18 height 20
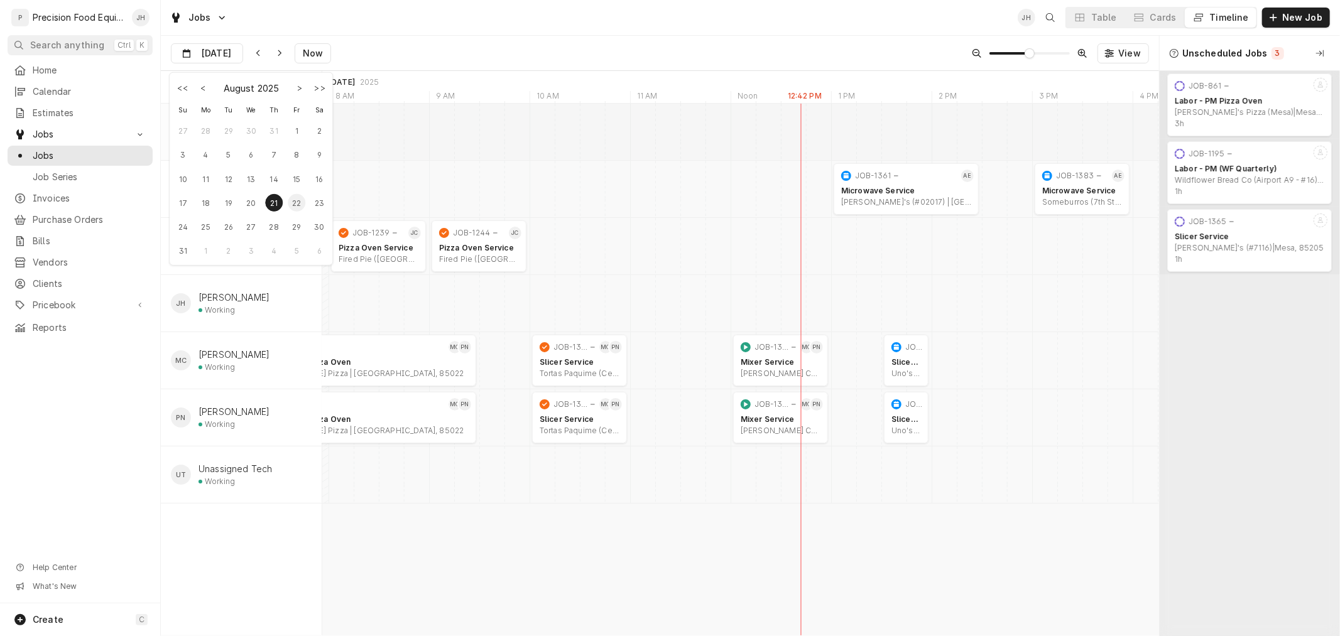
click at [295, 202] on div "22" at bounding box center [297, 203] width 18 height 18
type input "Aug 22"
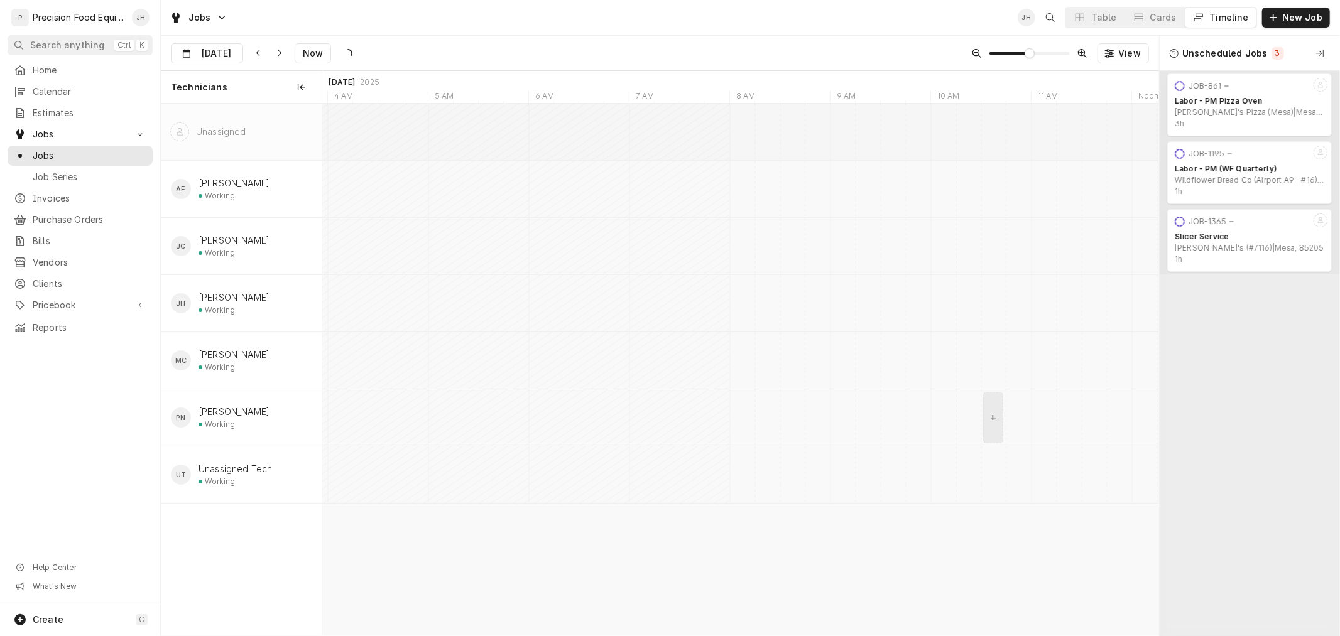
scroll to position [0, 18608]
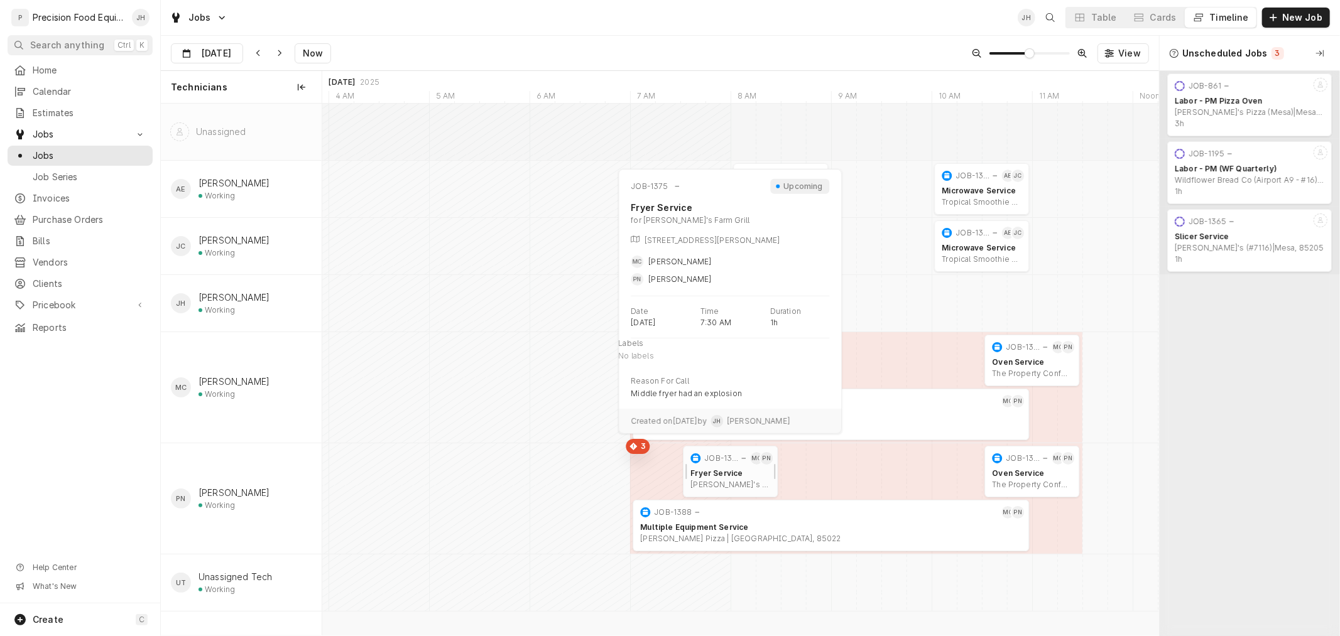
click at [727, 470] on div "Fryer Service" at bounding box center [730, 474] width 80 height 10
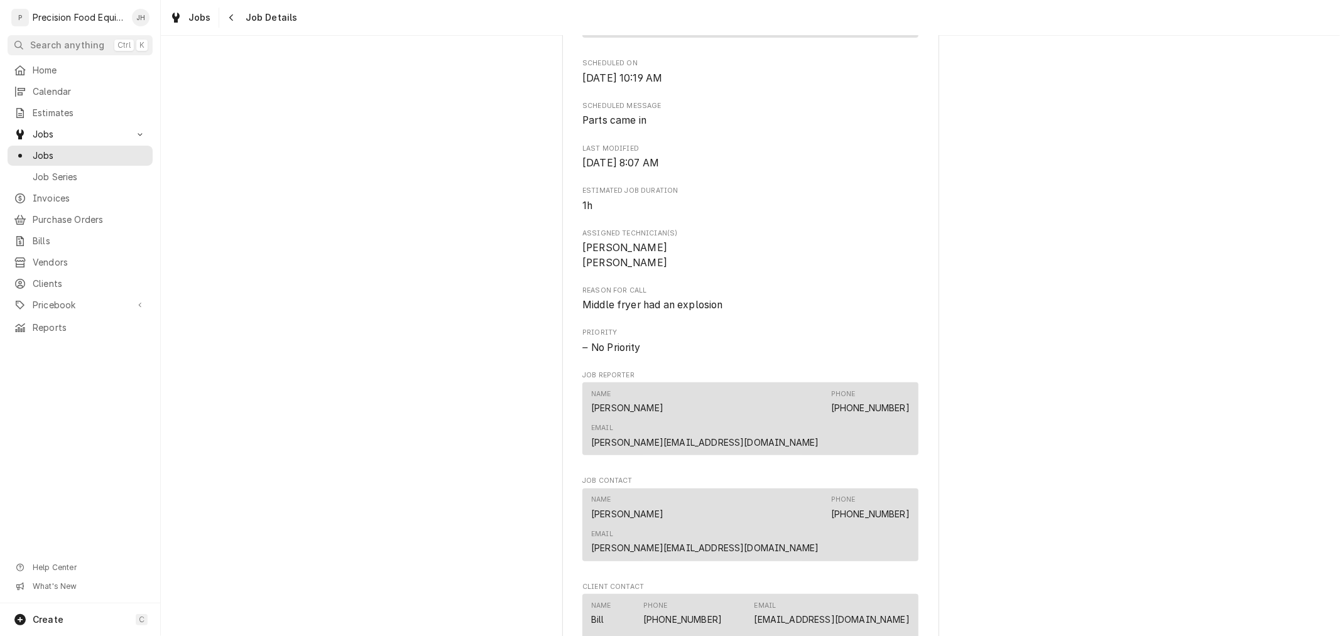
scroll to position [767, 0]
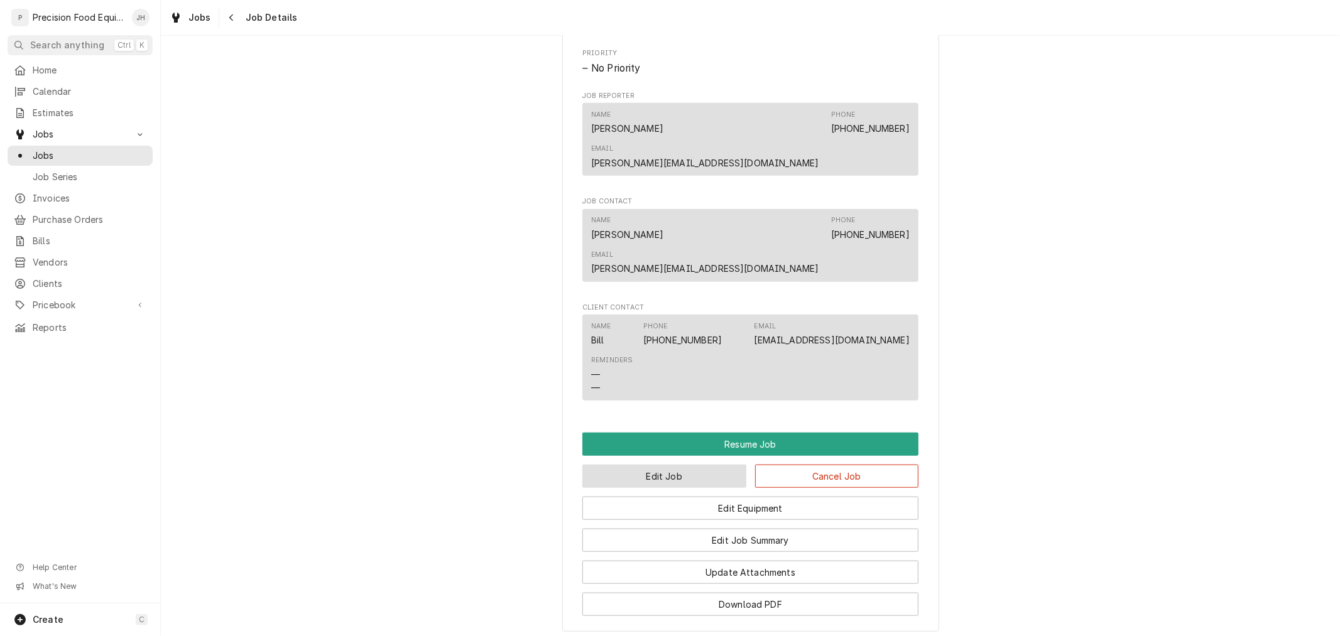
click at [705, 465] on button "Edit Job" at bounding box center [664, 476] width 164 height 23
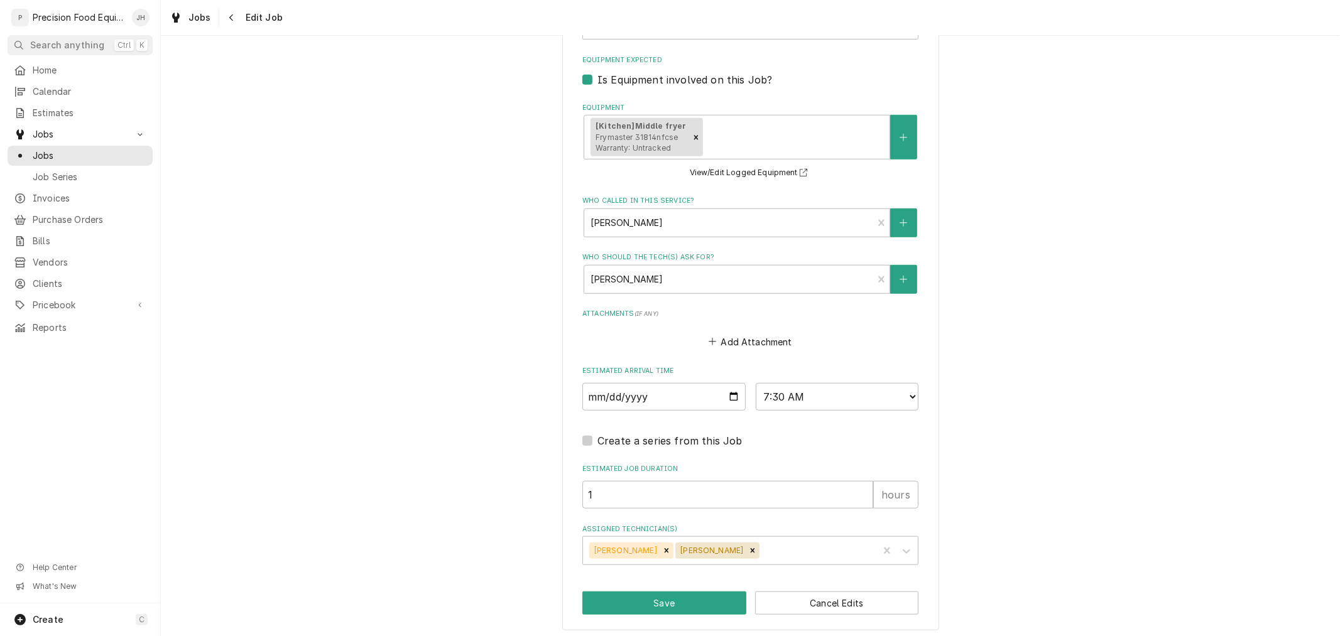
scroll to position [745, 0]
click at [725, 393] on input "[DATE]" at bounding box center [663, 395] width 163 height 28
type textarea "x"
type input "[DATE]"
click at [902, 386] on select "AM / PM 6:00 AM 6:15 AM 6:30 AM 6:45 AM 7:00 AM 7:15 AM 7:30 AM 7:45 AM 8:00 AM…" at bounding box center [837, 395] width 163 height 28
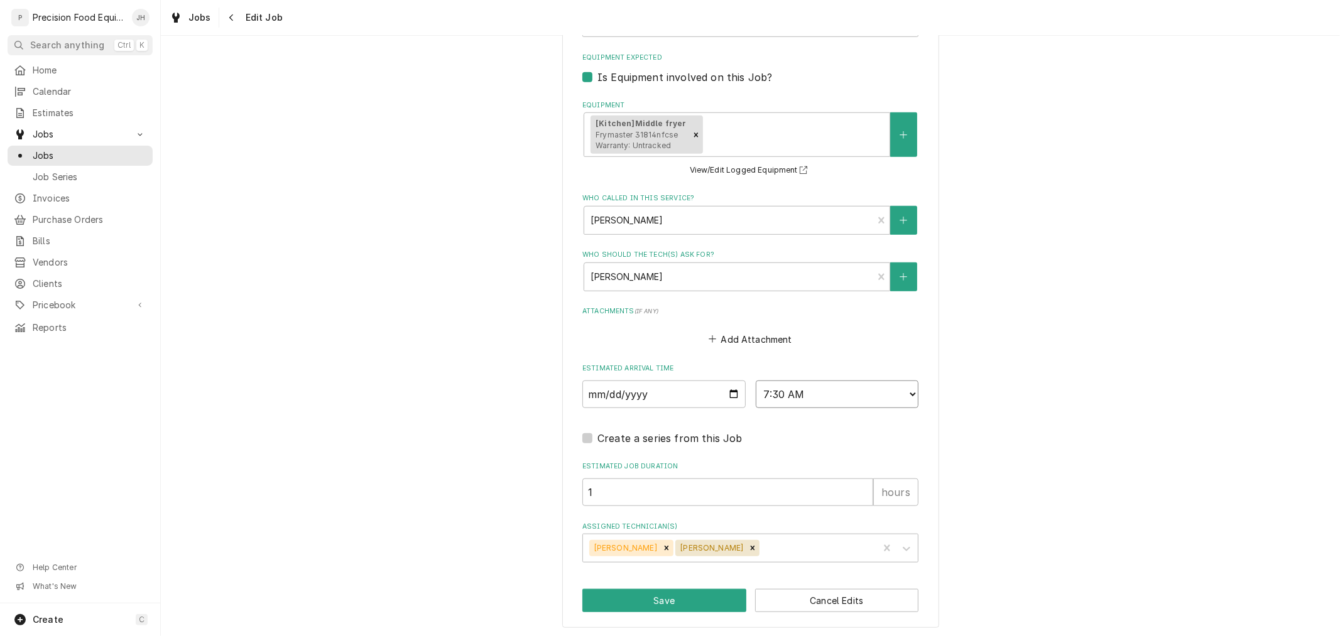
type textarea "x"
select select "07:00:00"
click at [756, 381] on select "AM / PM 6:00 AM 6:15 AM 6:30 AM 6:45 AM 7:00 AM 7:15 AM 7:30 AM 7:45 AM 8:00 AM…" at bounding box center [837, 395] width 163 height 28
click at [648, 597] on button "Save" at bounding box center [664, 600] width 164 height 23
type textarea "x"
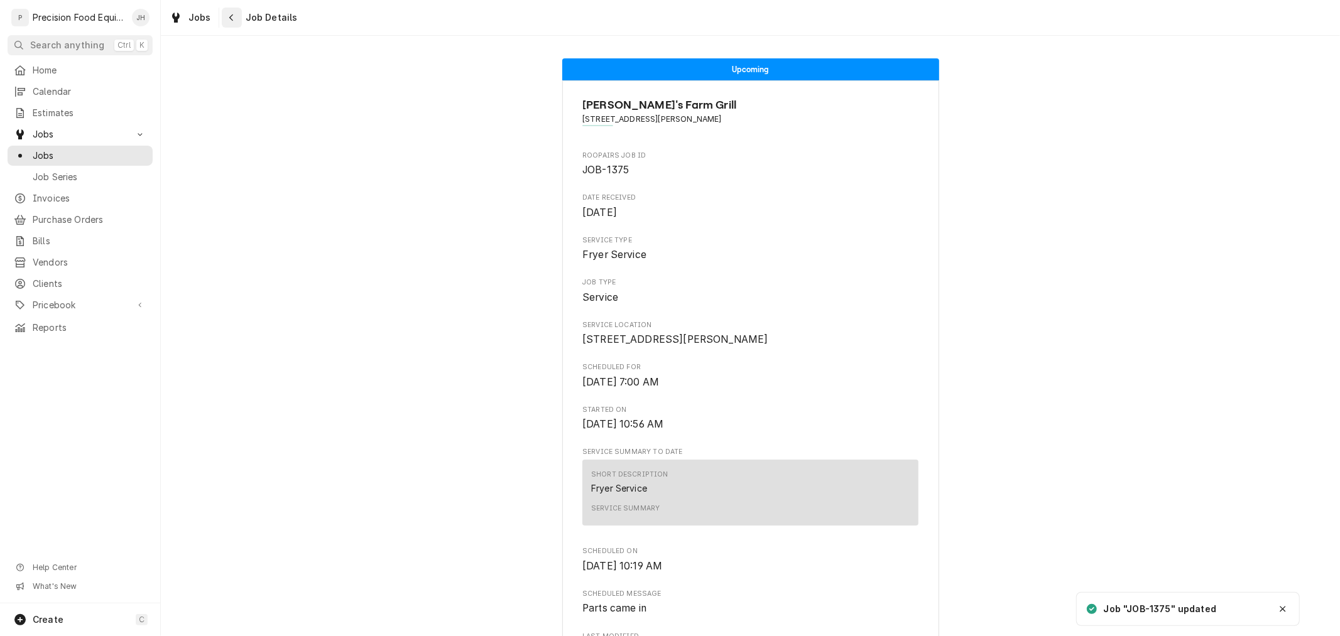
click at [231, 16] on icon "Navigate back" at bounding box center [232, 17] width 6 height 9
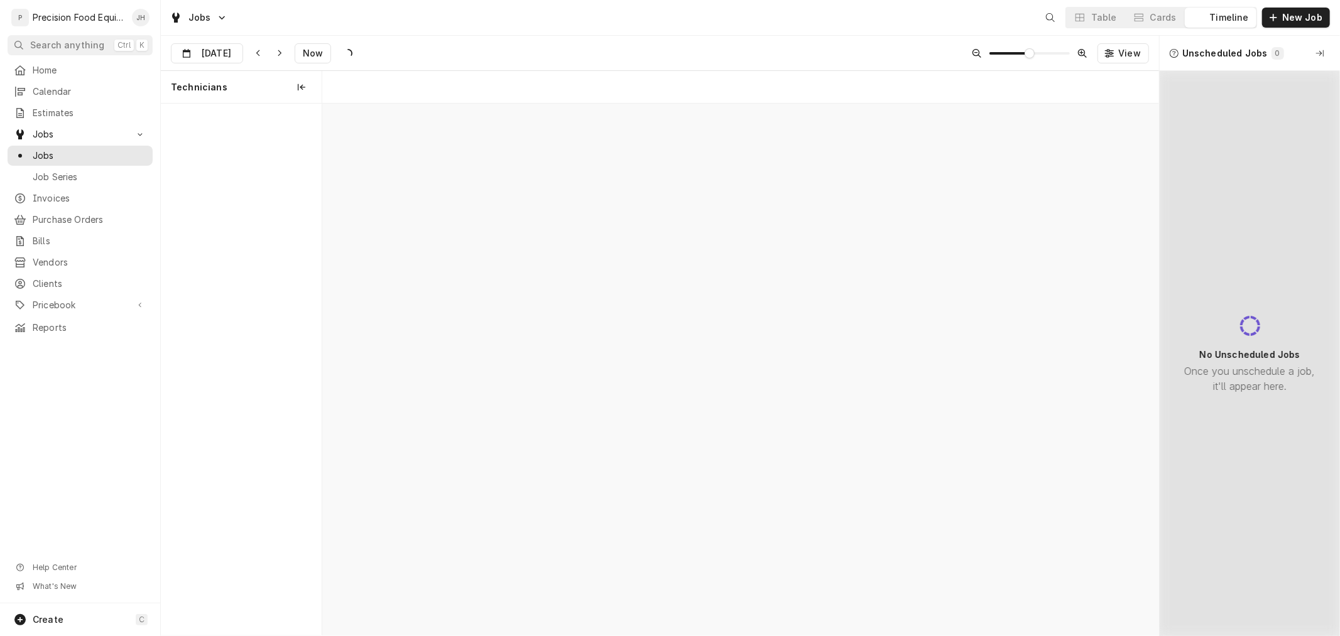
scroll to position [0, 16599]
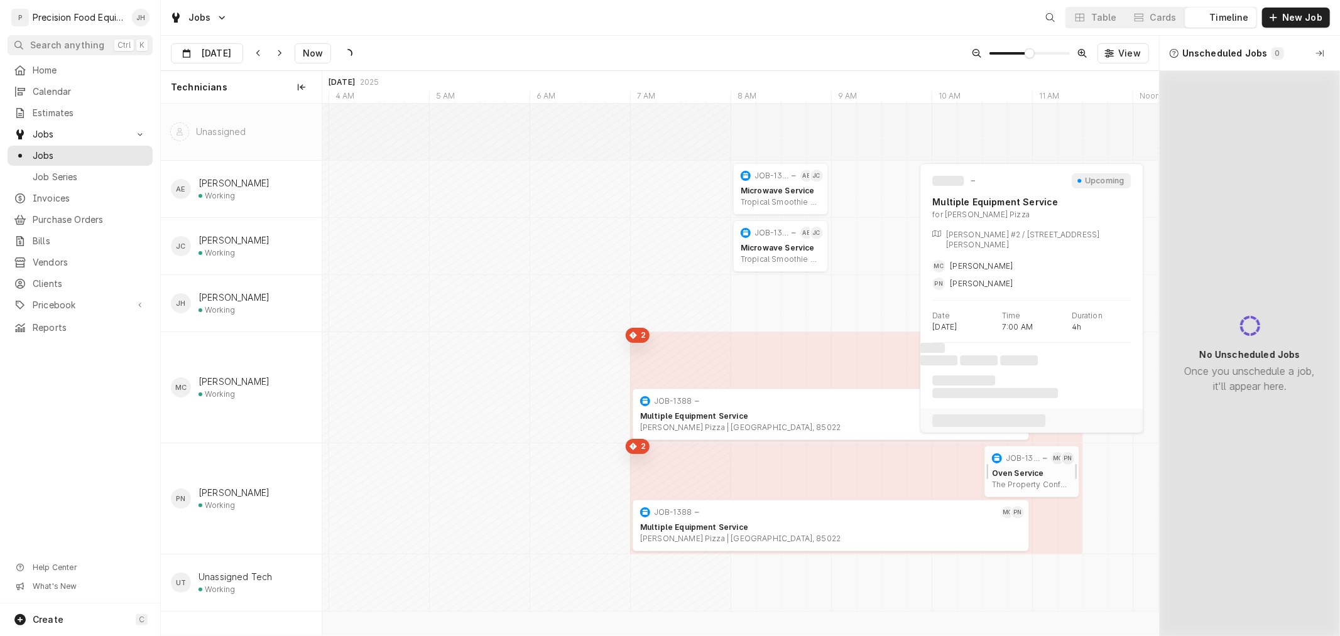
click at [1036, 474] on div "Oven Service" at bounding box center [1032, 474] width 80 height 10
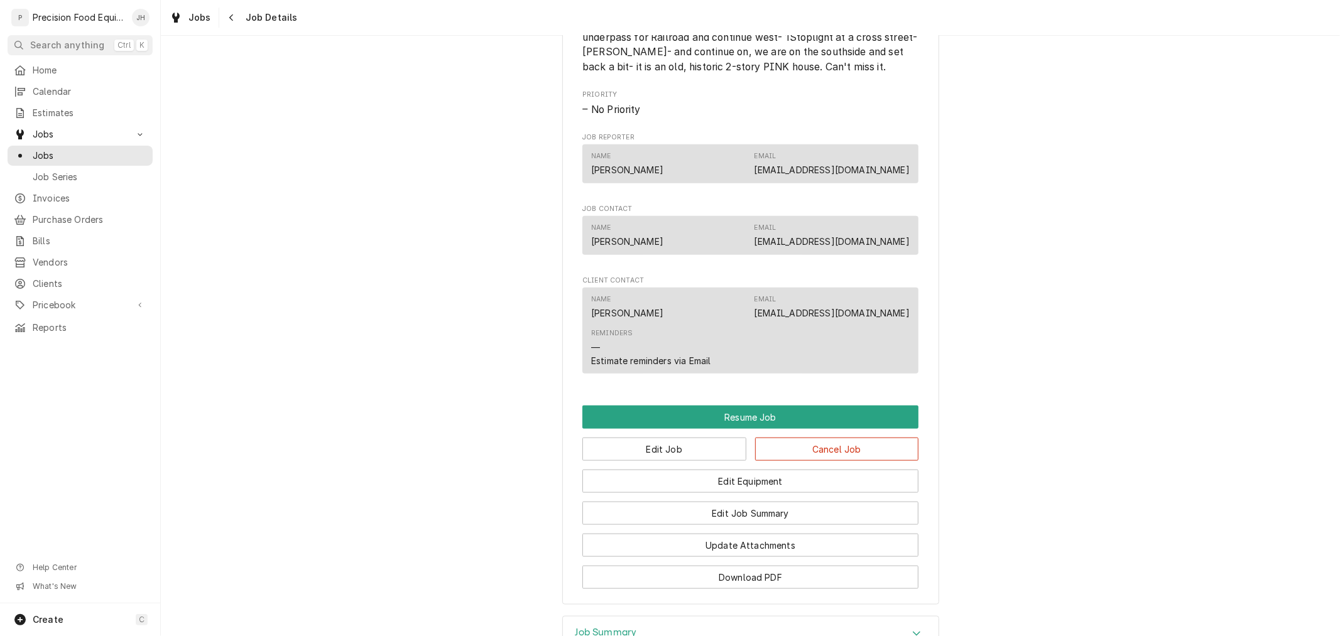
scroll to position [1351, 0]
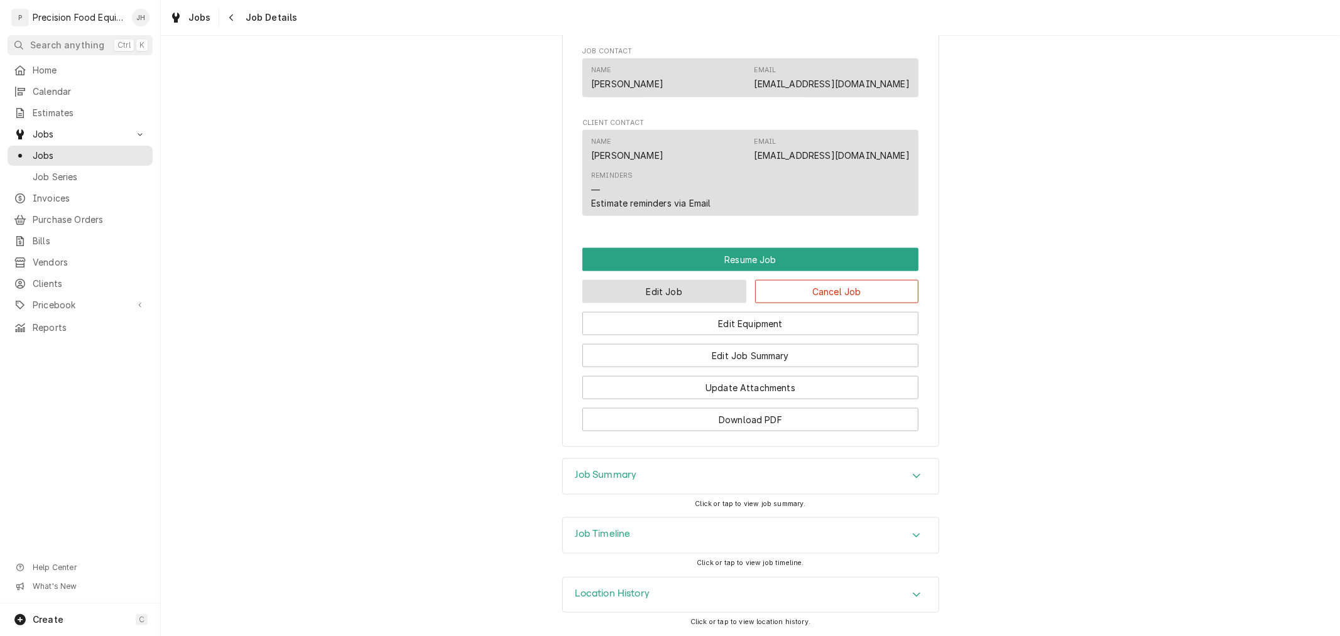
click at [668, 284] on button "Edit Job" at bounding box center [664, 291] width 164 height 23
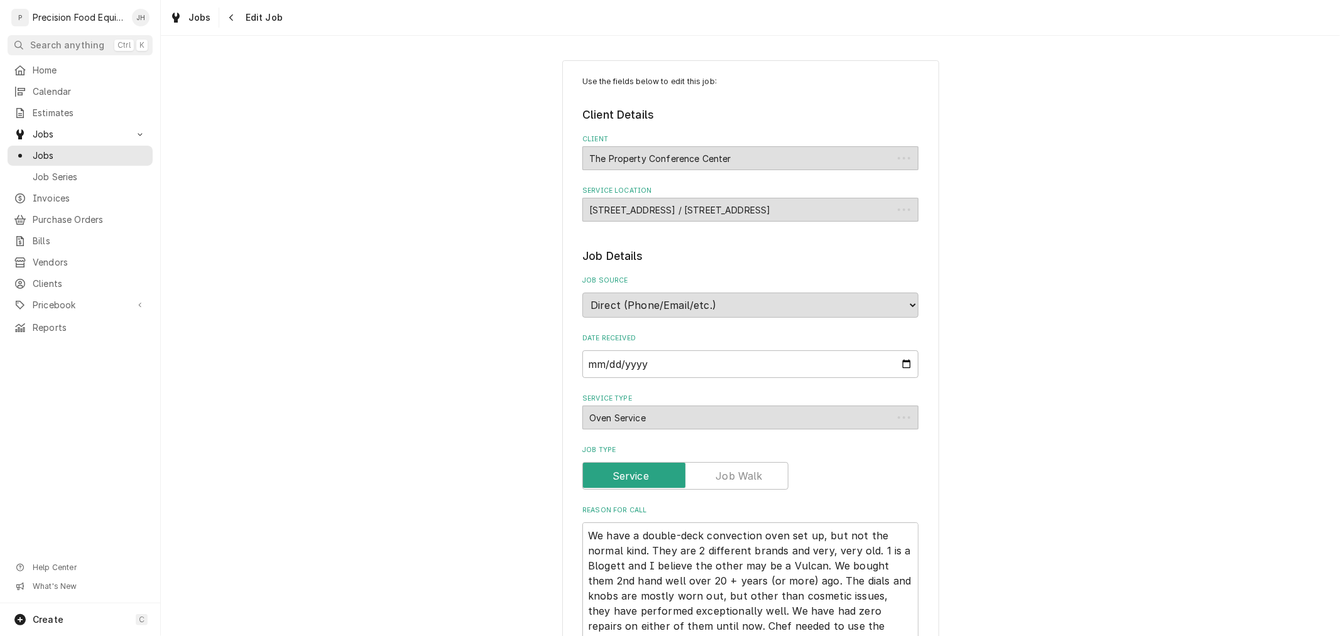
type textarea "x"
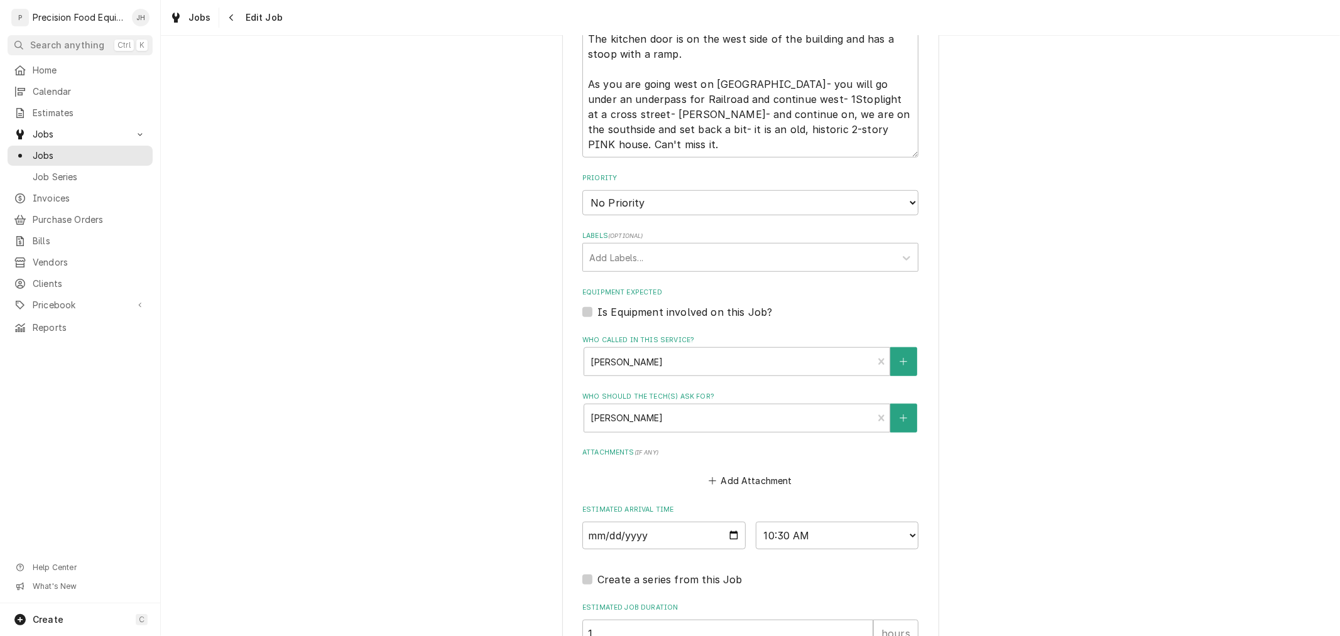
scroll to position [907, 0]
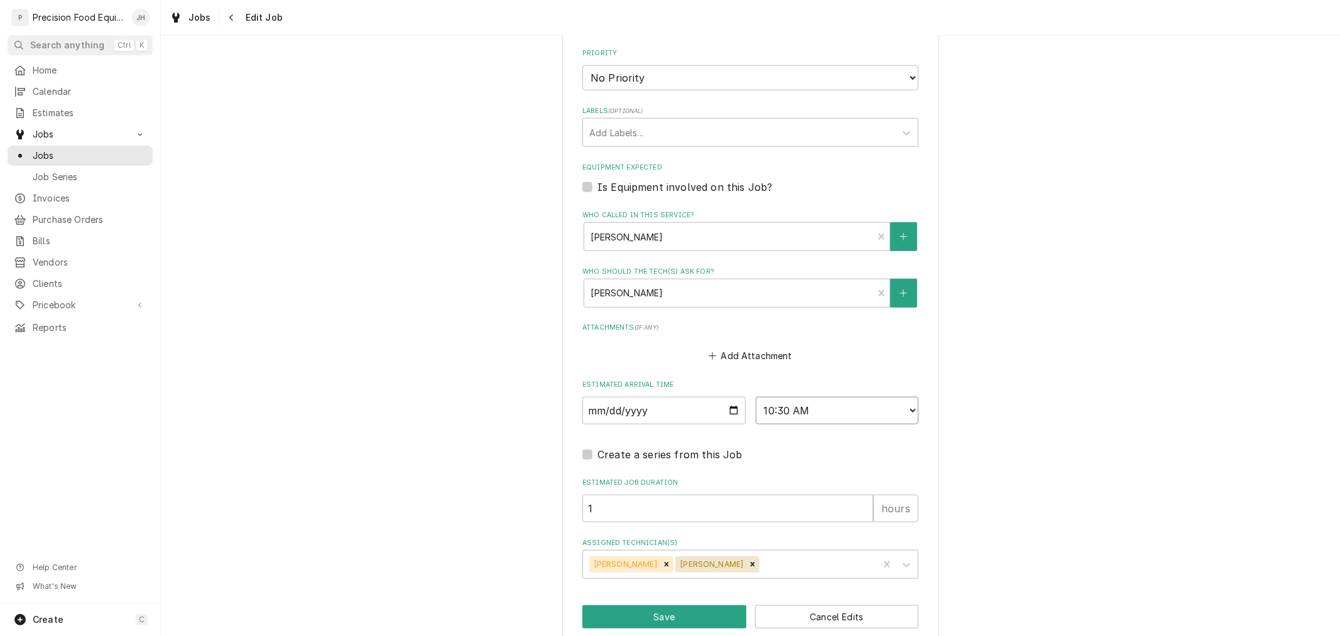
click at [889, 412] on select "AM / PM 6:00 AM 6:15 AM 6:30 AM 6:45 AM 7:00 AM 7:15 AM 7:30 AM 7:45 AM 8:00 AM…" at bounding box center [837, 411] width 163 height 28
select select "13:00:00"
click at [756, 397] on select "AM / PM 6:00 AM 6:15 AM 6:30 AM 6:45 AM 7:00 AM 7:15 AM 7:30 AM 7:45 AM 8:00 AM…" at bounding box center [837, 411] width 163 height 28
type textarea "x"
click at [724, 512] on input "1" at bounding box center [727, 509] width 291 height 28
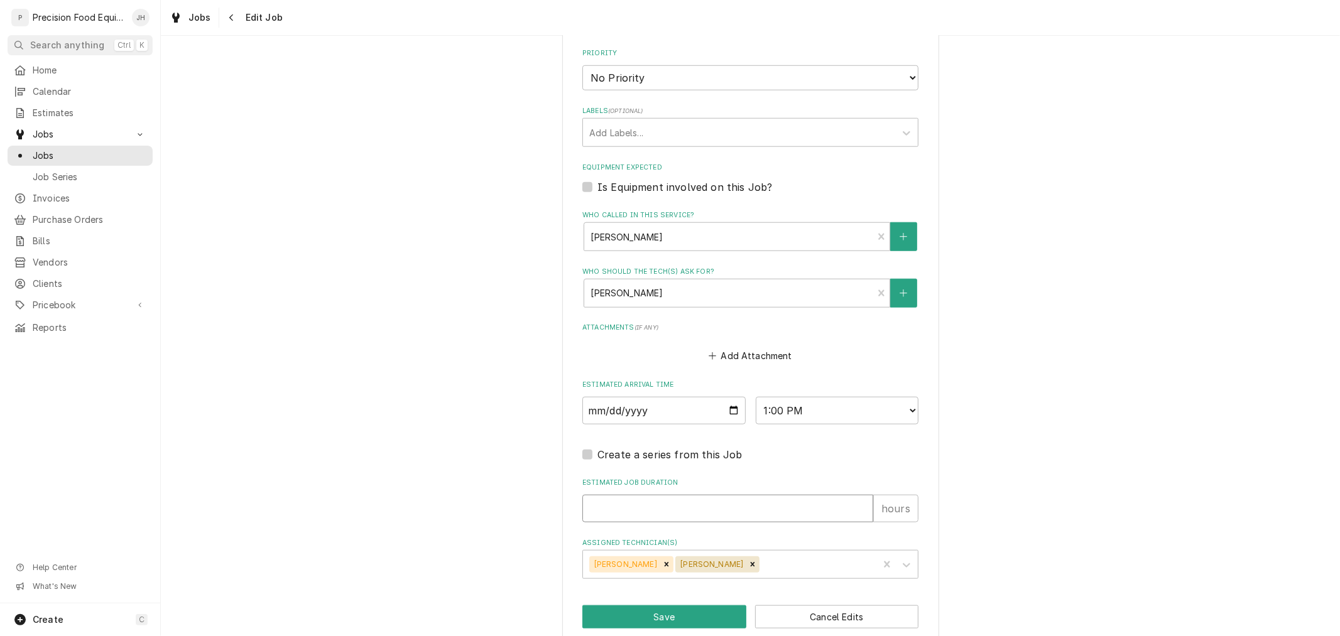
type textarea "x"
type input "2"
type textarea "x"
type input "2"
click at [781, 482] on label "Estimated Job Duration" at bounding box center [750, 483] width 336 height 10
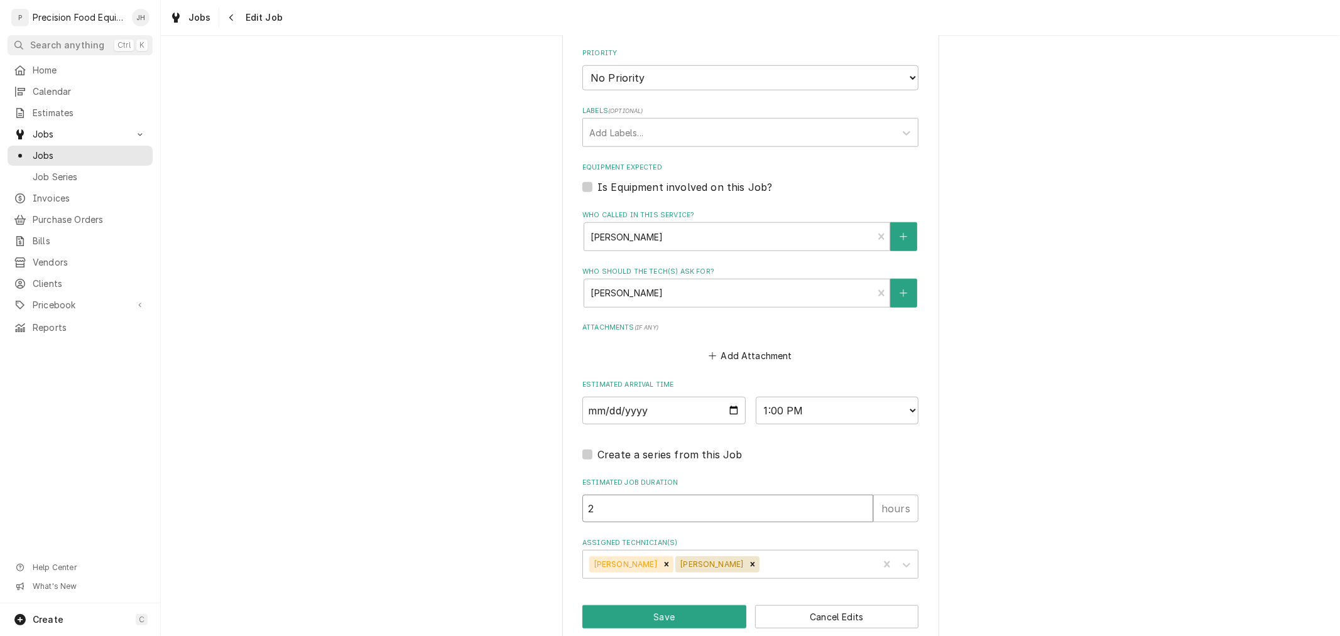
click at [781, 495] on input "2" at bounding box center [727, 509] width 291 height 28
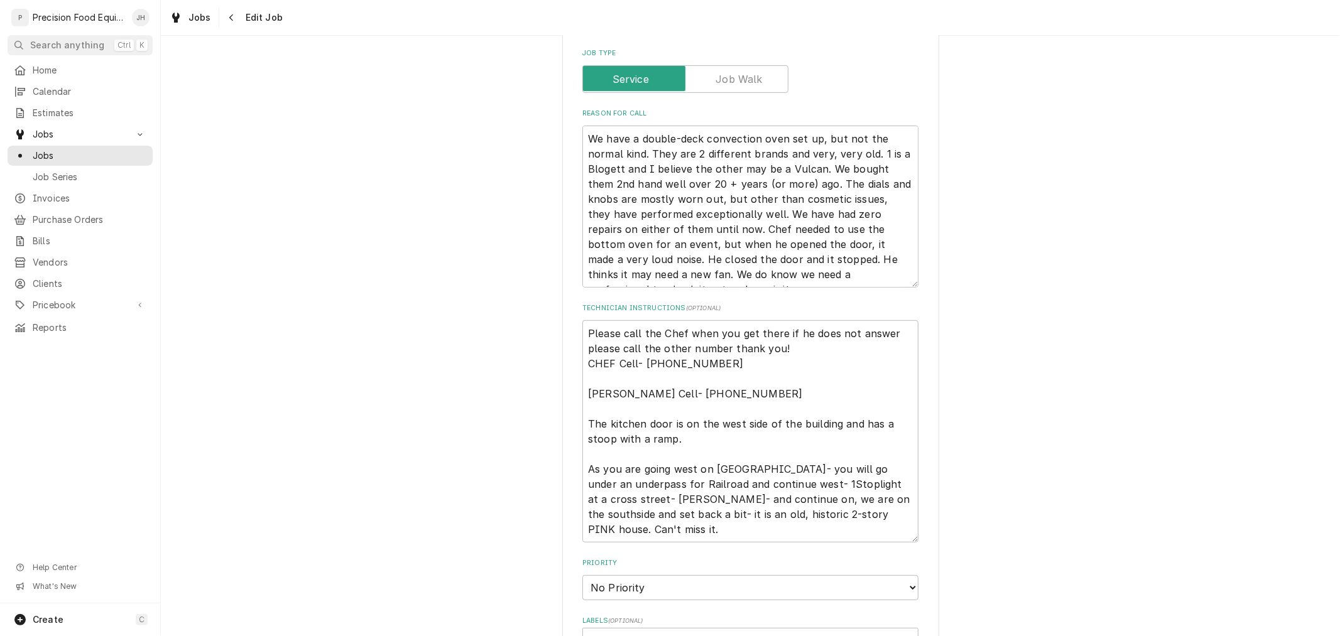
scroll to position [418, 0]
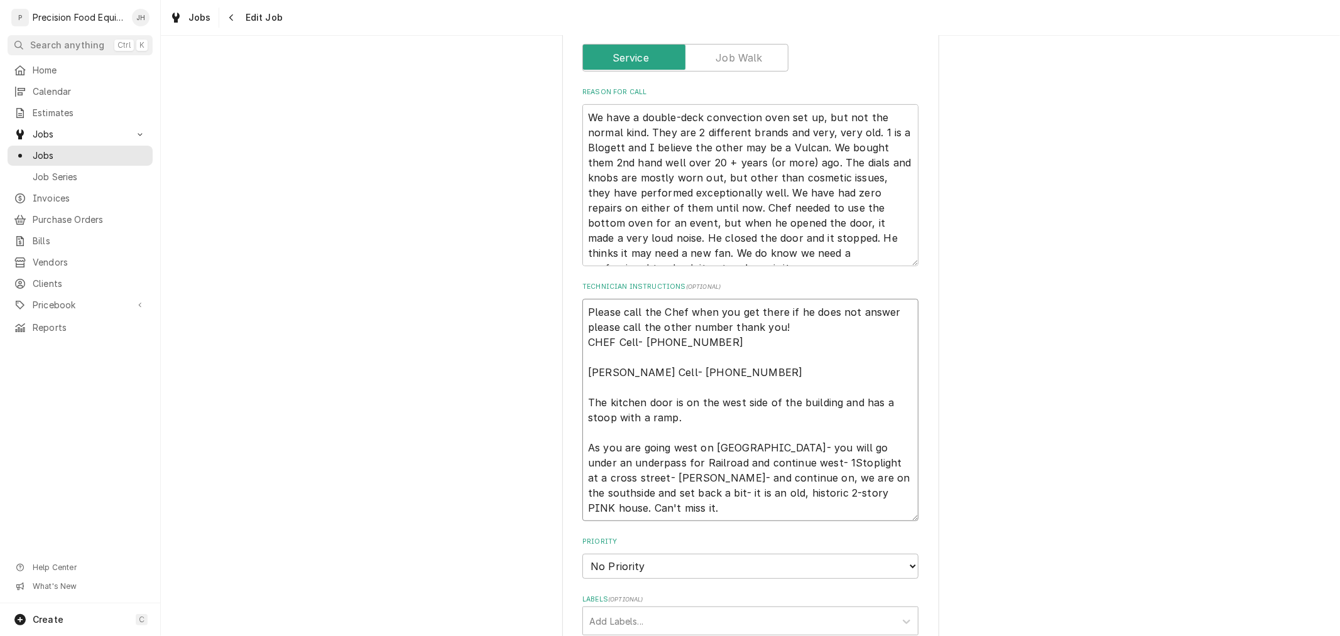
click at [666, 510] on textarea "Please call the Chef when you get there if he does not answer please call the o…" at bounding box center [750, 410] width 336 height 222
type textarea "x"
type textarea "Please call the Chef when you get there if he does not answer please call the o…"
click at [612, 349] on textarea "Please call the Chef when you get there if he does not answer please call the o…" at bounding box center [750, 417] width 336 height 237
click at [702, 346] on textarea "Please call the Chef when you get there if he does not answer please call the o…" at bounding box center [750, 417] width 336 height 237
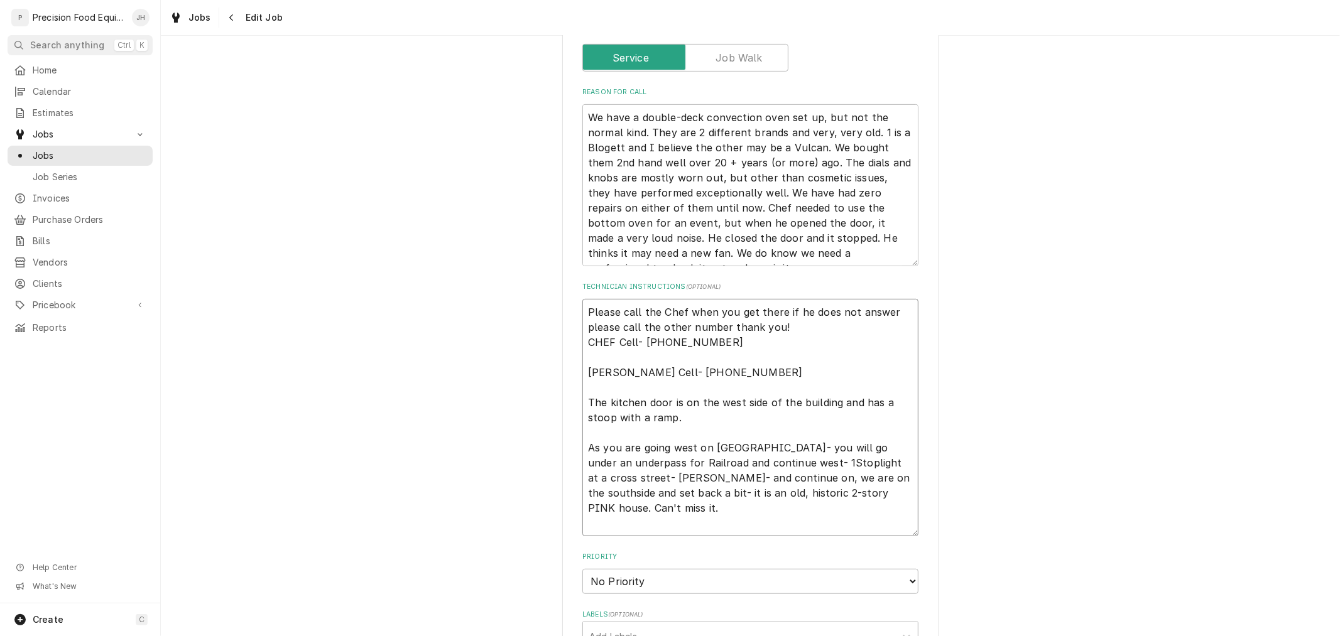
click at [732, 367] on textarea "Please call the Chef when you get there if he does not answer please call the o…" at bounding box center [750, 417] width 336 height 237
click at [734, 374] on textarea "Please call the Chef when you get there if he does not answer please call the o…" at bounding box center [750, 417] width 336 height 237
click at [801, 460] on textarea "Please call the Chef when you get there if he does not answer please call the o…" at bounding box center [750, 417] width 336 height 237
click at [798, 459] on textarea "Please call the Chef when you get there if he does not answer please call the o…" at bounding box center [750, 417] width 336 height 237
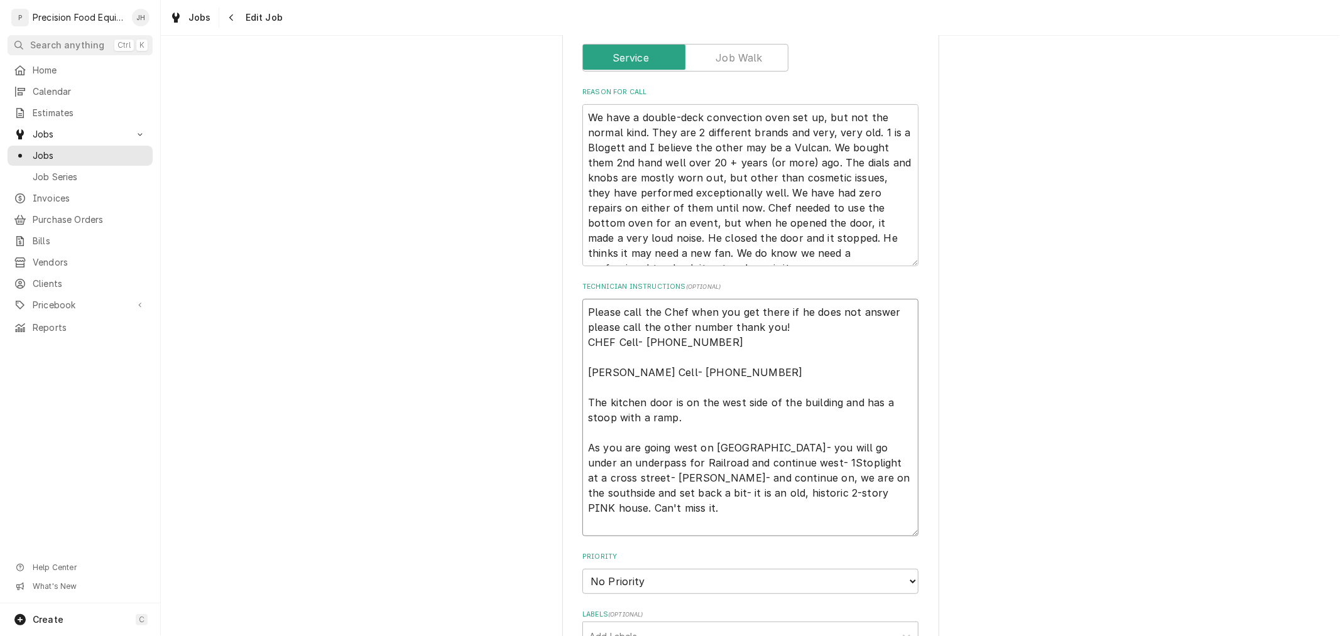
type textarea "x"
type textarea "Please call the Chef when you get there if he does not answer please call the o…"
type textarea "x"
type textarea "Please call the Chef when you get there if he does not answer please call the o…"
type textarea "x"
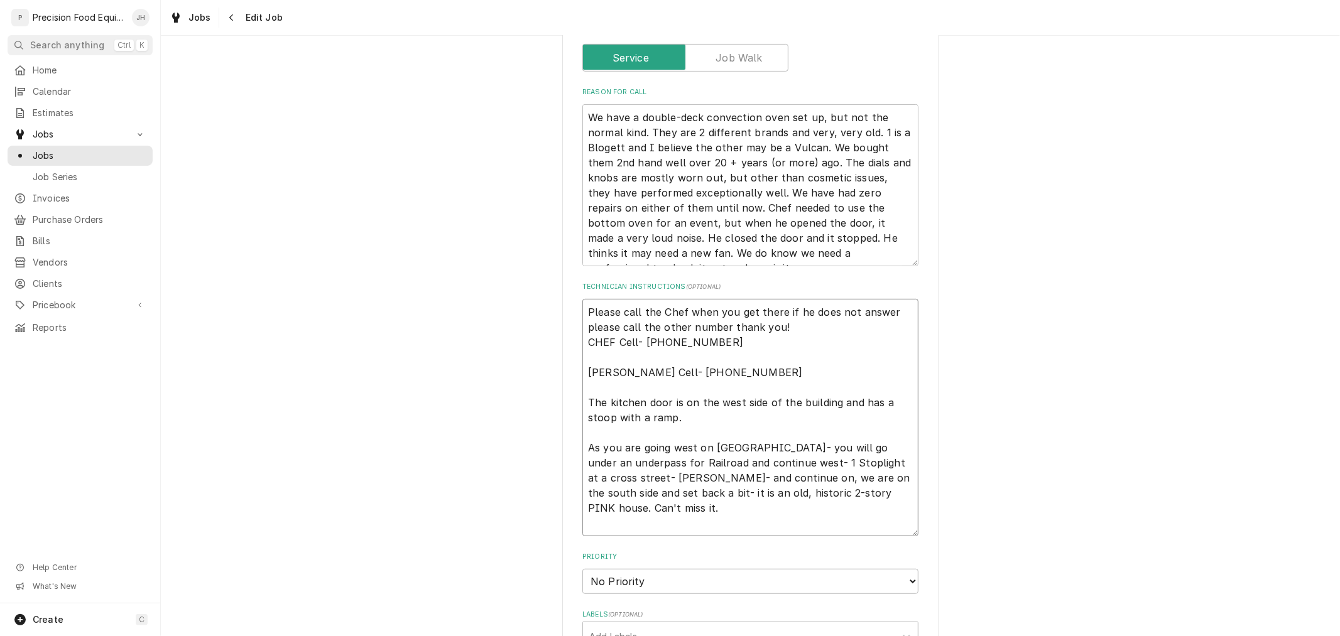
click at [832, 516] on textarea "Please call the Chef when you get there if he does not answer please call the o…" at bounding box center [750, 417] width 336 height 237
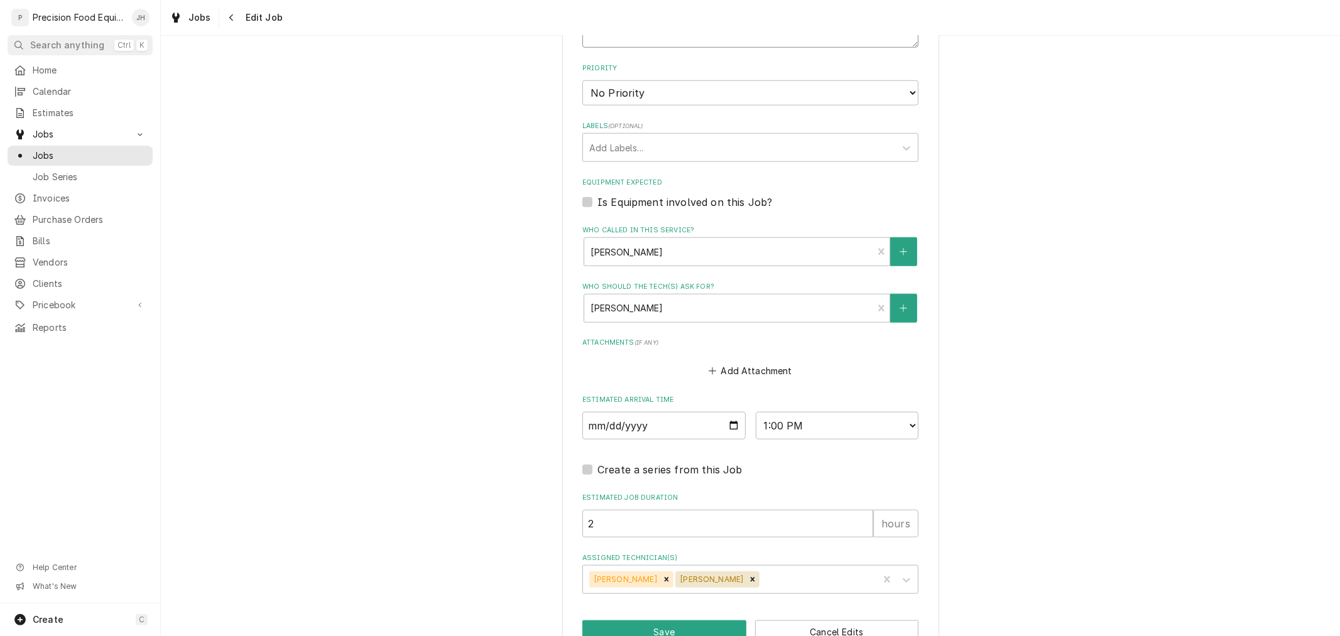
scroll to position [938, 0]
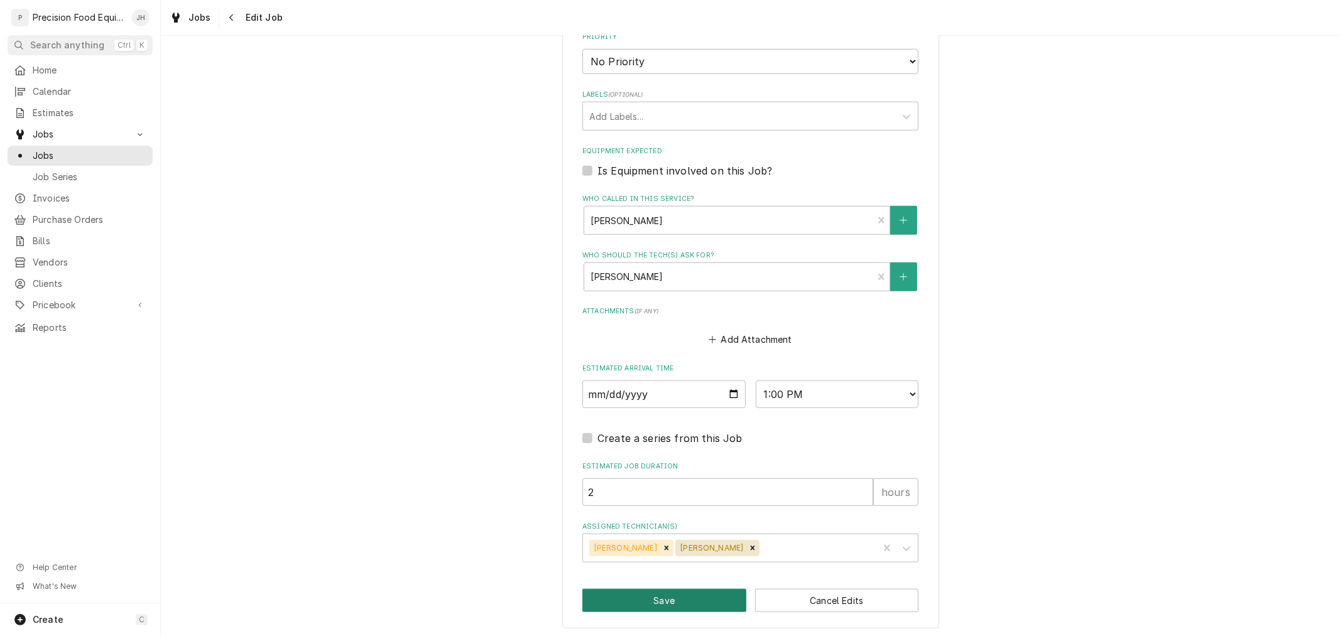
type textarea "Please call the Chef when you get there if he does not answer please call the o…"
click at [686, 592] on button "Save" at bounding box center [664, 600] width 164 height 23
type textarea "x"
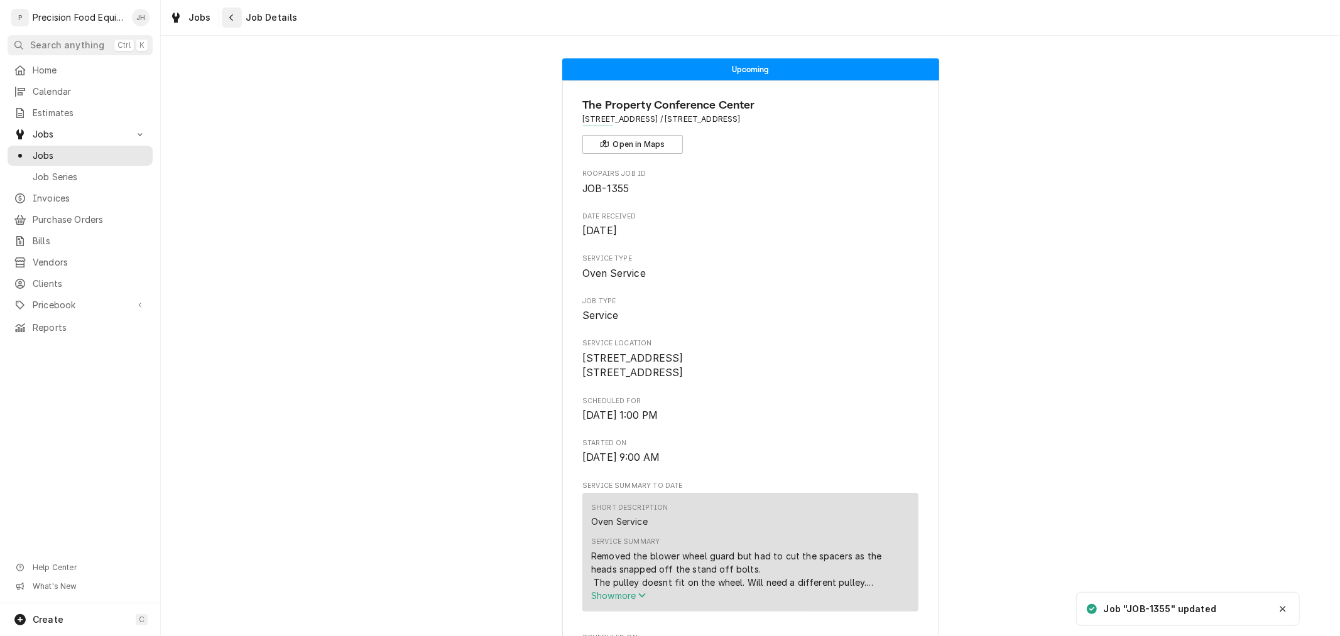
click at [233, 15] on div "Navigate back" at bounding box center [231, 17] width 13 height 13
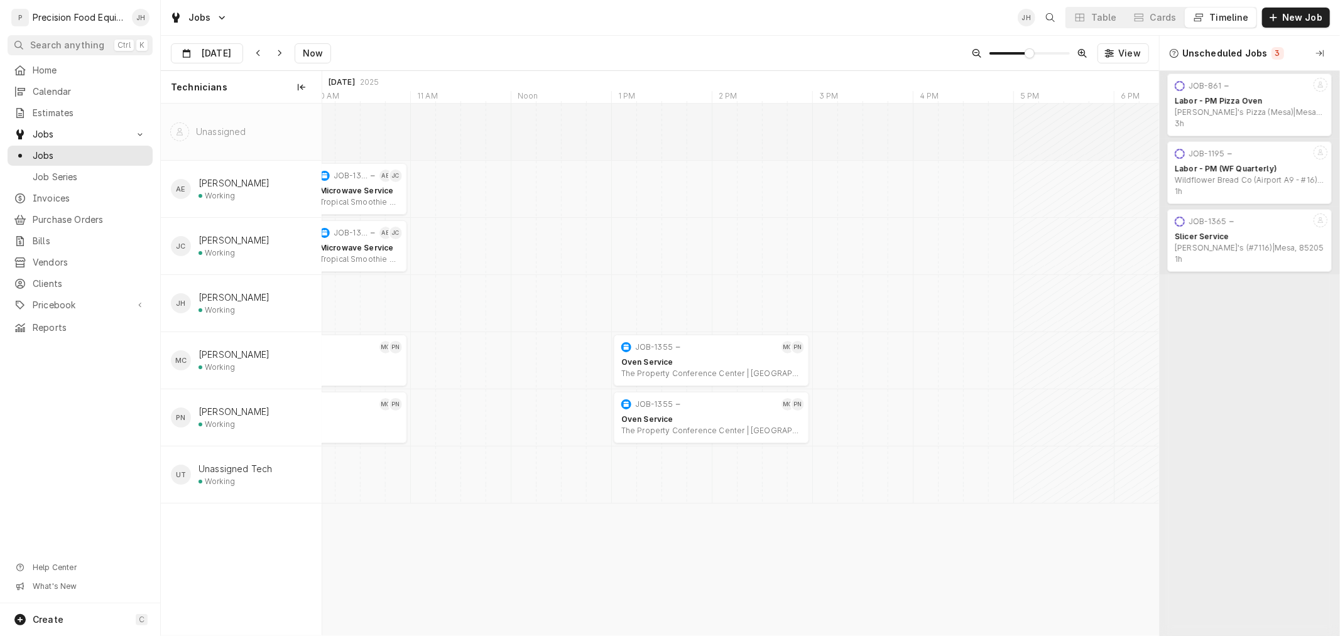
scroll to position [0, 16961]
